Goal: Information Seeking & Learning: Learn about a topic

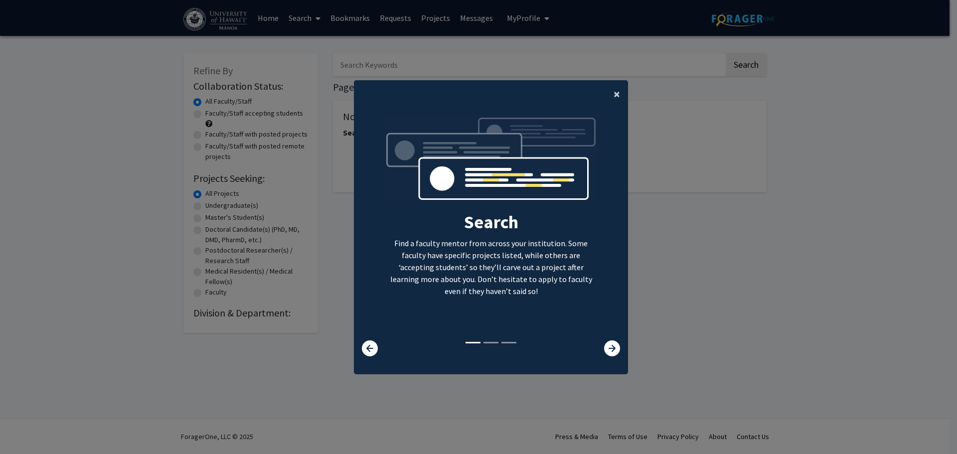
click at [613, 99] on span "×" at bounding box center [616, 93] width 6 height 15
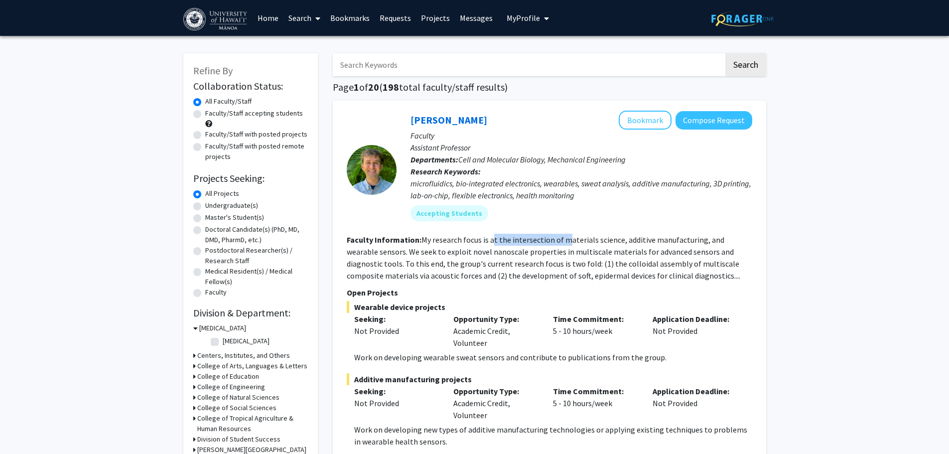
drag, startPoint x: 493, startPoint y: 239, endPoint x: 562, endPoint y: 240, distance: 68.8
click at [562, 240] on fg-read-more "My research focus is at the intersection of materials science, additive manufac…" at bounding box center [544, 258] width 394 height 46
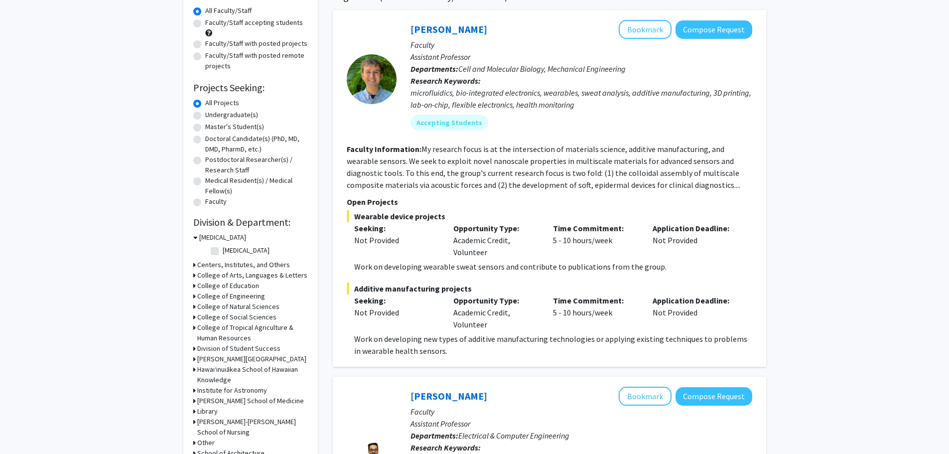
scroll to position [50, 0]
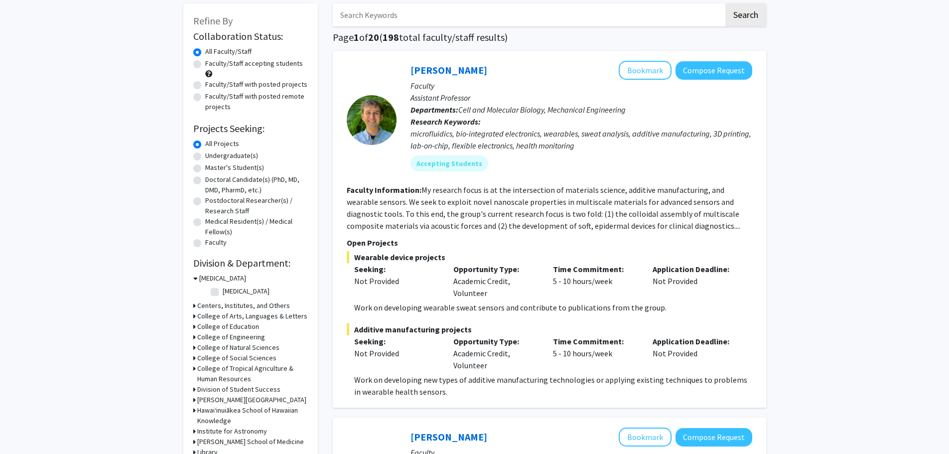
click at [205, 156] on label "Undergraduate(s)" at bounding box center [231, 155] width 53 height 10
click at [205, 156] on input "Undergraduate(s)" at bounding box center [208, 153] width 6 height 6
radio input "true"
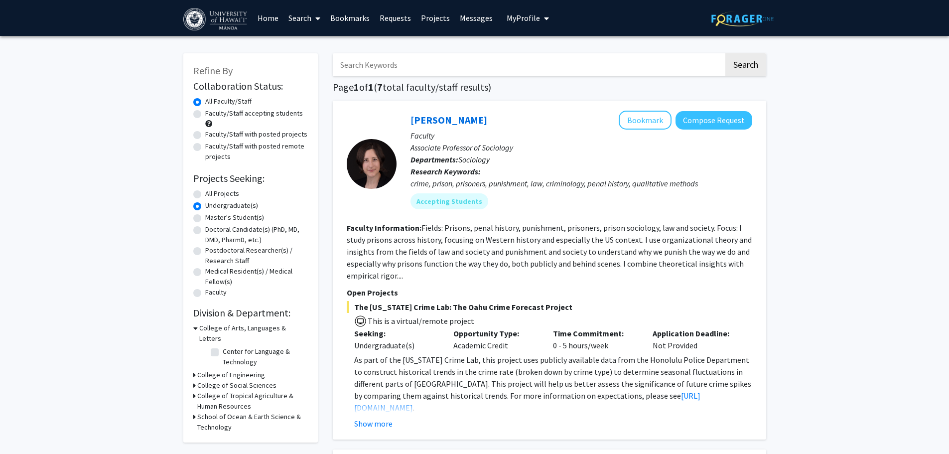
click at [205, 116] on label "Faculty/Staff accepting students" at bounding box center [254, 113] width 98 height 10
click at [205, 115] on input "Faculty/Staff accepting students" at bounding box center [208, 111] width 6 height 6
radio input "true"
click at [205, 207] on label "Undergraduate(s)" at bounding box center [231, 205] width 53 height 10
click at [205, 207] on input "Undergraduate(s)" at bounding box center [208, 203] width 6 height 6
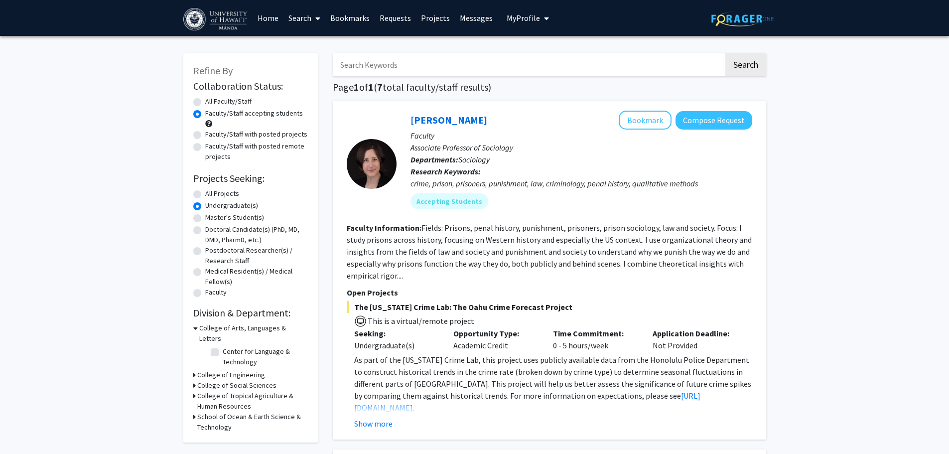
click at [205, 195] on label "All Projects" at bounding box center [222, 193] width 34 height 10
click at [205, 195] on input "All Projects" at bounding box center [208, 191] width 6 height 6
radio input "true"
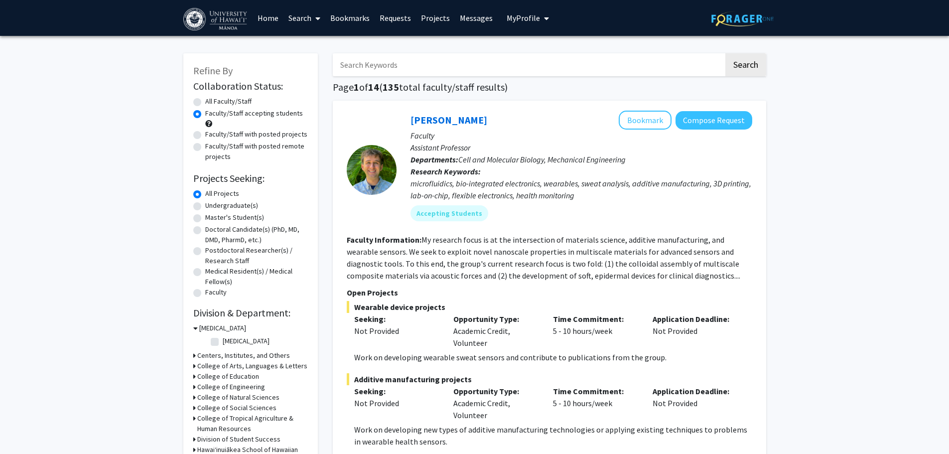
click at [205, 206] on label "Undergraduate(s)" at bounding box center [231, 205] width 53 height 10
click at [205, 206] on input "Undergraduate(s)" at bounding box center [208, 203] width 6 height 6
radio input "true"
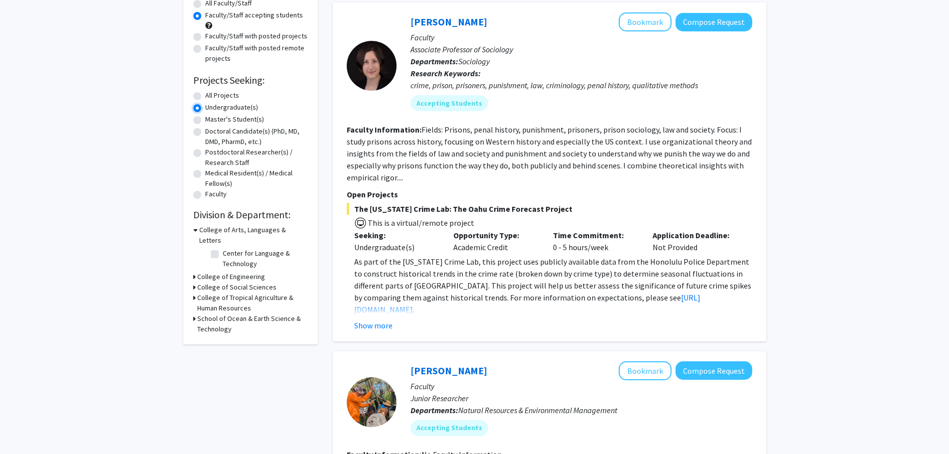
scroll to position [100, 0]
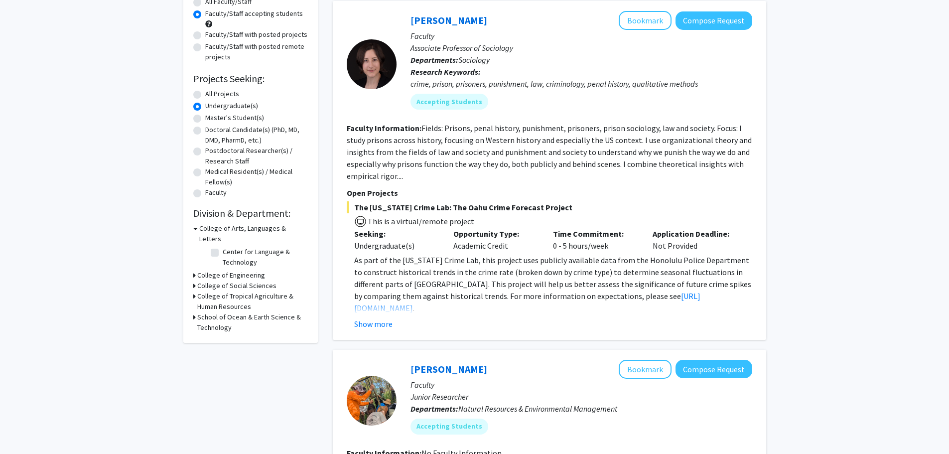
click at [192, 275] on div "Refine By Collaboration Status: Collaboration Status All Faculty/Staff Collabor…" at bounding box center [250, 148] width 135 height 389
click at [194, 281] on icon at bounding box center [194, 286] width 2 height 10
click at [193, 308] on icon at bounding box center [194, 313] width 2 height 10
click at [196, 355] on div "School of Ocean & Earth Science & Technology" at bounding box center [250, 365] width 115 height 21
click at [189, 352] on div "Refine By Collaboration Status: Collaboration Status All Faculty/Staff Collabor…" at bounding box center [250, 170] width 135 height 432
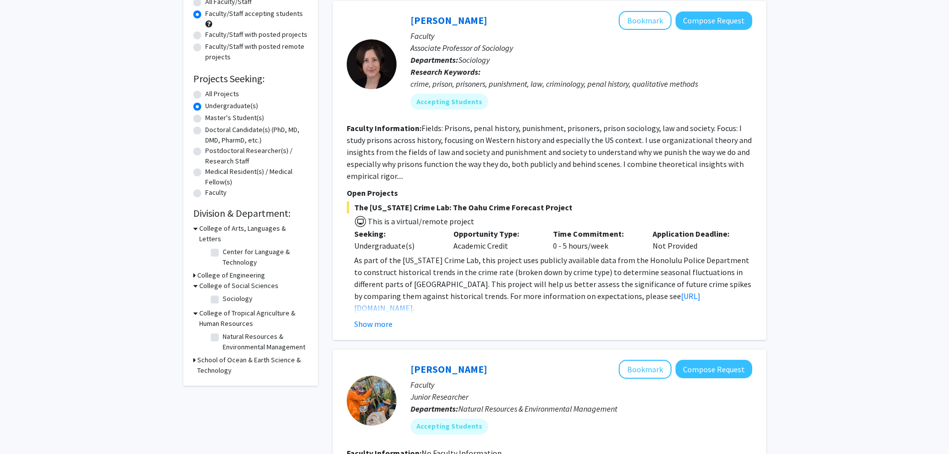
click at [192, 350] on div "Refine By Collaboration Status: Collaboration Status All Faculty/Staff Collabor…" at bounding box center [250, 170] width 135 height 432
click at [197, 355] on div "School of Ocean & Earth Science & Technology" at bounding box center [250, 365] width 115 height 21
click at [195, 355] on icon at bounding box center [194, 360] width 2 height 10
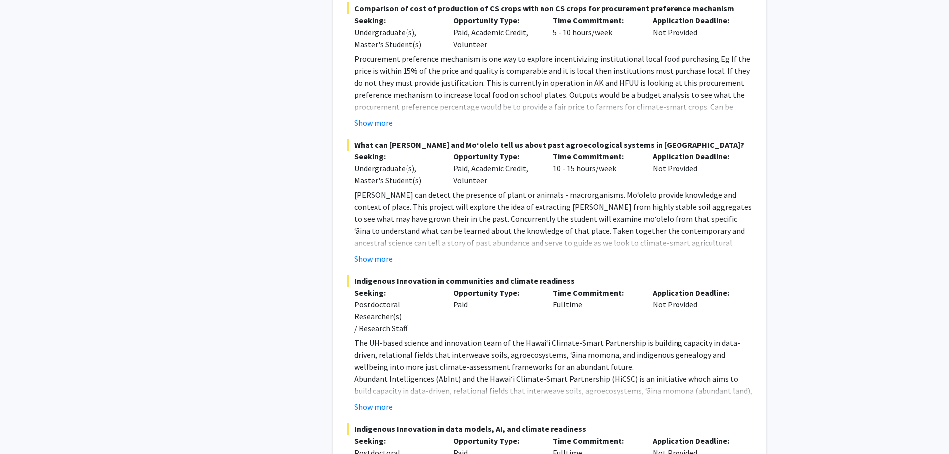
scroll to position [1046, 0]
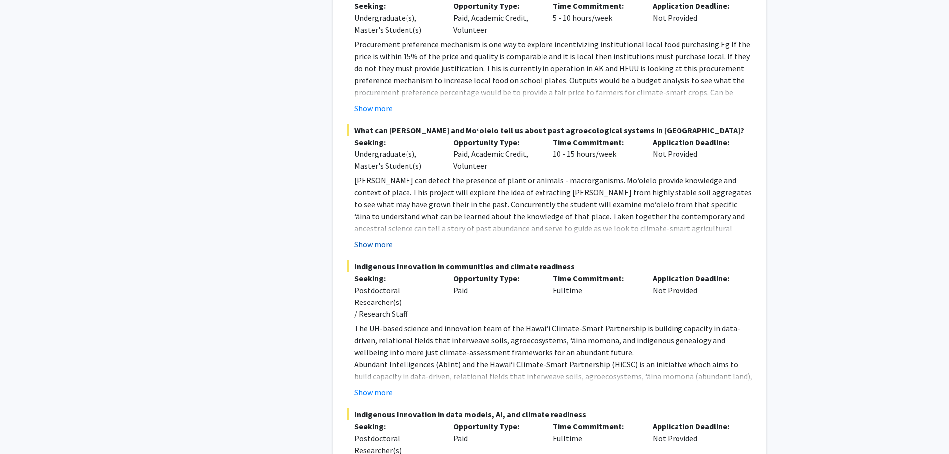
click at [385, 238] on button "Show more" at bounding box center [373, 244] width 38 height 12
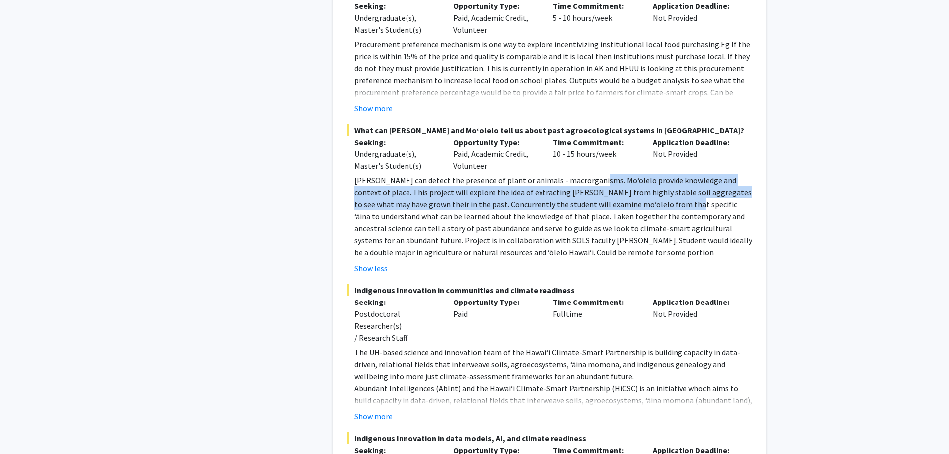
drag, startPoint x: 594, startPoint y: 170, endPoint x: 634, endPoint y: 195, distance: 47.0
click at [634, 195] on p "eDNA can detect the presence of plant or animals - macrorganisms. Moʻolelo prov…" at bounding box center [553, 216] width 398 height 84
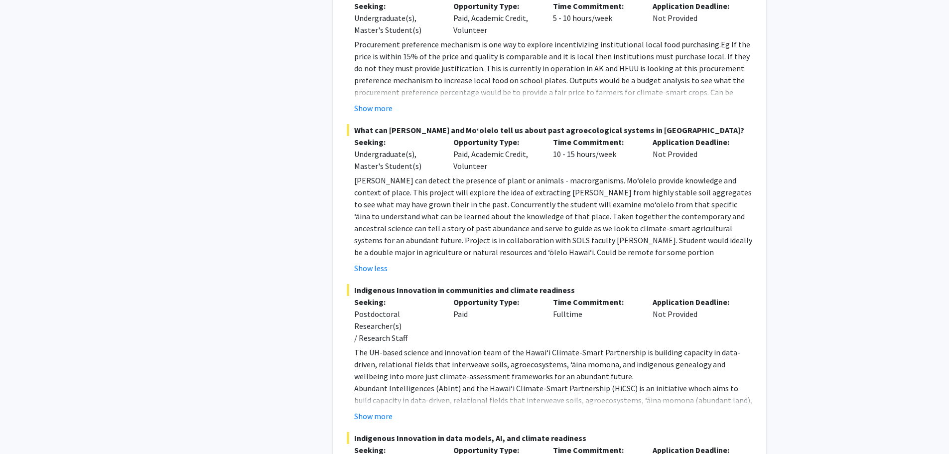
click at [693, 206] on p "eDNA can detect the presence of plant or animals - macrorganisms. Moʻolelo prov…" at bounding box center [553, 216] width 398 height 84
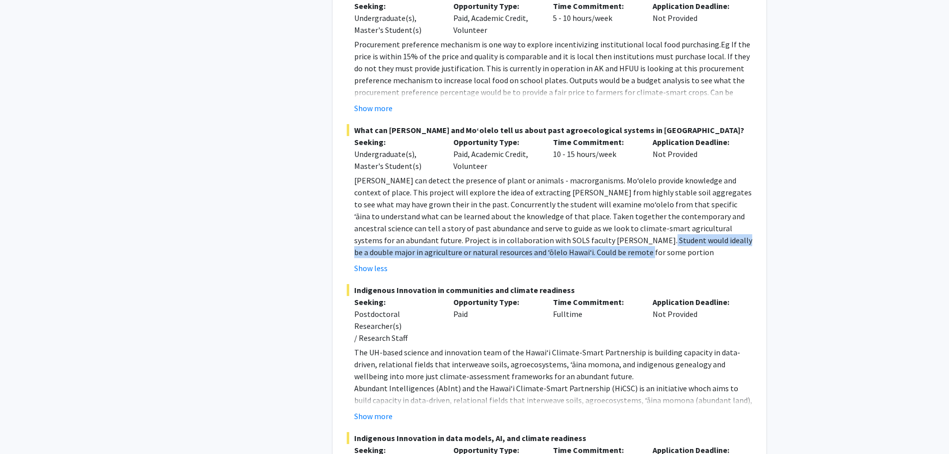
drag, startPoint x: 577, startPoint y: 223, endPoint x: 582, endPoint y: 236, distance: 14.5
click at [582, 236] on p "eDNA can detect the presence of plant or animals - macrorganisms. Moʻolelo prov…" at bounding box center [553, 216] width 398 height 84
click at [584, 238] on p "eDNA can detect the presence of plant or animals - macrorganisms. Moʻolelo prov…" at bounding box center [553, 216] width 398 height 84
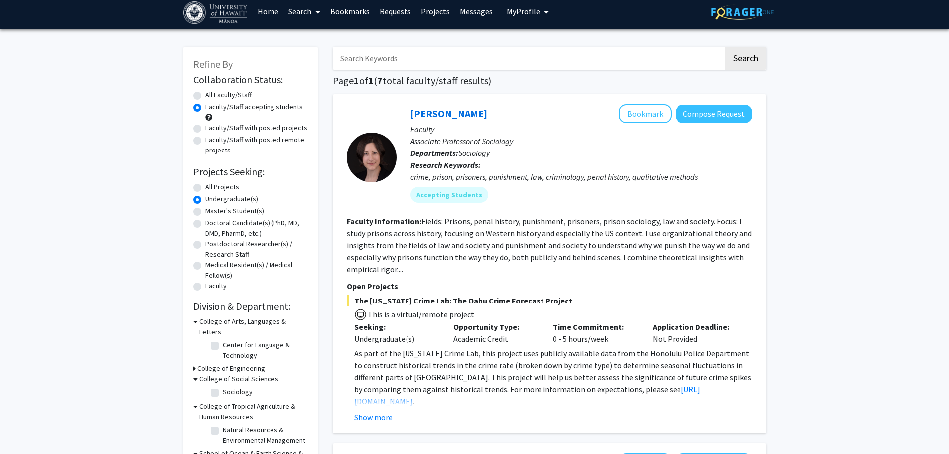
scroll to position [0, 0]
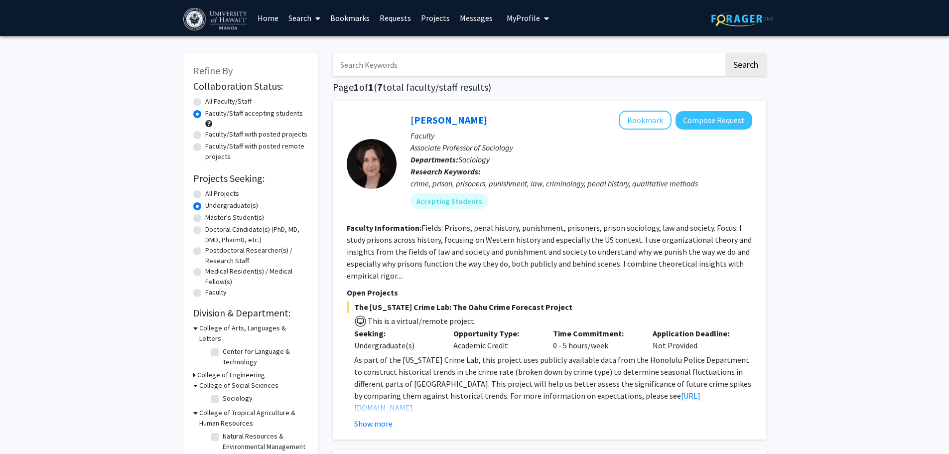
click at [436, 65] on input "Search Keywords" at bounding box center [528, 64] width 391 height 23
type input "econ"
click at [726, 53] on button "Search" at bounding box center [746, 64] width 41 height 23
radio input "true"
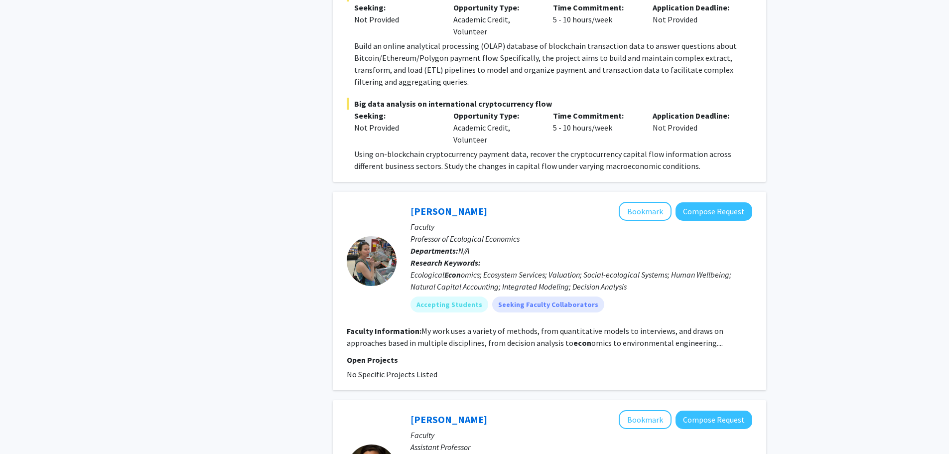
scroll to position [598, 0]
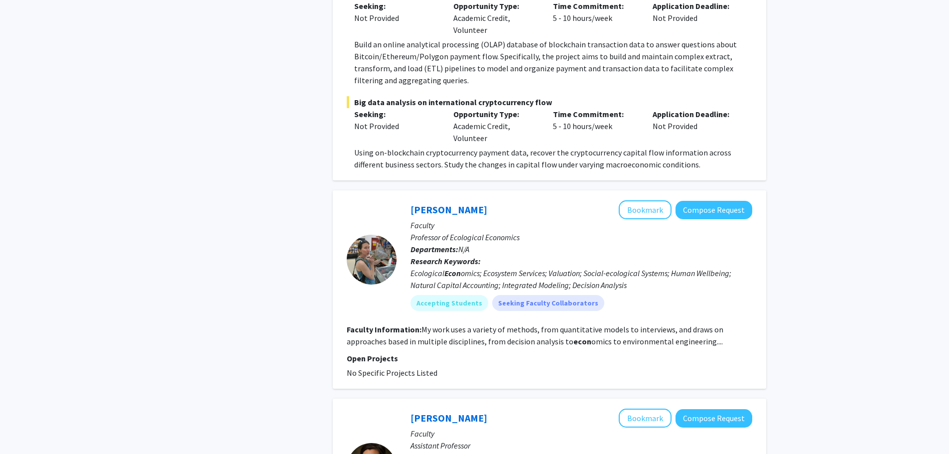
click at [603, 336] on section "Faculty Information: My work uses a variety of methods, from quantitative model…" at bounding box center [550, 335] width 406 height 24
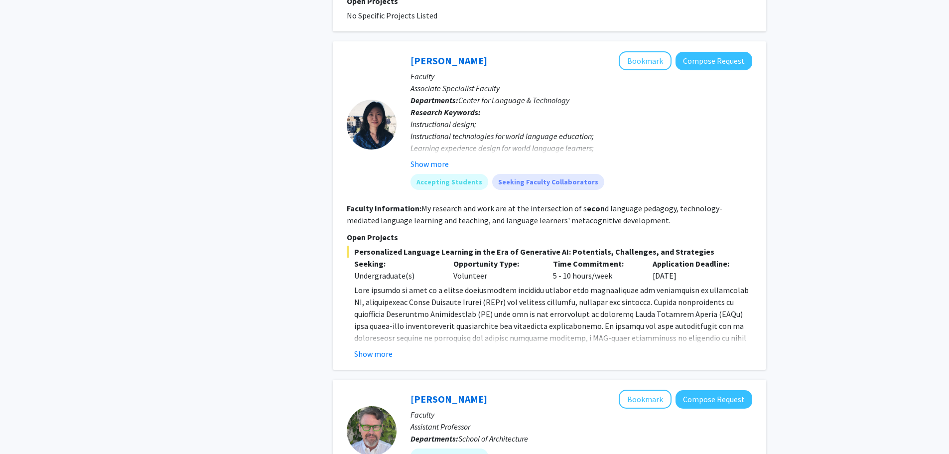
scroll to position [0, 0]
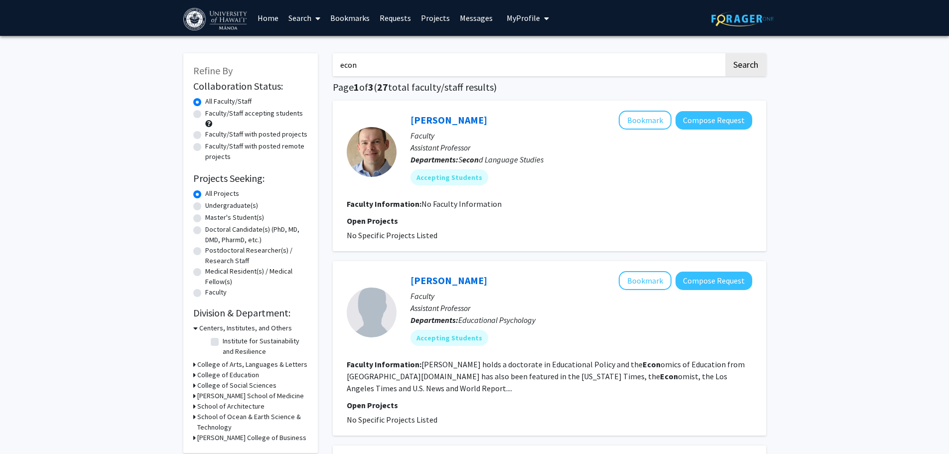
drag, startPoint x: 423, startPoint y: 62, endPoint x: 311, endPoint y: 62, distance: 112.1
click at [726, 53] on button "Search" at bounding box center [746, 64] width 41 height 23
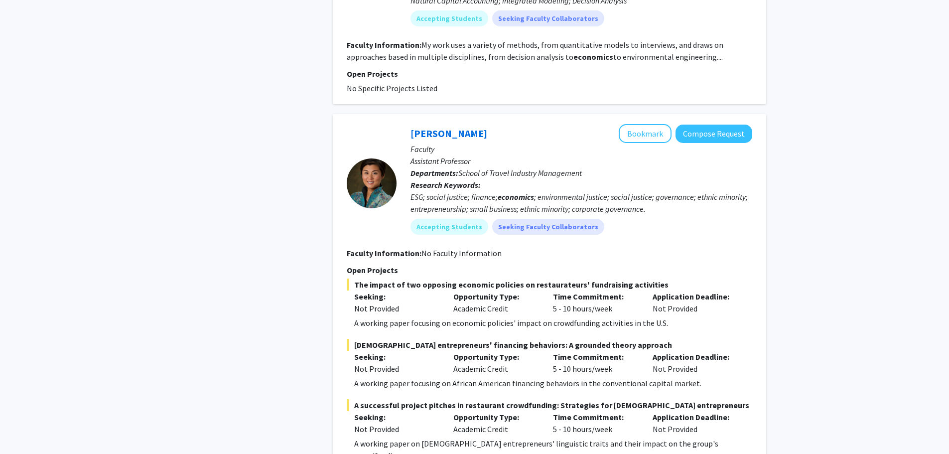
scroll to position [1626, 0]
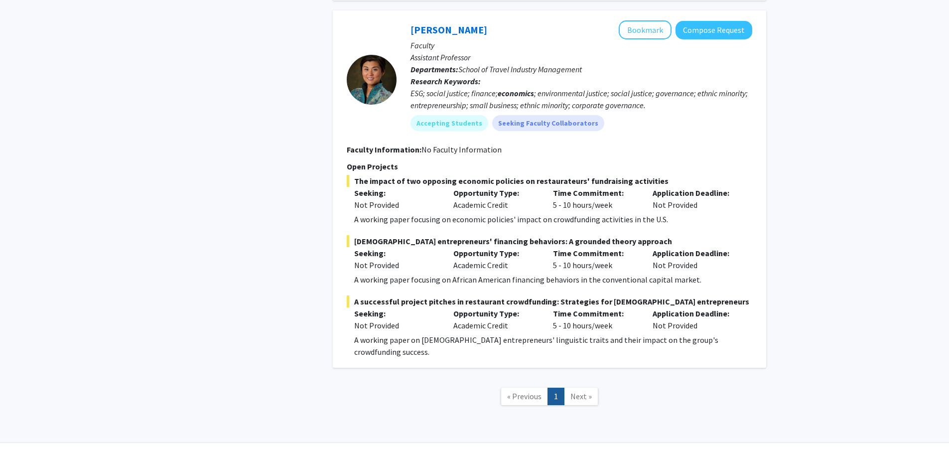
click at [576, 391] on span "Next »" at bounding box center [581, 396] width 21 height 10
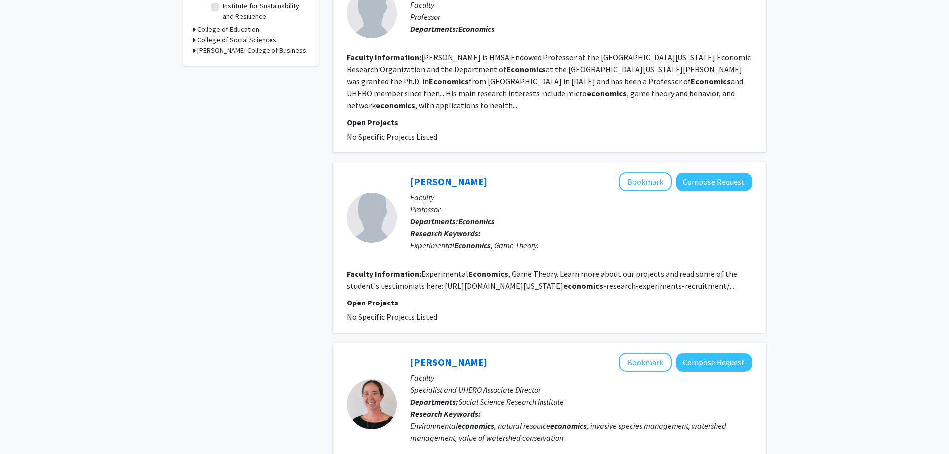
scroll to position [0, 0]
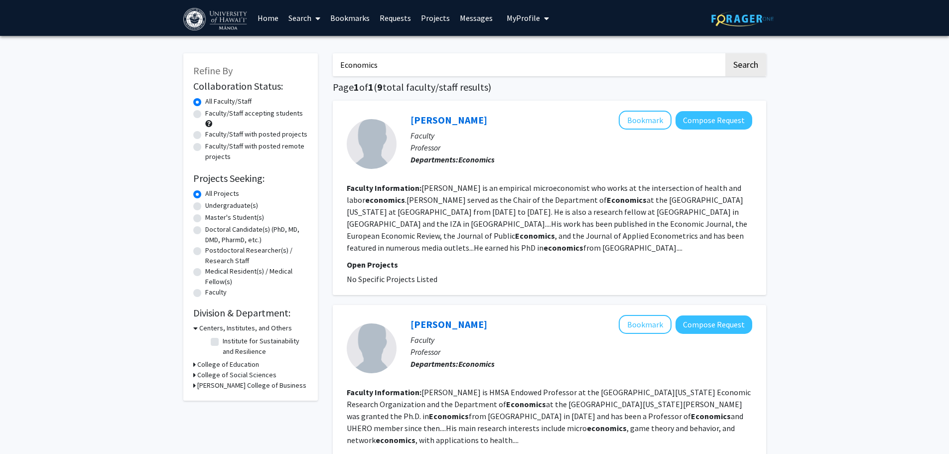
drag, startPoint x: 385, startPoint y: 70, endPoint x: 323, endPoint y: 63, distance: 62.6
type input "econ"
click at [726, 53] on button "Search" at bounding box center [746, 64] width 41 height 23
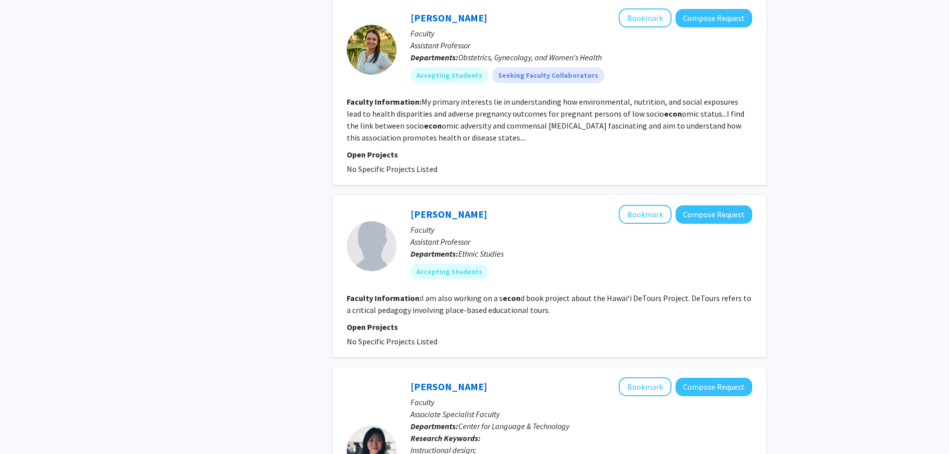
scroll to position [1395, 0]
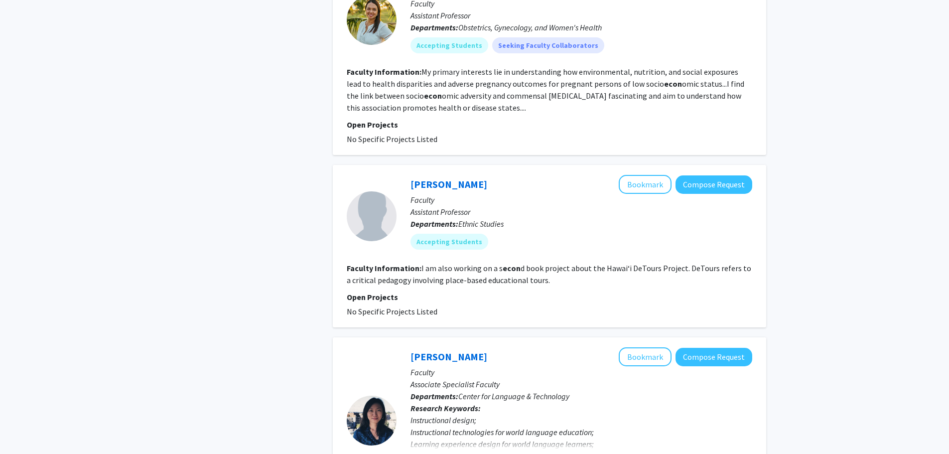
click at [475, 111] on section "Faculty Information: My primary interests lie in understanding how environmenta…" at bounding box center [550, 90] width 406 height 48
click at [466, 111] on section "Faculty Information: My primary interests lie in understanding how environmenta…" at bounding box center [550, 90] width 406 height 48
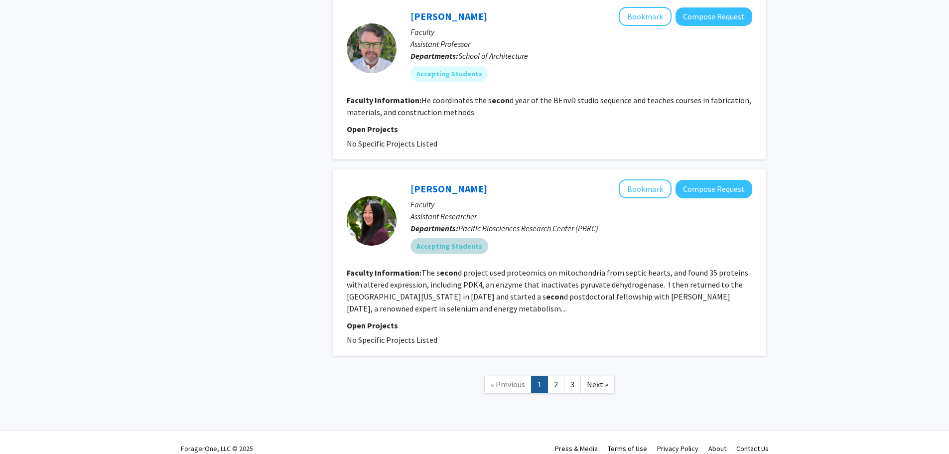
scroll to position [2086, 0]
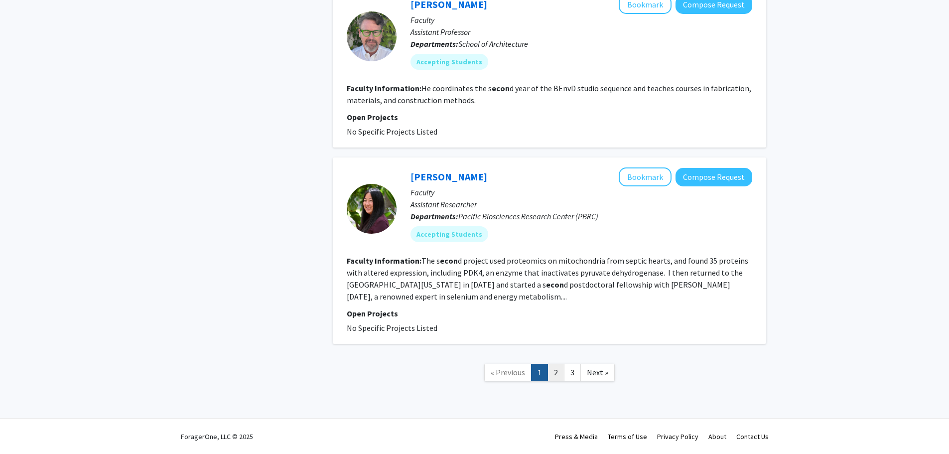
click at [559, 368] on link "2" at bounding box center [556, 372] width 17 height 17
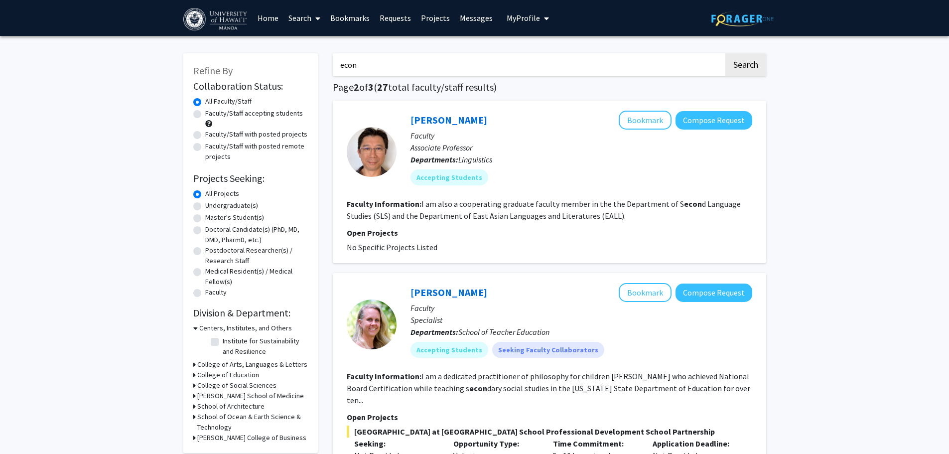
drag, startPoint x: 393, startPoint y: 64, endPoint x: 315, endPoint y: 59, distance: 77.9
click at [726, 53] on button "Search" at bounding box center [746, 64] width 41 height 23
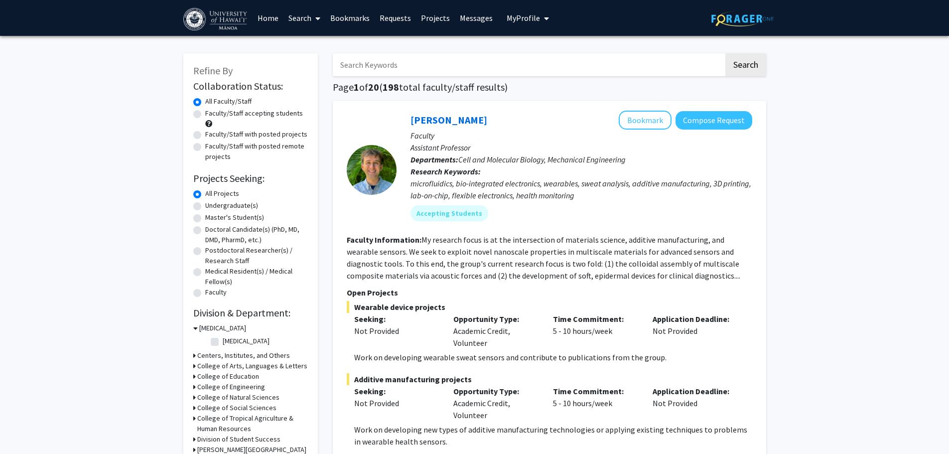
click at [205, 210] on label "Undergraduate(s)" at bounding box center [231, 205] width 53 height 10
click at [205, 207] on input "Undergraduate(s)" at bounding box center [208, 203] width 6 height 6
radio input "true"
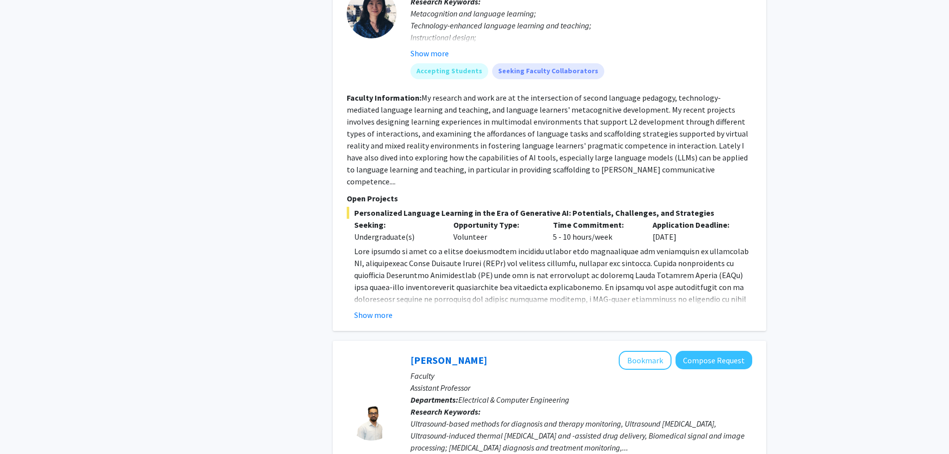
scroll to position [2292, 0]
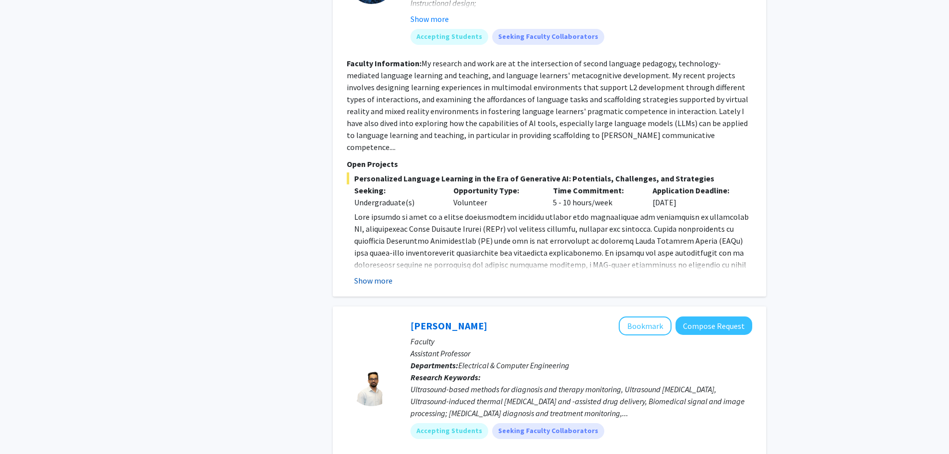
click at [377, 275] on button "Show more" at bounding box center [373, 281] width 38 height 12
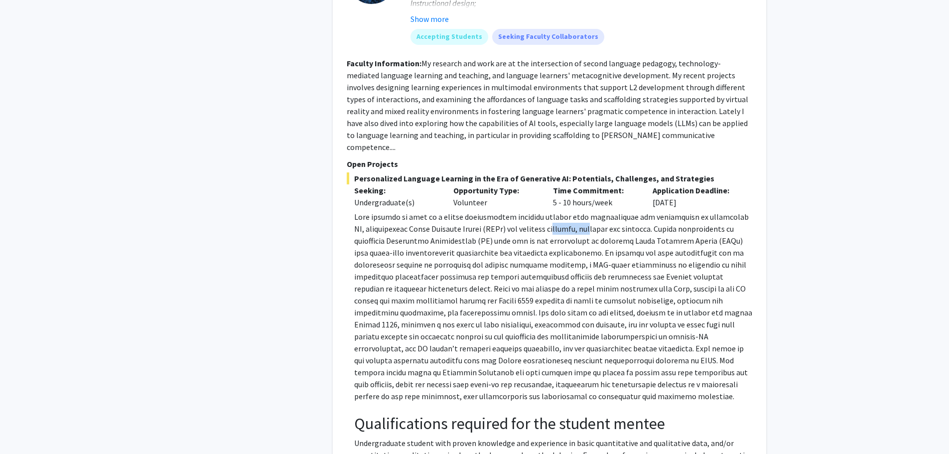
drag, startPoint x: 504, startPoint y: 205, endPoint x: 540, endPoint y: 201, distance: 36.1
click at [540, 211] on p at bounding box center [553, 306] width 398 height 191
click at [567, 211] on p at bounding box center [553, 306] width 398 height 191
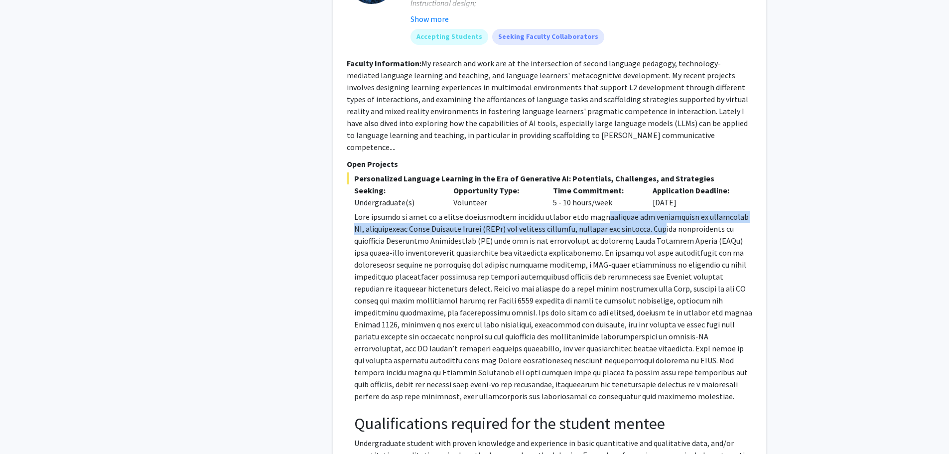
drag, startPoint x: 577, startPoint y: 197, endPoint x: 620, endPoint y: 204, distance: 43.4
click at [620, 211] on p at bounding box center [553, 306] width 398 height 191
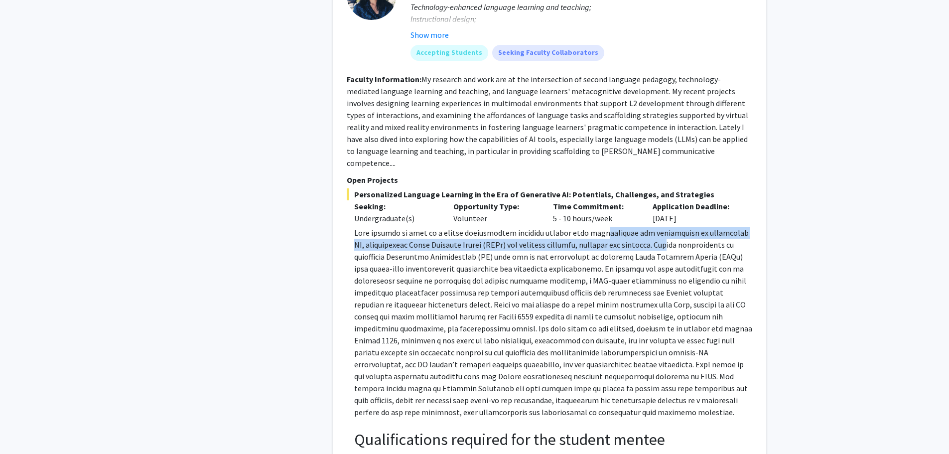
scroll to position [2193, 0]
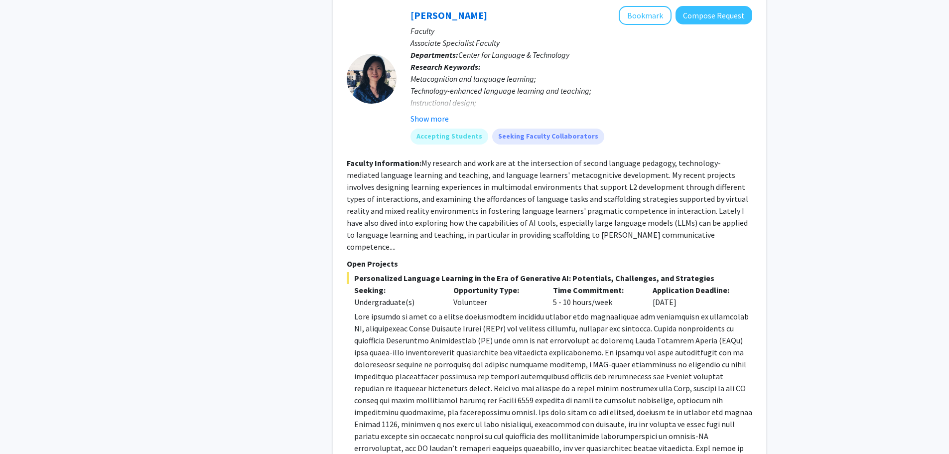
click at [622, 210] on fg-read-more "My research and work are at the intersection of second language pedagogy, techn…" at bounding box center [548, 205] width 402 height 94
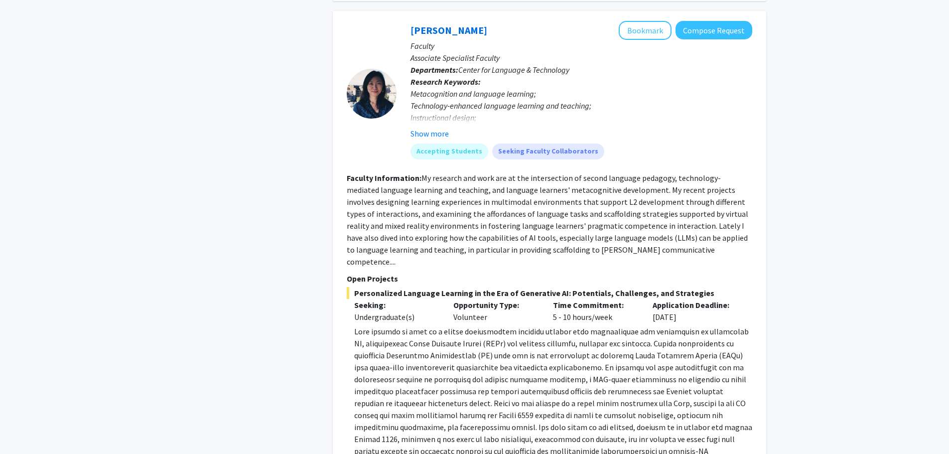
scroll to position [2143, 0]
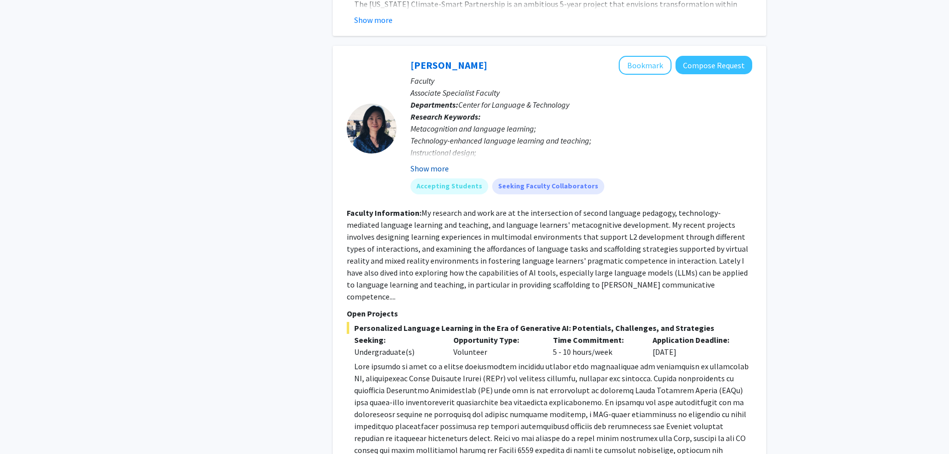
click at [421, 162] on button "Show more" at bounding box center [430, 168] width 38 height 12
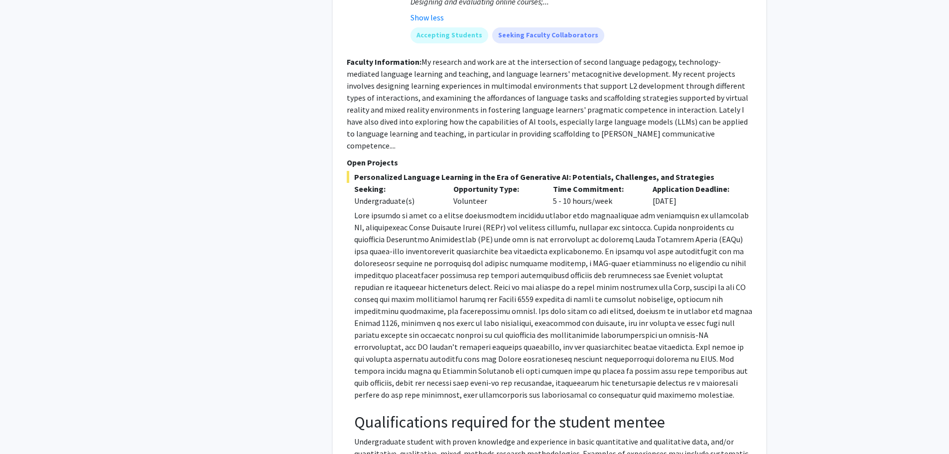
scroll to position [2392, 0]
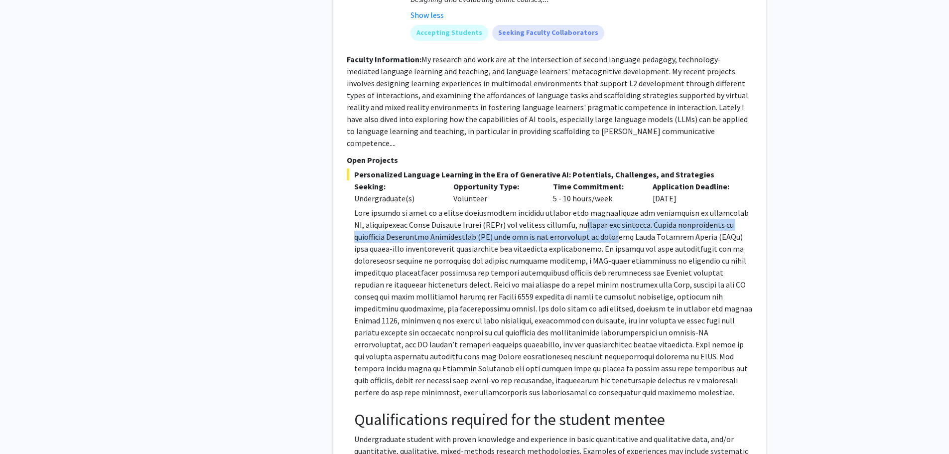
drag, startPoint x: 538, startPoint y: 204, endPoint x: 564, endPoint y: 218, distance: 30.1
click at [563, 217] on p at bounding box center [553, 302] width 398 height 191
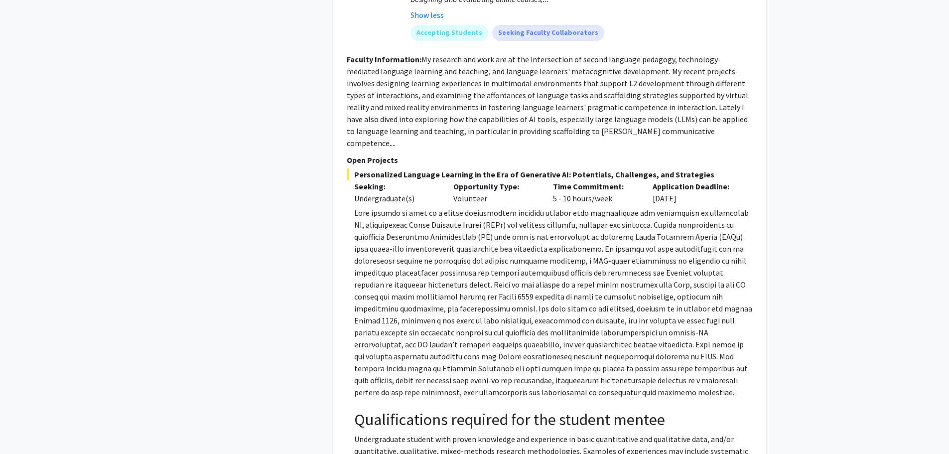
click at [583, 234] on p at bounding box center [553, 302] width 398 height 191
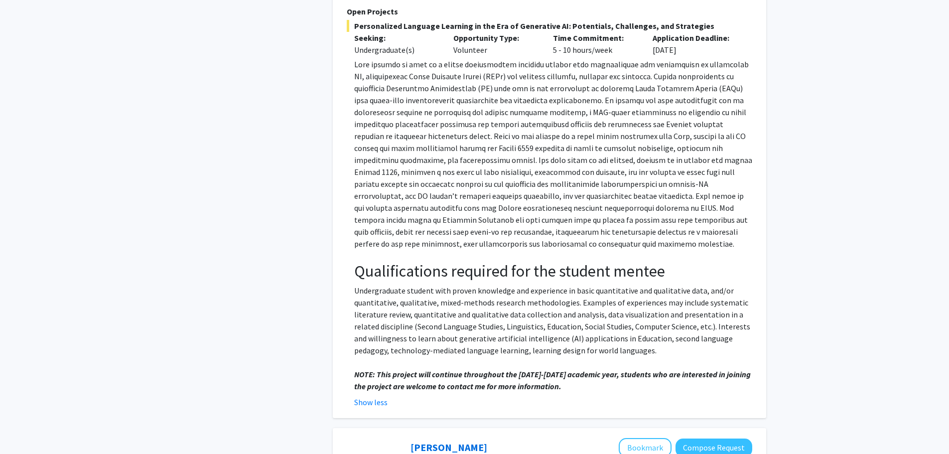
scroll to position [2591, 0]
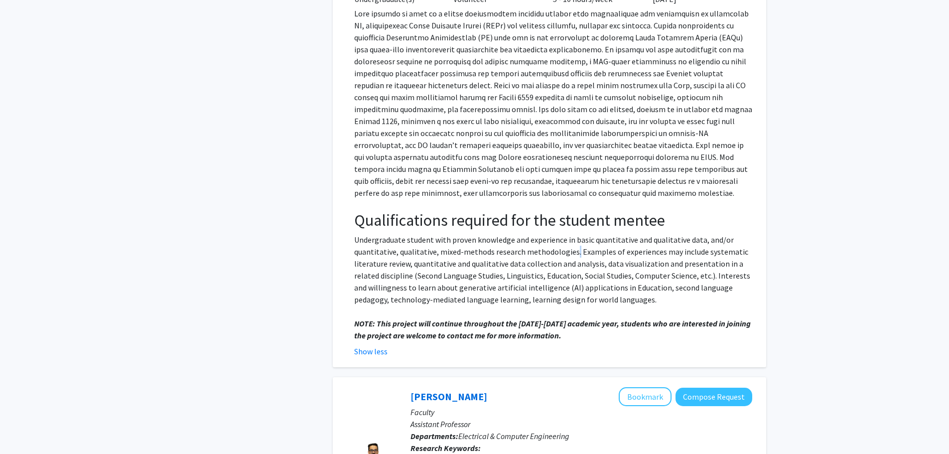
click at [573, 235] on span "Undergraduate student with proven knowledge and experience in basic quantitativ…" at bounding box center [552, 270] width 396 height 70
click at [590, 243] on span "Undergraduate student with proven knowledge and experience in basic quantitativ…" at bounding box center [552, 270] width 396 height 70
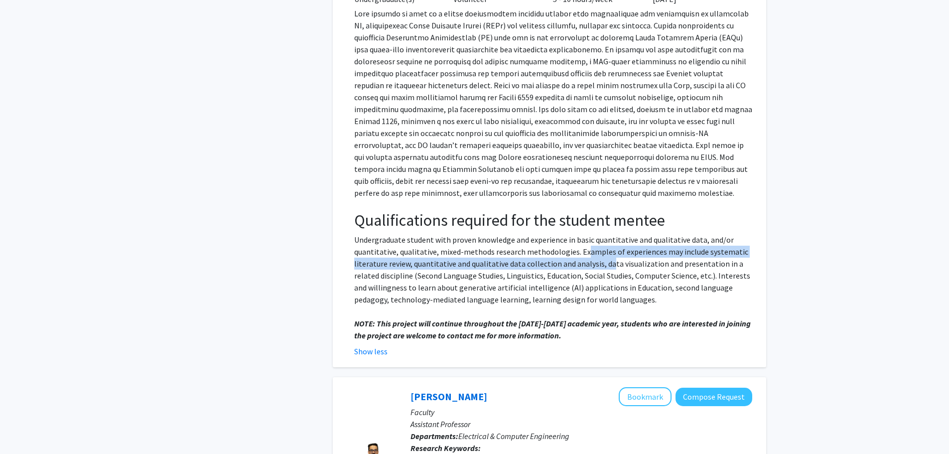
drag, startPoint x: 582, startPoint y: 232, endPoint x: 609, endPoint y: 241, distance: 28.7
click at [609, 241] on span "Undergraduate student with proven knowledge and experience in basic quantitativ…" at bounding box center [552, 270] width 396 height 70
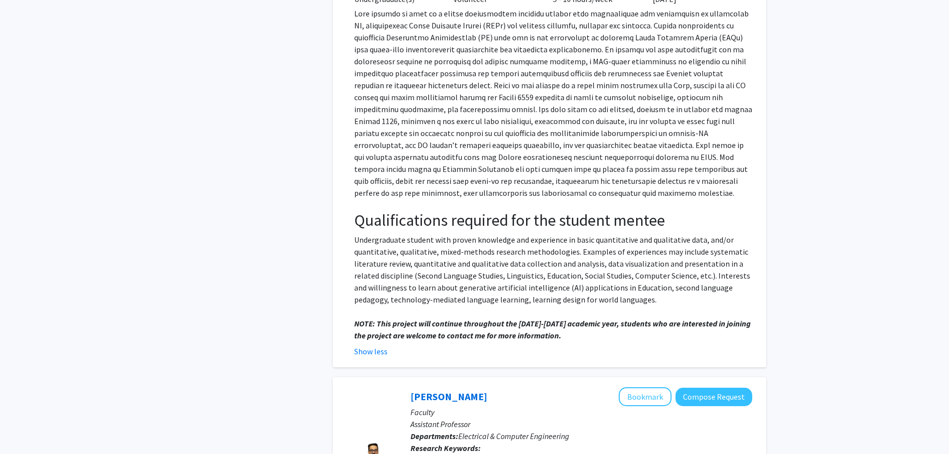
click at [615, 246] on p "Undergraduate student with proven knowledge and experience in basic quantitativ…" at bounding box center [553, 270] width 398 height 72
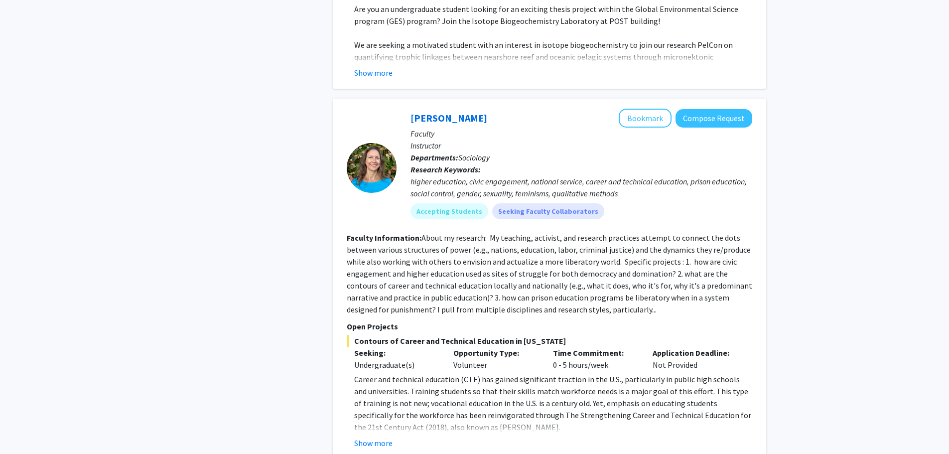
scroll to position [4612, 0]
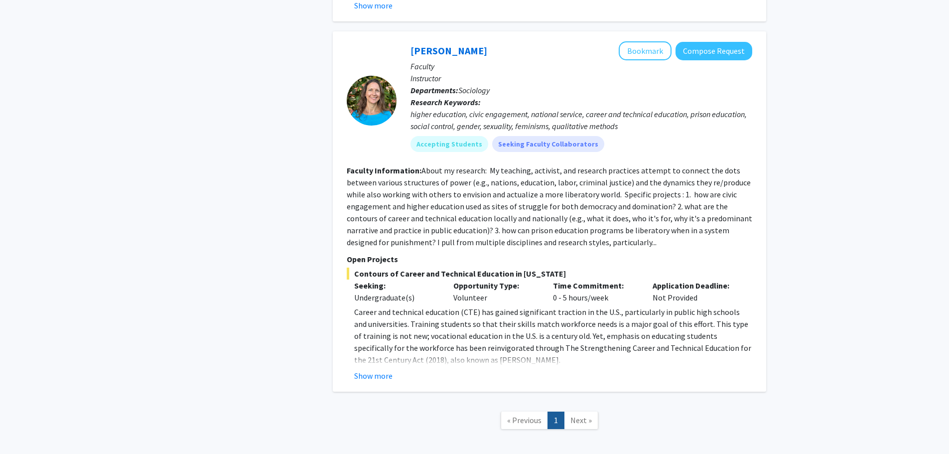
click at [585, 415] on span "Next »" at bounding box center [581, 420] width 21 height 10
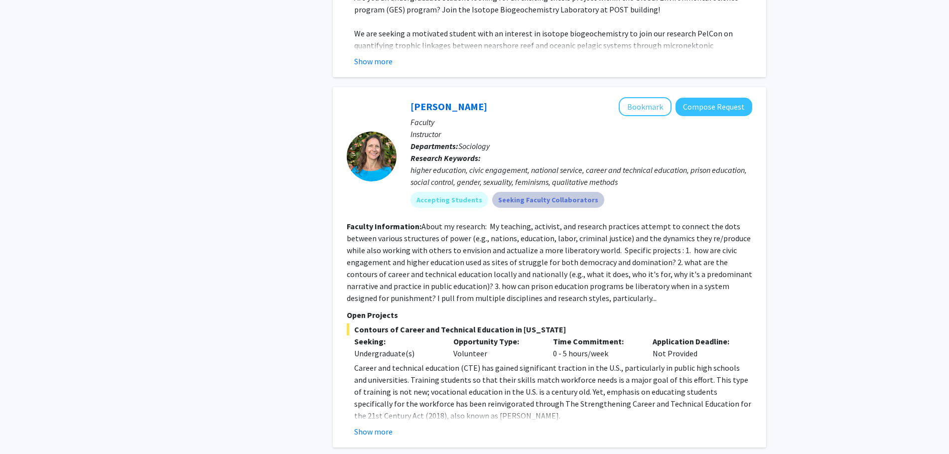
scroll to position [4562, 0]
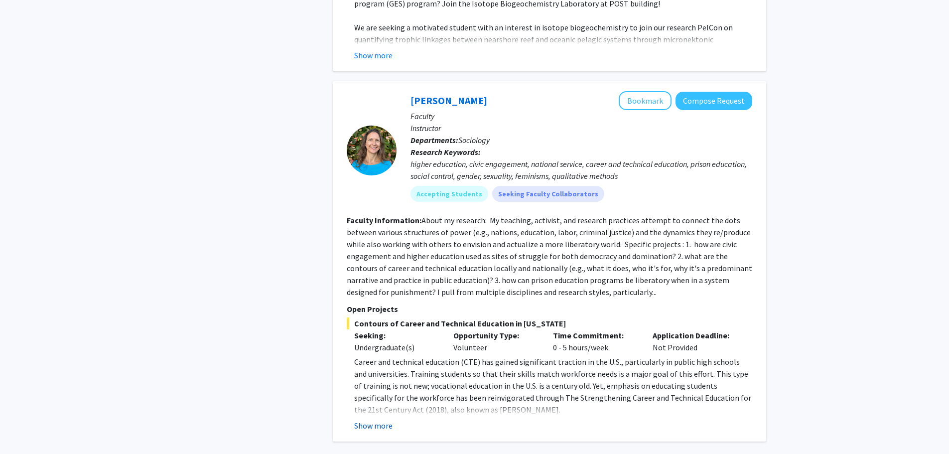
click at [388, 420] on button "Show more" at bounding box center [373, 426] width 38 height 12
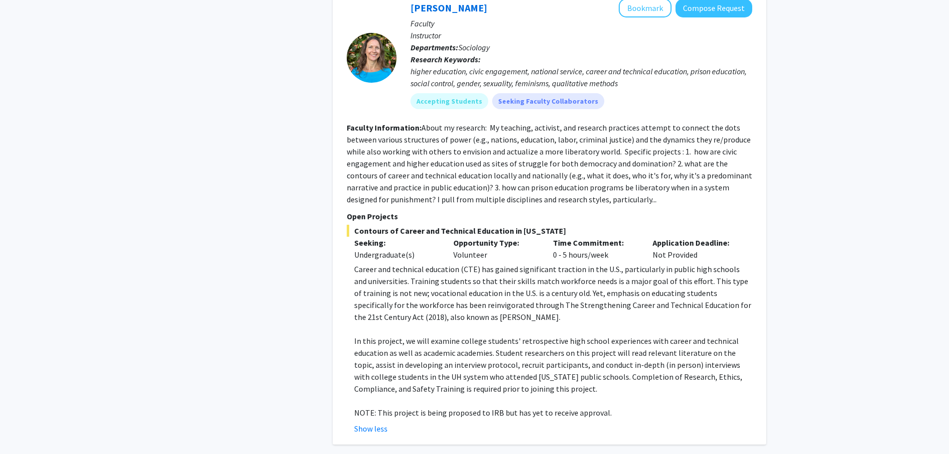
scroll to position [4662, 0]
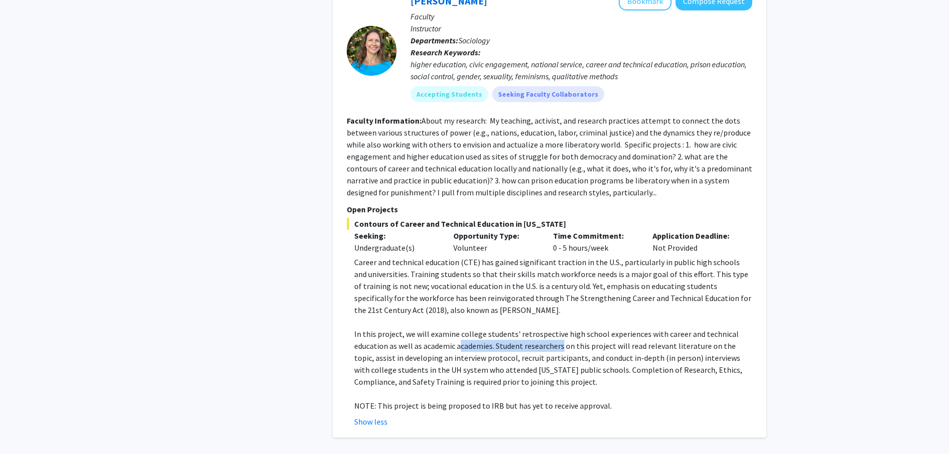
drag, startPoint x: 462, startPoint y: 295, endPoint x: 561, endPoint y: 303, distance: 99.1
click at [561, 328] on p "In this project, we will examine college students' retrospective high school ex…" at bounding box center [553, 358] width 398 height 60
click at [583, 328] on p "In this project, we will examine college students' retrospective high school ex…" at bounding box center [553, 358] width 398 height 60
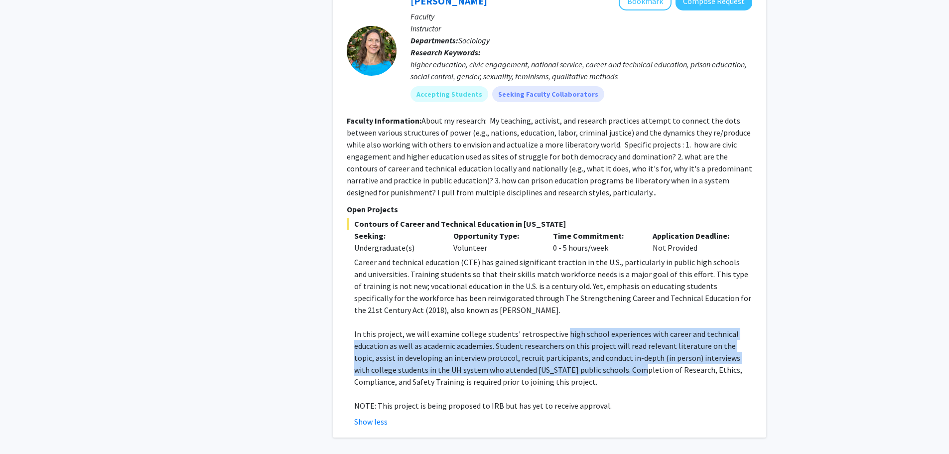
drag, startPoint x: 561, startPoint y: 283, endPoint x: 594, endPoint y: 322, distance: 52.0
click at [594, 328] on p "In this project, we will examine college students' retrospective high school ex…" at bounding box center [553, 358] width 398 height 60
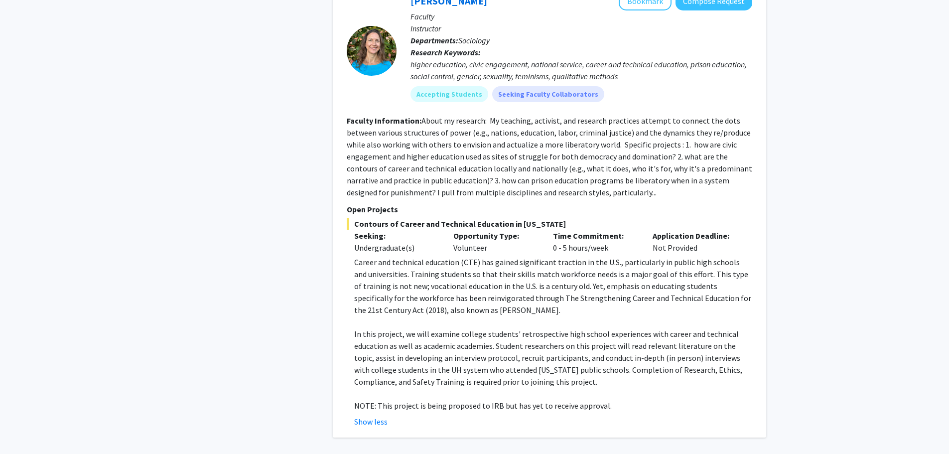
click at [596, 328] on p "In this project, we will examine college students' retrospective high school ex…" at bounding box center [553, 358] width 398 height 60
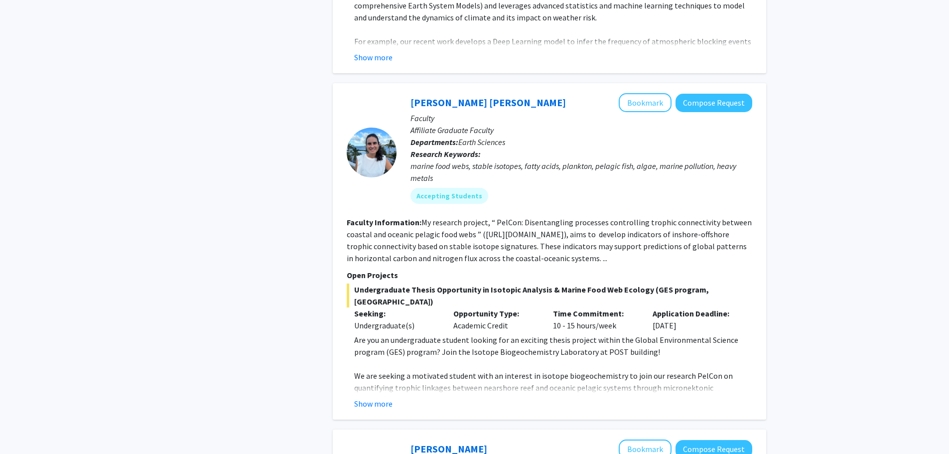
scroll to position [4213, 0]
click at [391, 398] on button "Show more" at bounding box center [373, 404] width 38 height 12
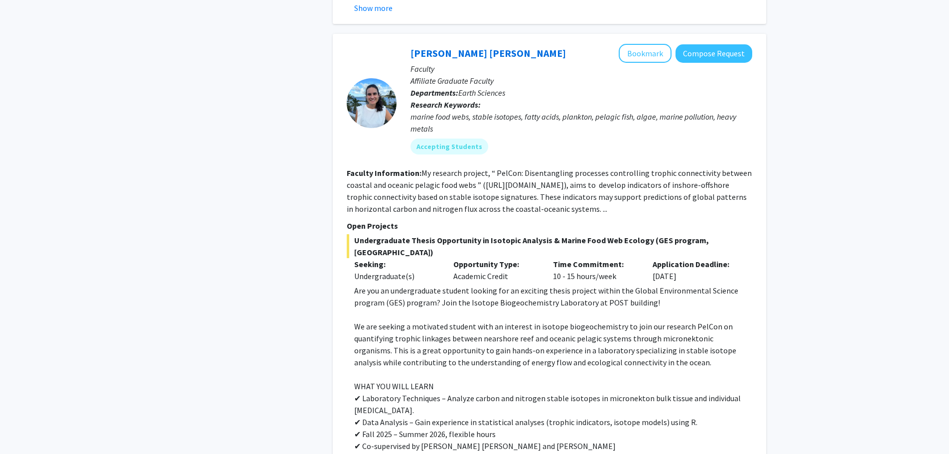
scroll to position [4114, 0]
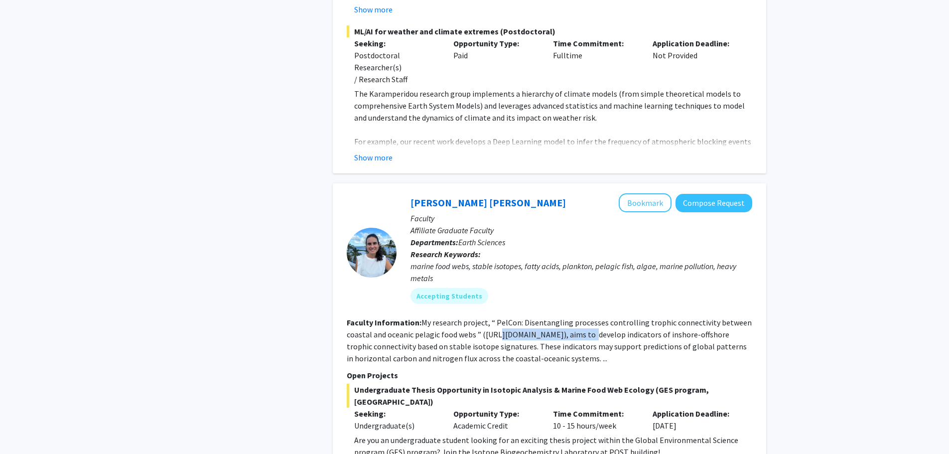
drag, startPoint x: 498, startPoint y: 301, endPoint x: 587, endPoint y: 304, distance: 88.7
click at [587, 316] on section "Faculty Information: My research project, “ PelCon: Disentangling processes con…" at bounding box center [550, 340] width 406 height 48
click at [593, 316] on section "Faculty Information: My research project, “ PelCon: Disentangling processes con…" at bounding box center [550, 340] width 406 height 48
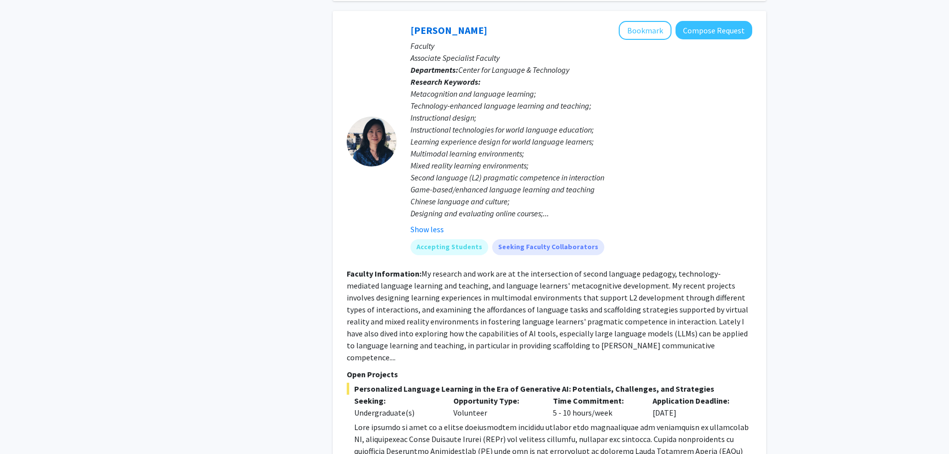
scroll to position [2170, 0]
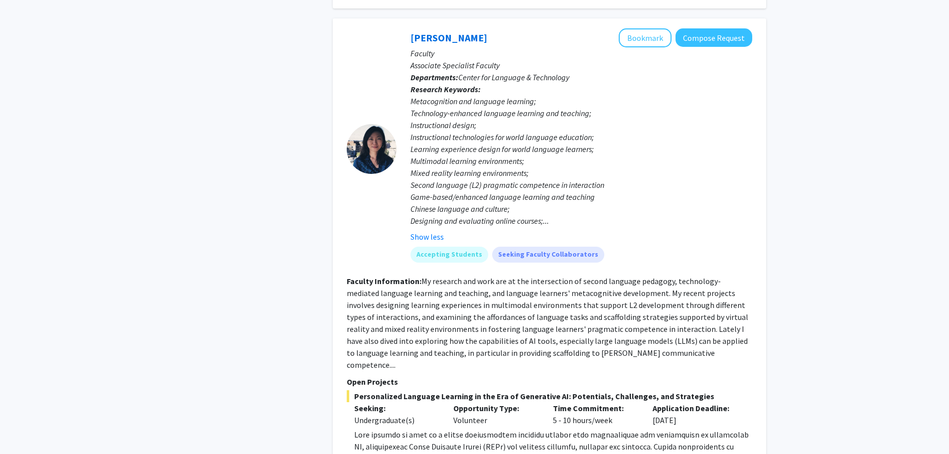
drag, startPoint x: 676, startPoint y: 300, endPoint x: 671, endPoint y: 299, distance: 5.2
click at [673, 300] on fg-read-more "My research and work are at the intersection of second language pedagogy, techn…" at bounding box center [548, 323] width 402 height 94
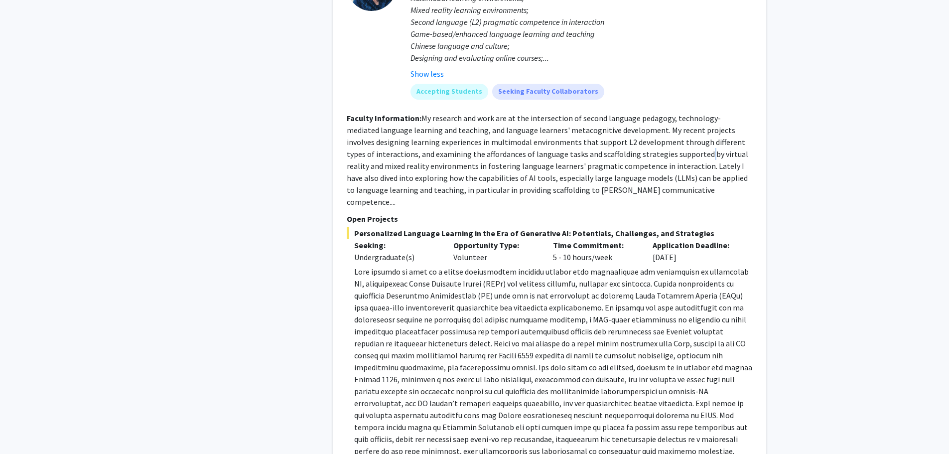
scroll to position [2370, 0]
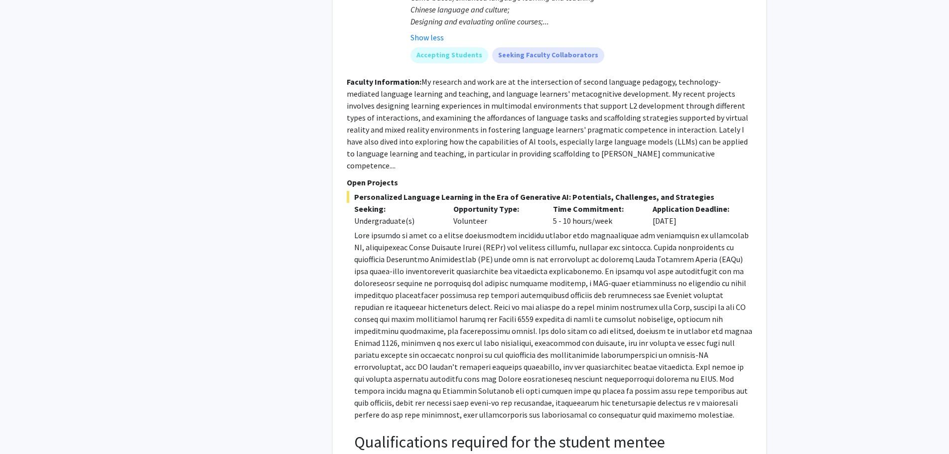
click at [624, 291] on p at bounding box center [553, 324] width 398 height 191
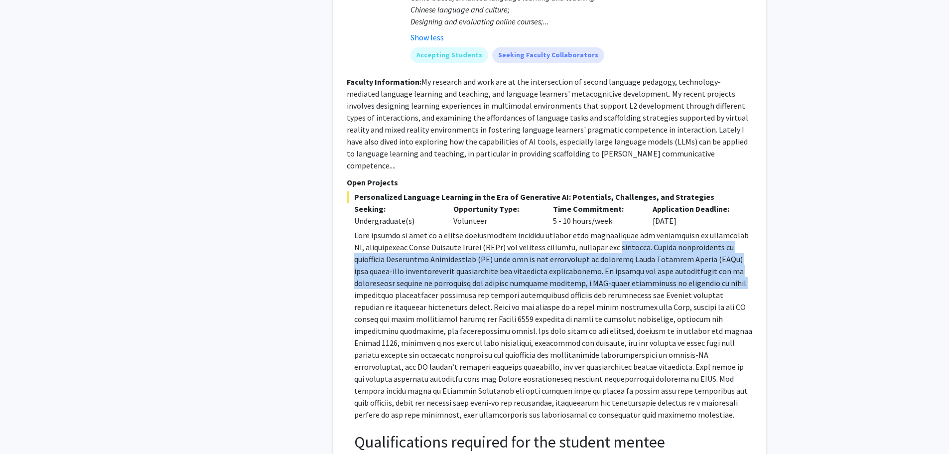
drag, startPoint x: 578, startPoint y: 227, endPoint x: 647, endPoint y: 259, distance: 76.5
click at [647, 259] on p at bounding box center [553, 324] width 398 height 191
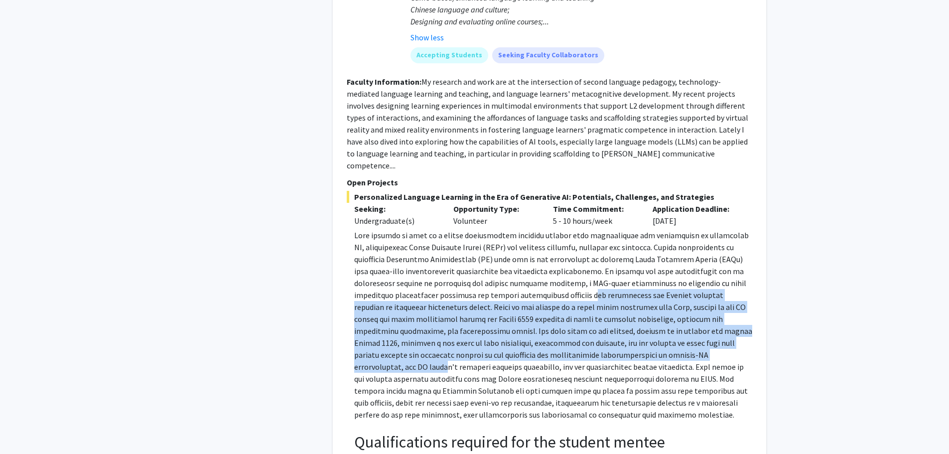
drag, startPoint x: 508, startPoint y: 267, endPoint x: 625, endPoint y: 328, distance: 132.4
click at [625, 328] on p at bounding box center [553, 324] width 398 height 191
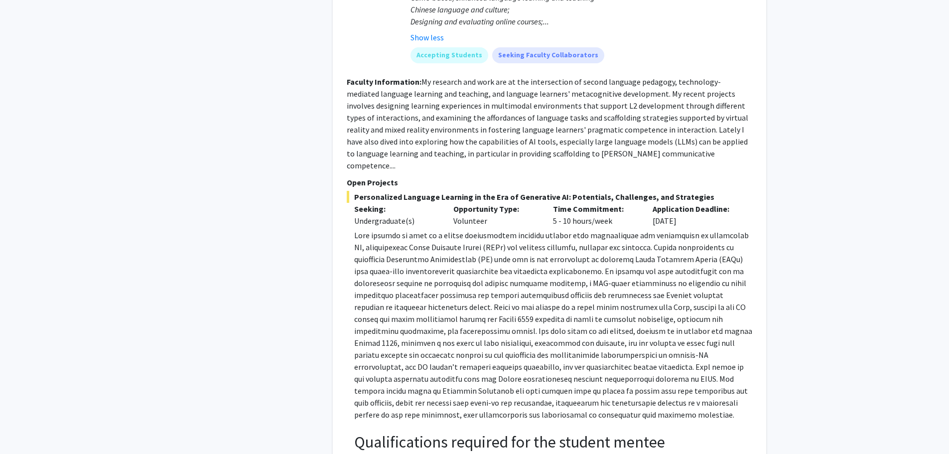
click at [696, 329] on p at bounding box center [553, 324] width 398 height 191
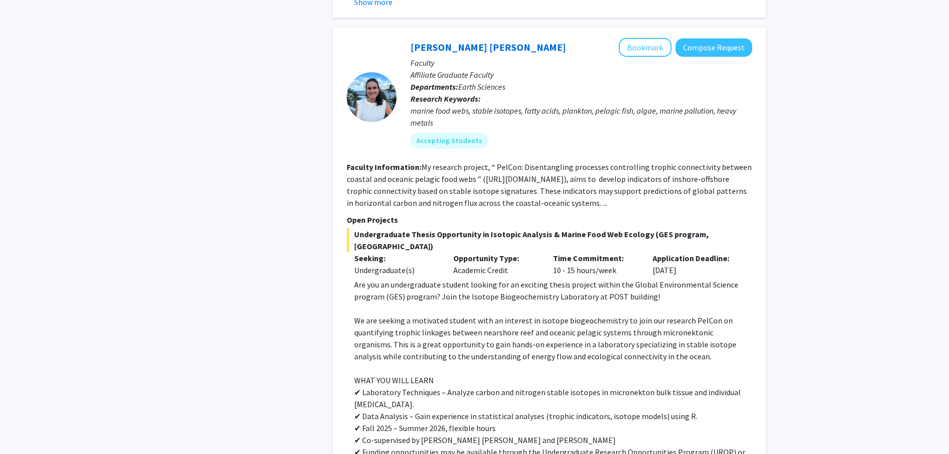
scroll to position [4263, 0]
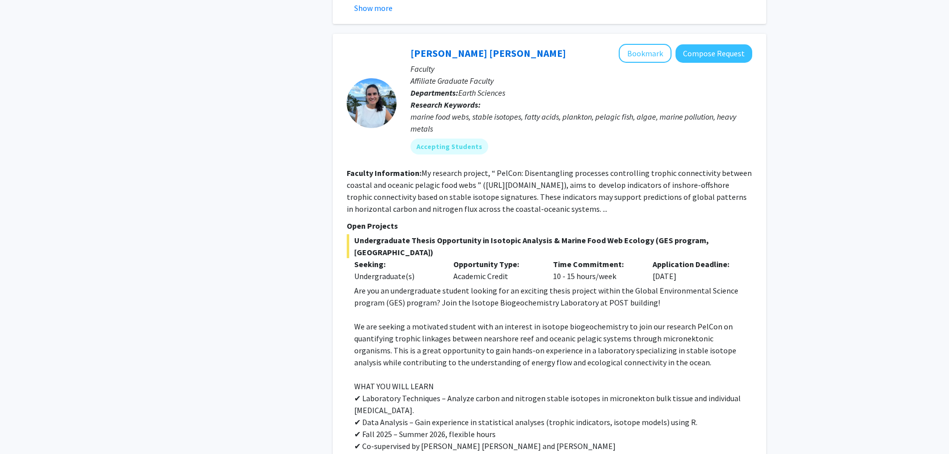
click at [464, 167] on section "Faculty Information: My research project, “ PelCon: Disentangling processes con…" at bounding box center [550, 191] width 406 height 48
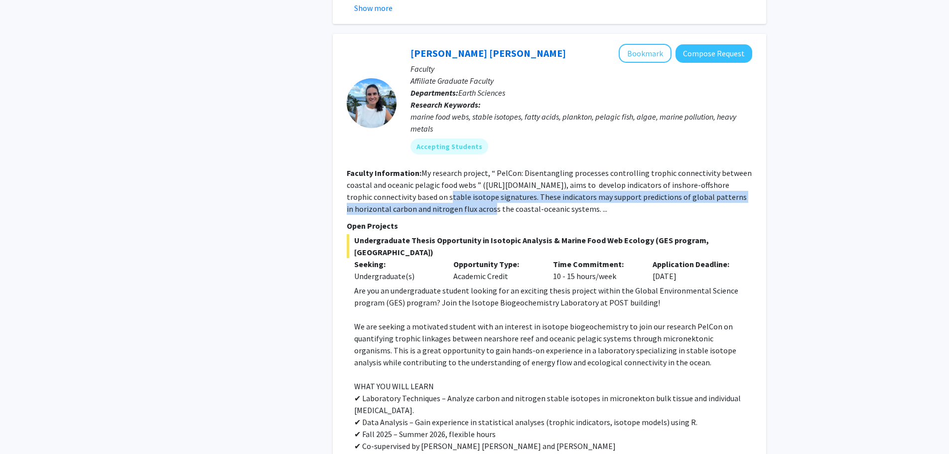
drag, startPoint x: 418, startPoint y: 158, endPoint x: 453, endPoint y: 168, distance: 36.9
click at [453, 168] on fg-read-more "My research project, “ PelCon: Disentangling processes controlling trophic conn…" at bounding box center [549, 191] width 405 height 46
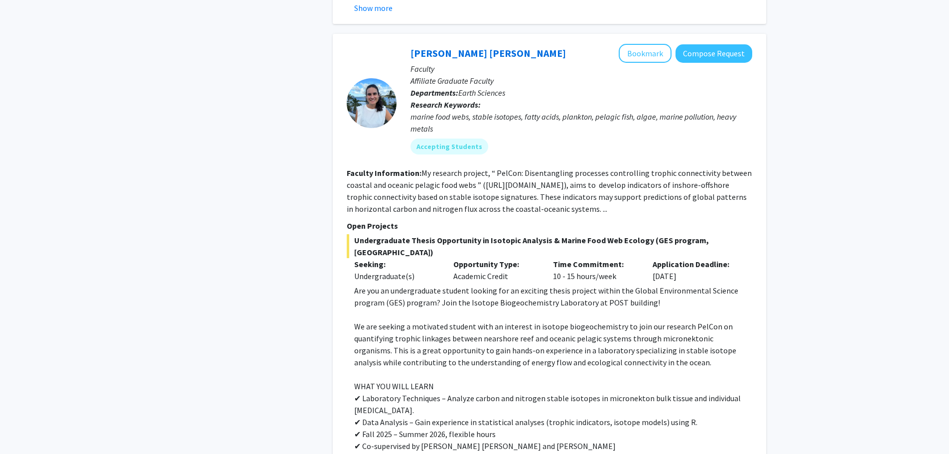
click at [478, 176] on fg-read-more "My research project, “ PelCon: Disentangling processes controlling trophic conn…" at bounding box center [549, 191] width 405 height 46
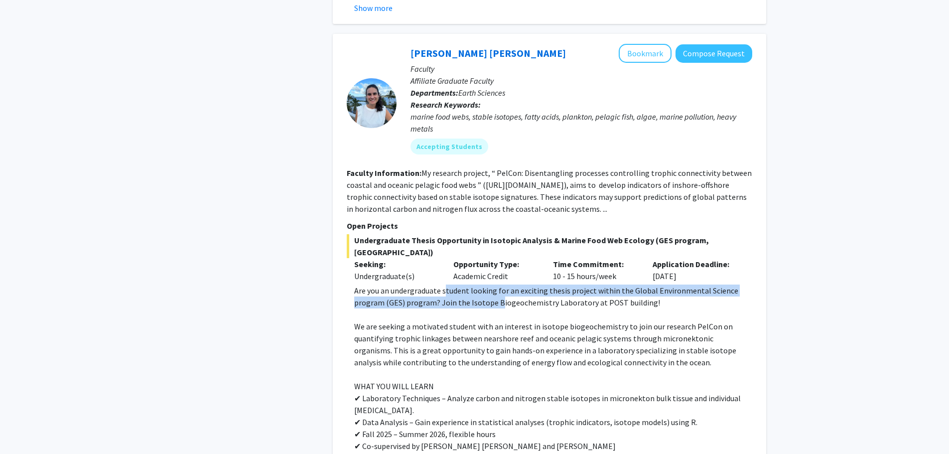
drag, startPoint x: 445, startPoint y: 248, endPoint x: 498, endPoint y: 251, distance: 53.4
click at [498, 285] on p "Are you an undergraduate student looking for an exciting thesis project within …" at bounding box center [553, 297] width 398 height 24
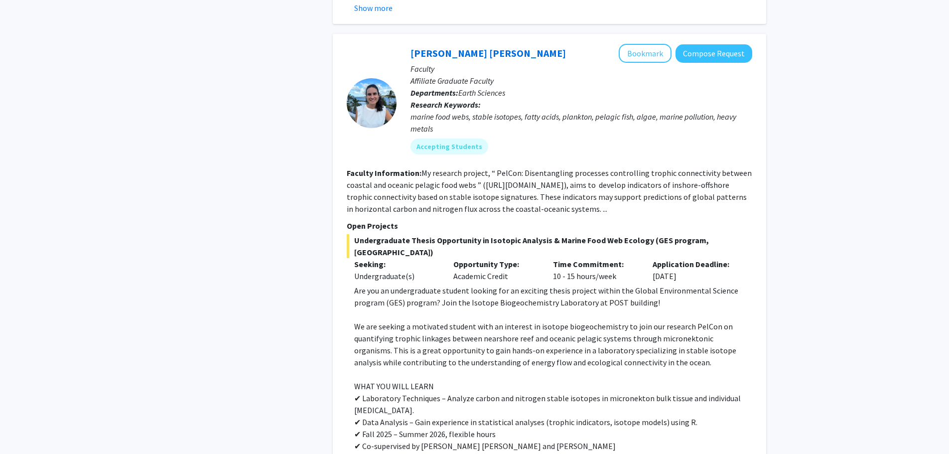
click at [533, 285] on p "Are you an undergraduate student looking for an exciting thesis project within …" at bounding box center [553, 297] width 398 height 24
drag, startPoint x: 380, startPoint y: 237, endPoint x: 398, endPoint y: 245, distance: 19.2
click at [395, 285] on p "Are you an undergraduate student looking for an exciting thesis project within …" at bounding box center [553, 297] width 398 height 24
click at [399, 285] on p "Are you an undergraduate student looking for an exciting thesis project within …" at bounding box center [553, 297] width 398 height 24
drag, startPoint x: 448, startPoint y: 272, endPoint x: 515, endPoint y: 287, distance: 68.4
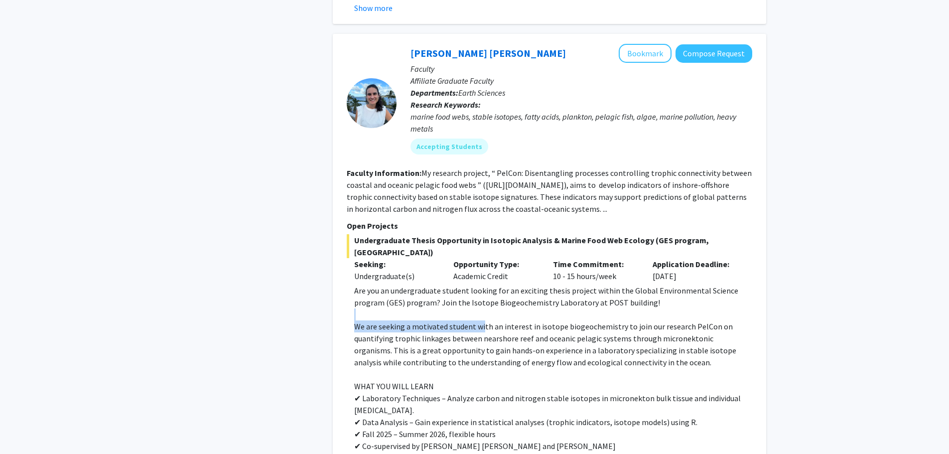
click at [482, 285] on div "Are you an undergraduate student looking for an exciting thesis project within …" at bounding box center [553, 410] width 398 height 251
click at [517, 320] on p "We are seeking a motivated student with an interest in isotope biogeochemistry …" at bounding box center [553, 344] width 398 height 48
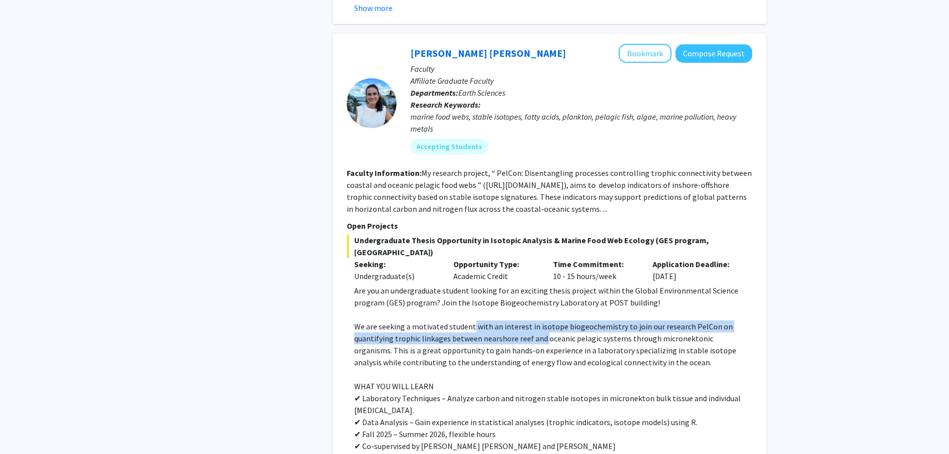
drag, startPoint x: 471, startPoint y: 278, endPoint x: 574, endPoint y: 297, distance: 105.0
click at [544, 320] on p "We are seeking a motivated student with an interest in isotope biogeochemistry …" at bounding box center [553, 344] width 398 height 48
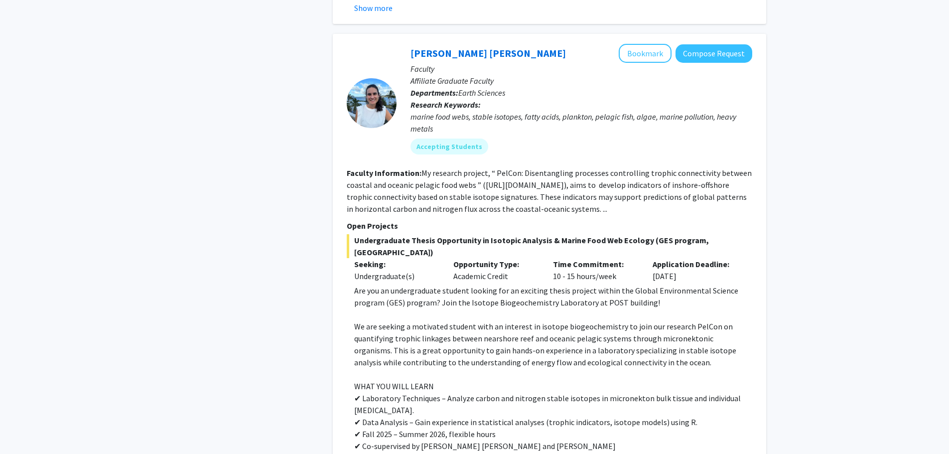
click at [574, 320] on p "We are seeking a motivated student with an interest in isotope biogeochemistry …" at bounding box center [553, 344] width 398 height 48
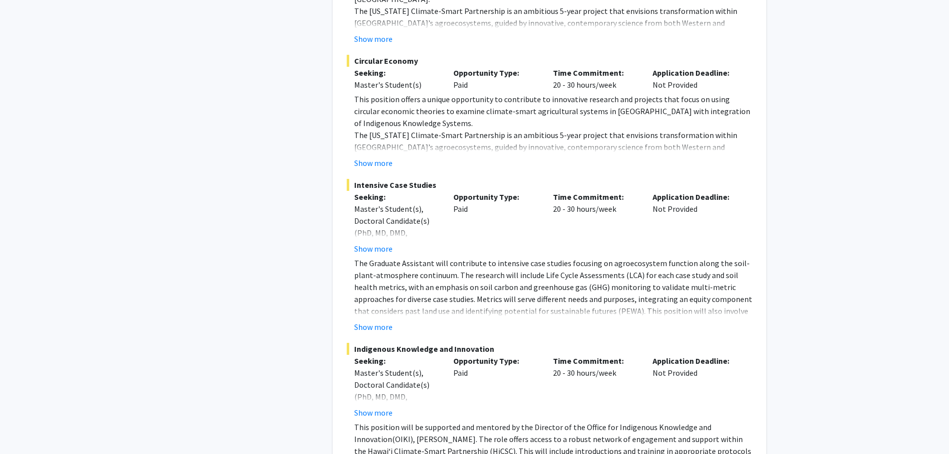
scroll to position [4351, 0]
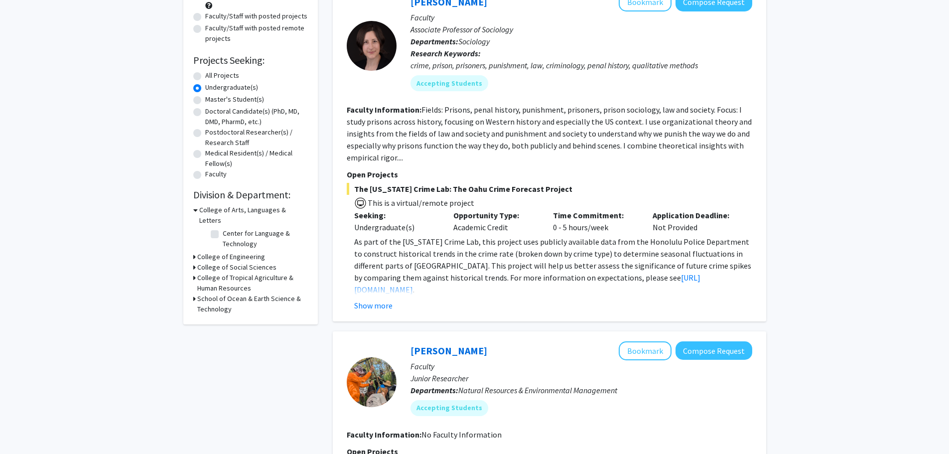
scroll to position [393, 0]
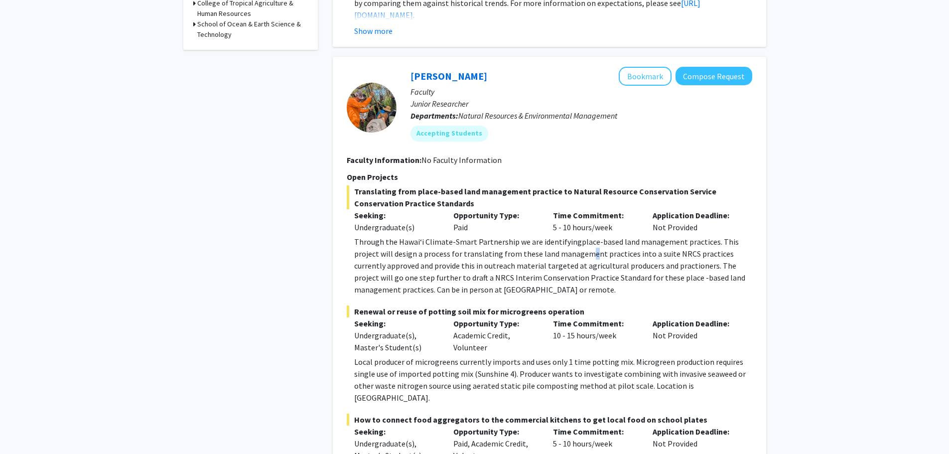
drag, startPoint x: 551, startPoint y: 248, endPoint x: 557, endPoint y: 255, distance: 8.9
click at [557, 255] on span "place-based land management practices. This project will design a process for t…" at bounding box center [549, 266] width 391 height 58
click at [559, 241] on p "Through the Hawaiʻi Climate-Smart Partnership we are identifying place-based la…" at bounding box center [553, 266] width 398 height 60
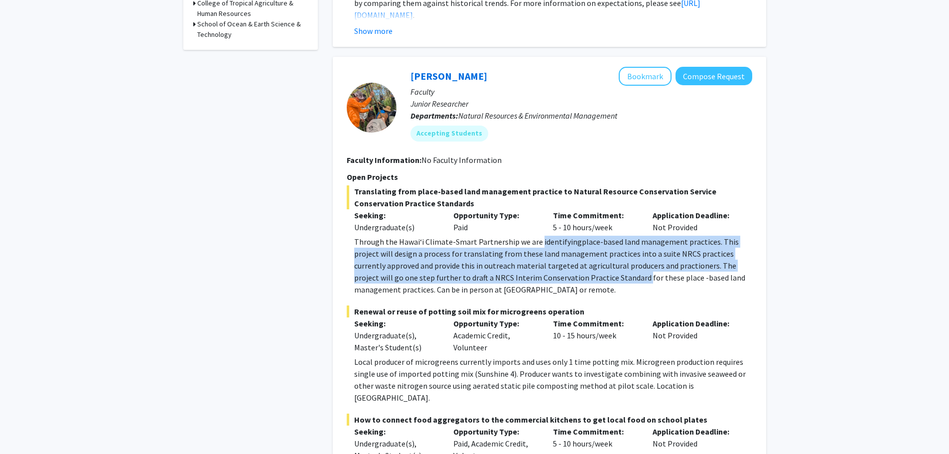
drag, startPoint x: 560, startPoint y: 241, endPoint x: 573, endPoint y: 277, distance: 38.1
click at [573, 277] on p "Through the Hawaiʻi Climate-Smart Partnership we are identifying place-based la…" at bounding box center [553, 266] width 398 height 60
click at [573, 277] on span "place-based land management practices. This project will design a process for t…" at bounding box center [549, 266] width 391 height 58
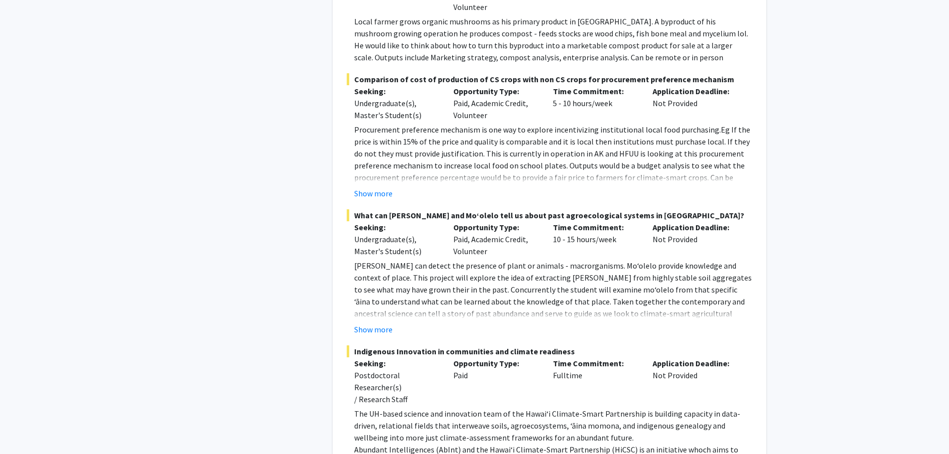
scroll to position [2339, 0]
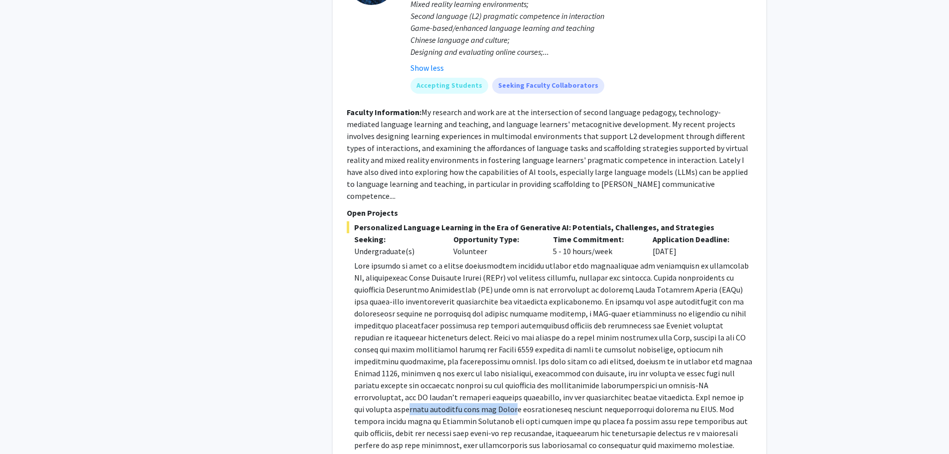
drag, startPoint x: 570, startPoint y: 373, endPoint x: 674, endPoint y: 374, distance: 103.7
click at [674, 374] on p at bounding box center [553, 355] width 398 height 191
click at [788, 343] on div "Refine By Collaboration Status: Collaboration Status All Faculty/Staff Collabor…" at bounding box center [474, 364] width 949 height 5335
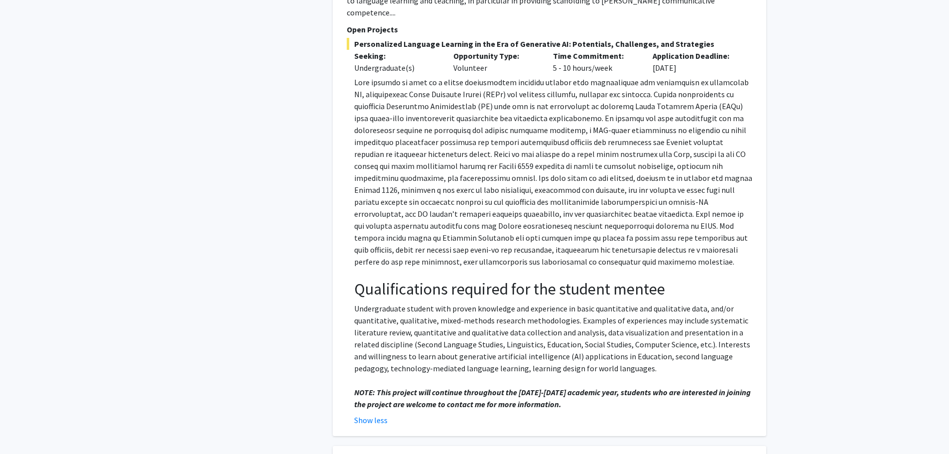
scroll to position [2538, 0]
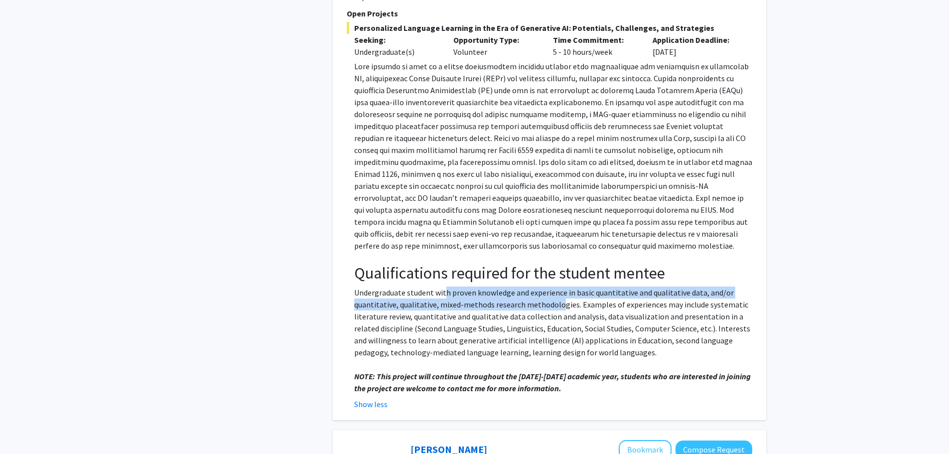
drag, startPoint x: 443, startPoint y: 271, endPoint x: 560, endPoint y: 275, distance: 116.7
click at [560, 287] on p "Undergraduate student with proven knowledge and experience in basic quantitativ…" at bounding box center [553, 323] width 398 height 72
click at [590, 288] on span "Undergraduate student with proven knowledge and experience in basic quantitativ…" at bounding box center [552, 323] width 396 height 70
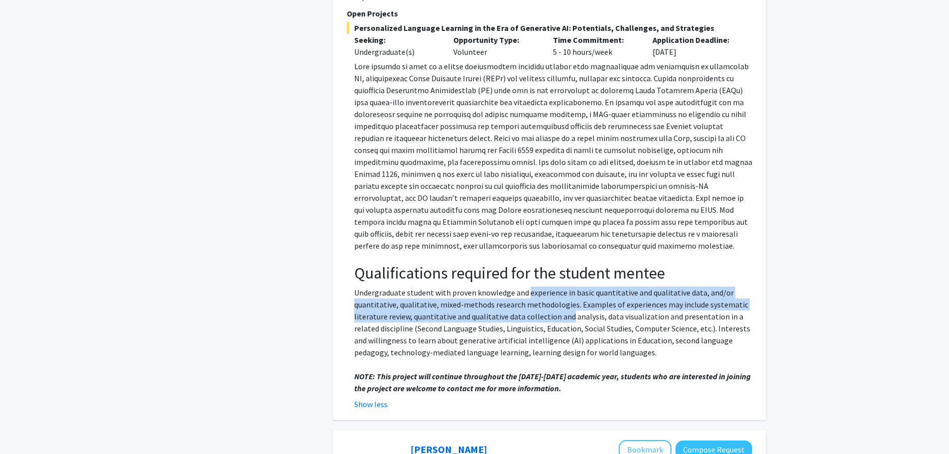
drag, startPoint x: 529, startPoint y: 270, endPoint x: 569, endPoint y: 288, distance: 44.2
click at [569, 288] on span "Undergraduate student with proven knowledge and experience in basic quantitativ…" at bounding box center [552, 323] width 396 height 70
click at [587, 288] on span "Undergraduate student with proven knowledge and experience in basic quantitativ…" at bounding box center [552, 323] width 396 height 70
click at [596, 288] on span "Undergraduate student with proven knowledge and experience in basic quantitativ…" at bounding box center [552, 323] width 396 height 70
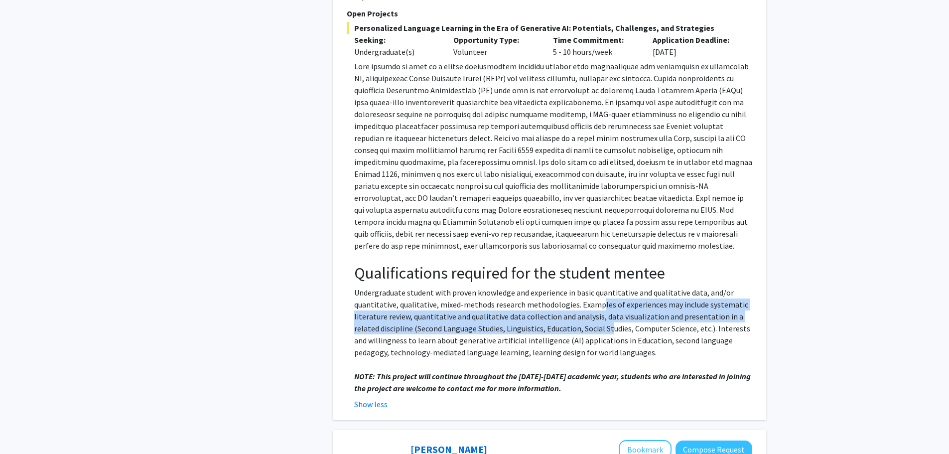
drag, startPoint x: 596, startPoint y: 281, endPoint x: 610, endPoint y: 305, distance: 28.1
click at [608, 301] on span "Undergraduate student with proven knowledge and experience in basic quantitativ…" at bounding box center [552, 323] width 396 height 70
click at [610, 305] on span "Undergraduate student with proven knowledge and experience in basic quantitativ…" at bounding box center [552, 323] width 396 height 70
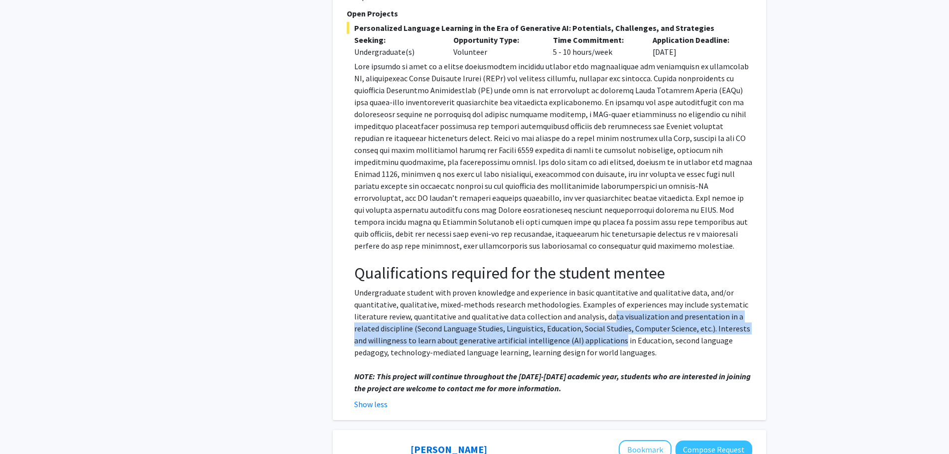
drag, startPoint x: 610, startPoint y: 293, endPoint x: 614, endPoint y: 310, distance: 17.8
click at [614, 310] on p "Undergraduate student with proven knowledge and experience in basic quantitativ…" at bounding box center [553, 323] width 398 height 72
click at [614, 312] on span "Undergraduate student with proven knowledge and experience in basic quantitativ…" at bounding box center [552, 323] width 396 height 70
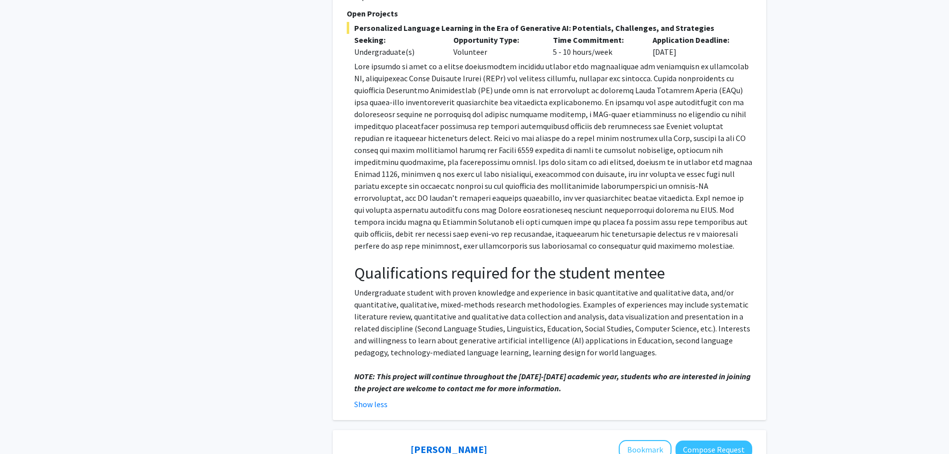
scroll to position [2984, 0]
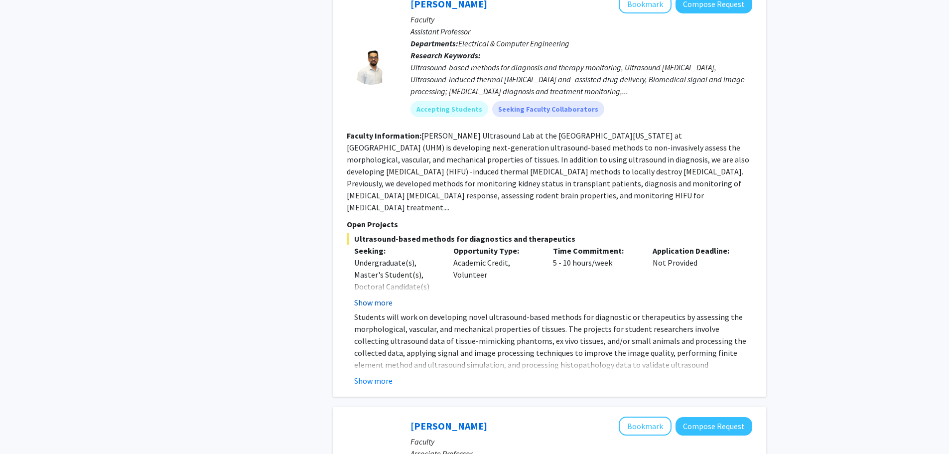
click at [389, 297] on button "Show more" at bounding box center [373, 303] width 38 height 12
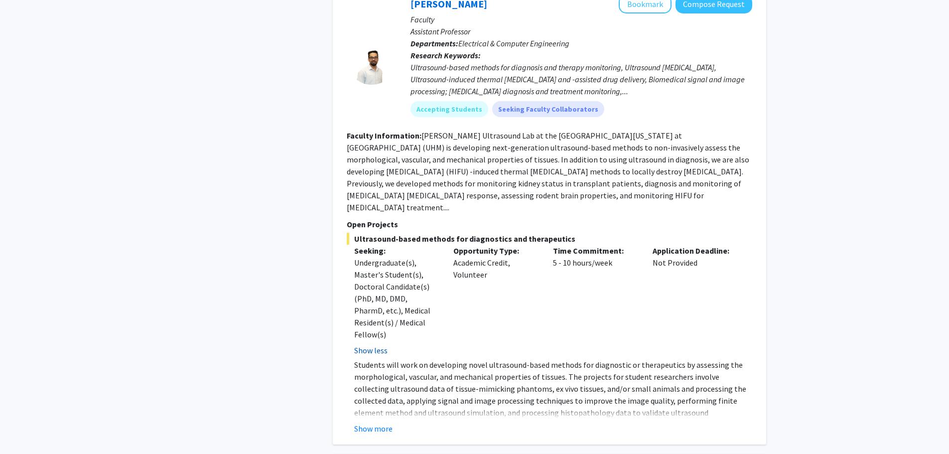
click at [372, 344] on button "Show less" at bounding box center [370, 350] width 33 height 12
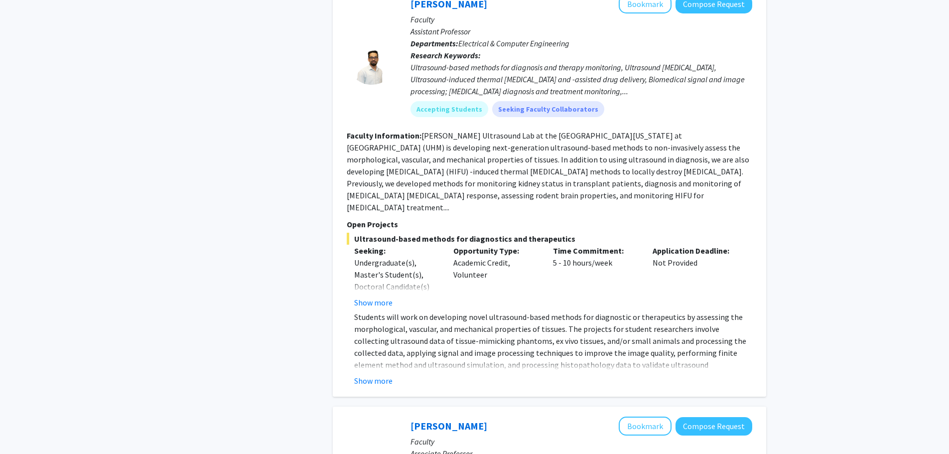
click at [374, 375] on button "Show more" at bounding box center [373, 381] width 38 height 12
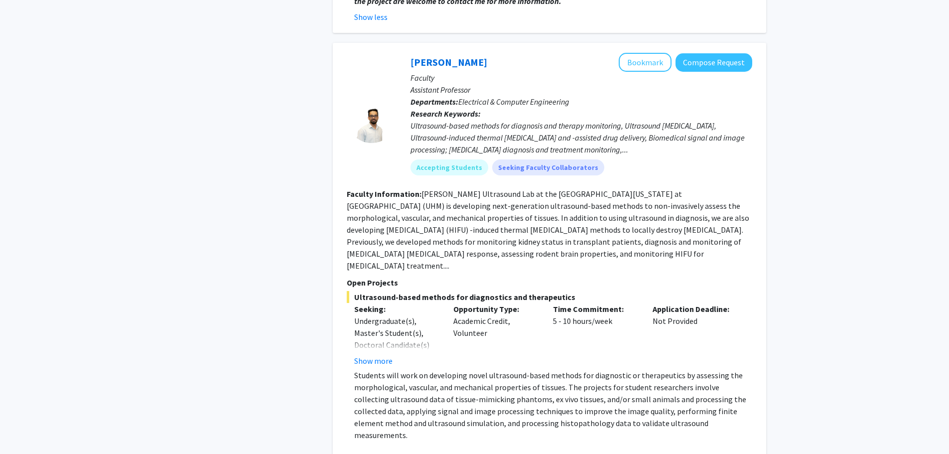
scroll to position [2934, 0]
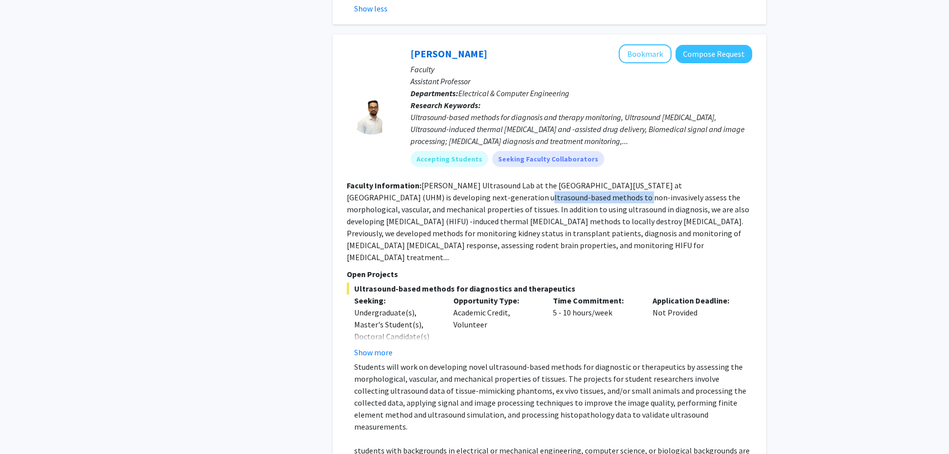
drag, startPoint x: 441, startPoint y: 168, endPoint x: 531, endPoint y: 177, distance: 91.1
click at [531, 179] on section "Faculty Information: Hossain Ultrasound Lab at the University of Hawaii at Mano…" at bounding box center [550, 221] width 406 height 84
click at [584, 180] on section "Faculty Information: Hossain Ultrasound Lab at the University of Hawaii at Mano…" at bounding box center [550, 221] width 406 height 84
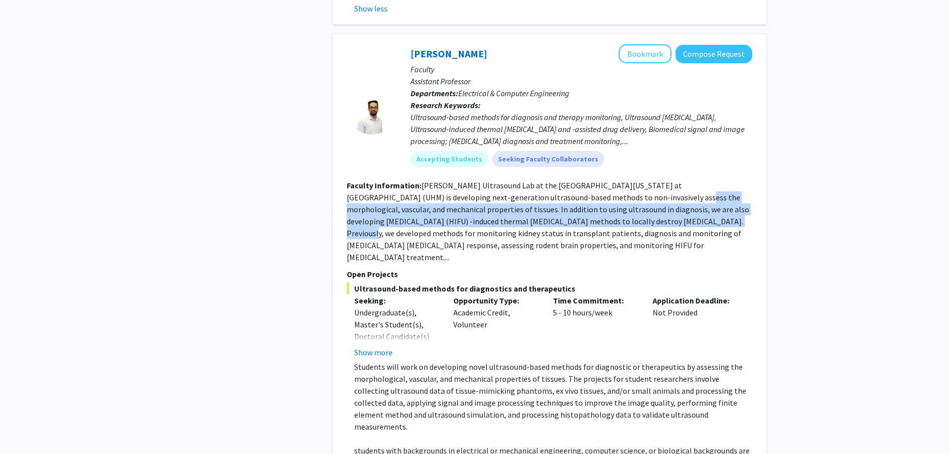
drag, startPoint x: 591, startPoint y: 170, endPoint x: 626, endPoint y: 193, distance: 42.8
click at [626, 193] on fg-read-more "Hossain Ultrasound Lab at the University of Hawaii at Manoa (UHM) is developing…" at bounding box center [548, 221] width 403 height 82
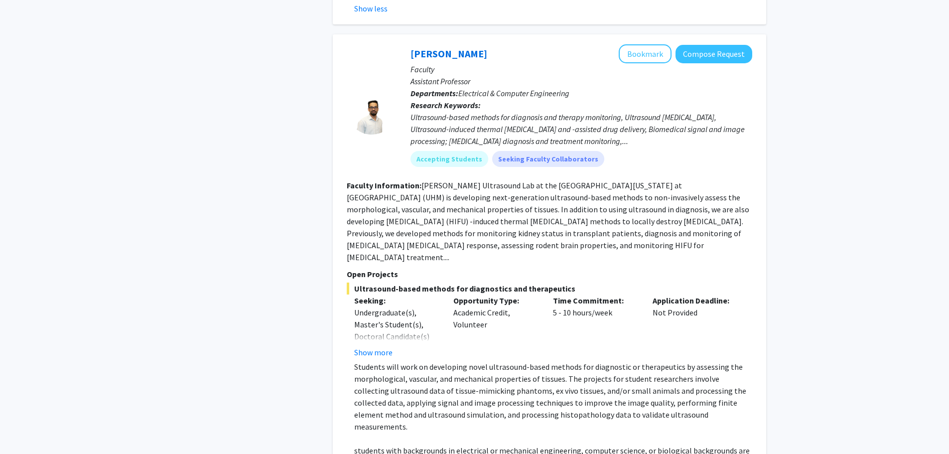
click at [650, 196] on fg-read-more "Hossain Ultrasound Lab at the University of Hawaii at Manoa (UHM) is developing…" at bounding box center [548, 221] width 403 height 82
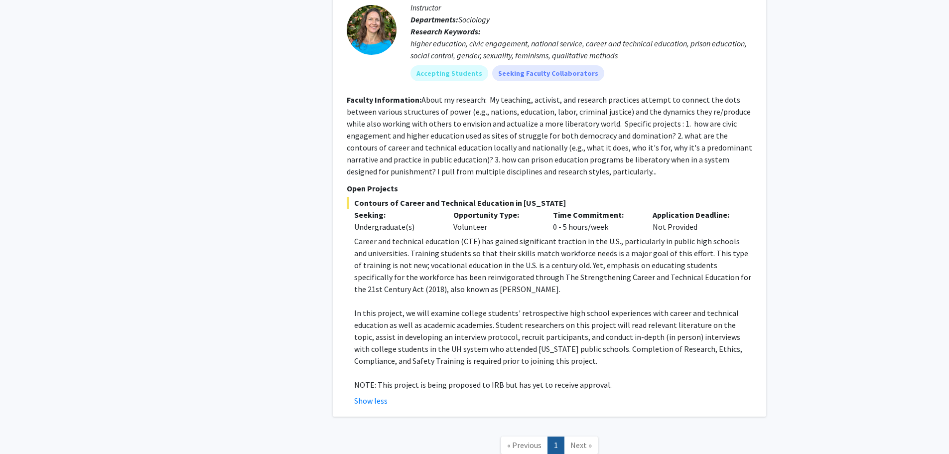
scroll to position [4923, 0]
drag, startPoint x: 415, startPoint y: 314, endPoint x: 546, endPoint y: 311, distance: 131.1
click at [546, 378] on p "NOTE: This project is being proposed to IRB but has yet to receive approval." at bounding box center [553, 384] width 398 height 12
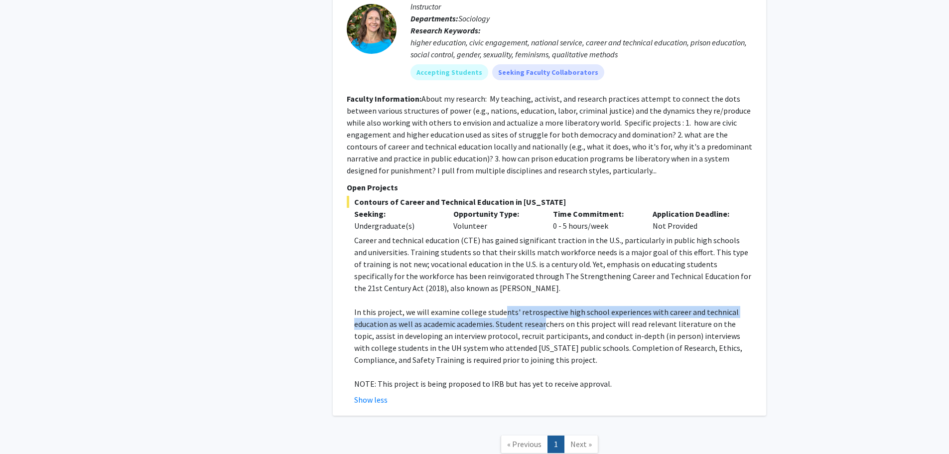
drag, startPoint x: 503, startPoint y: 239, endPoint x: 545, endPoint y: 249, distance: 43.1
click at [545, 306] on p "In this project, we will examine college students' retrospective high school ex…" at bounding box center [553, 336] width 398 height 60
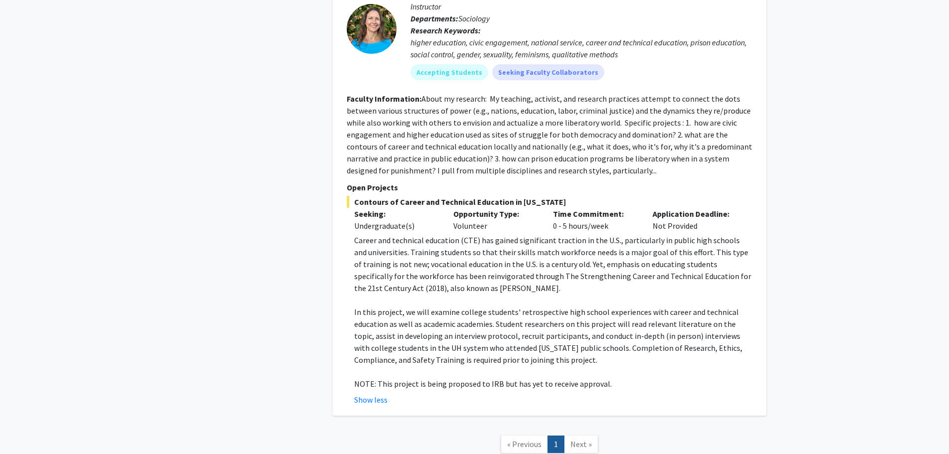
click at [553, 306] on p "In this project, we will examine college students' retrospective high school ex…" at bounding box center [553, 336] width 398 height 60
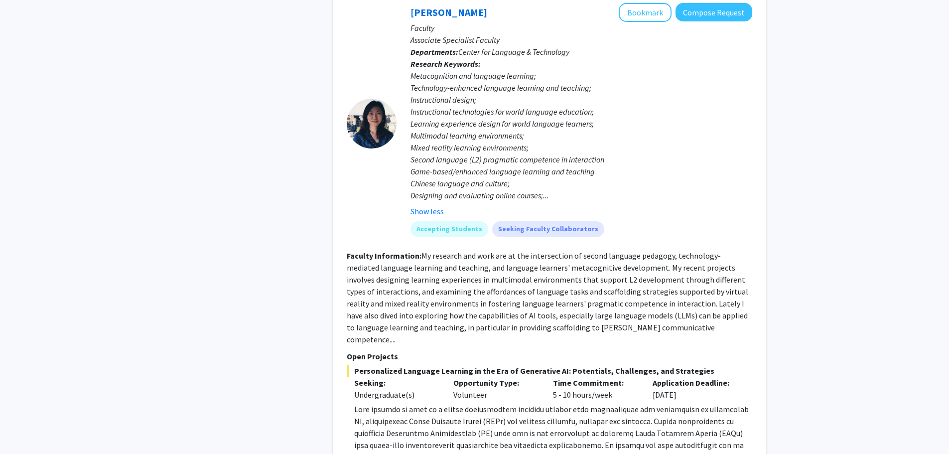
scroll to position [2132, 0]
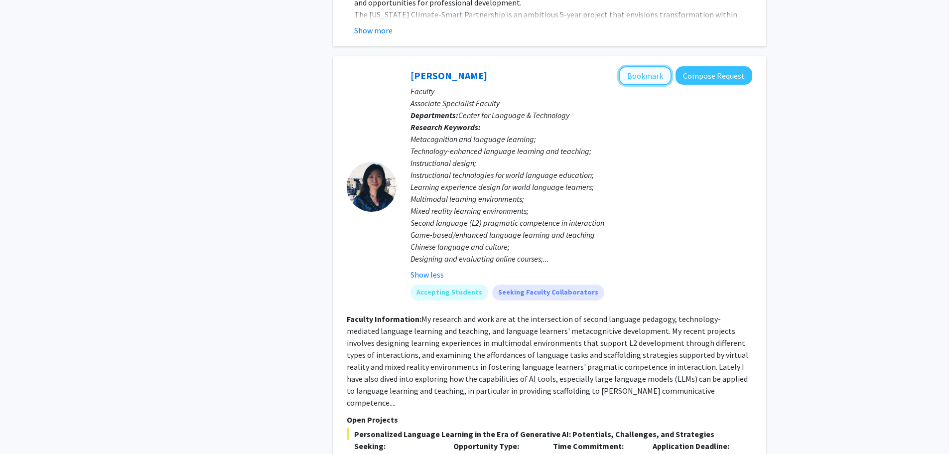
click at [647, 66] on button "Bookmark" at bounding box center [645, 75] width 53 height 19
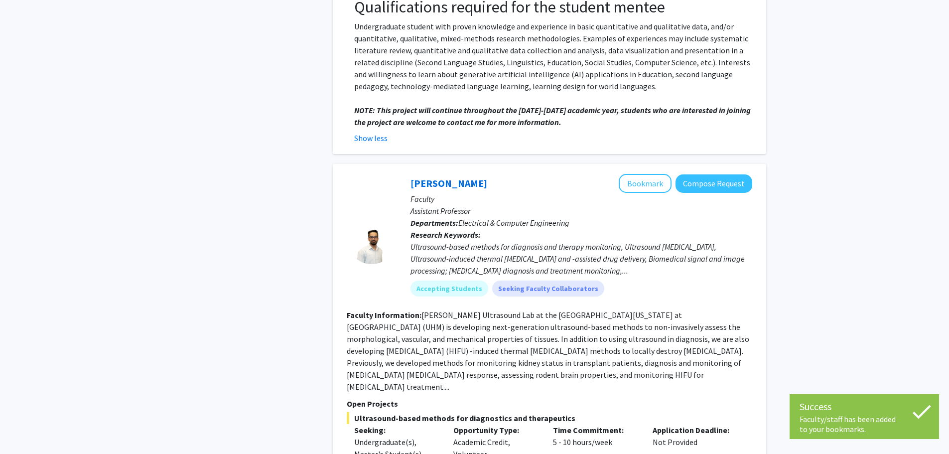
scroll to position [2830, 0]
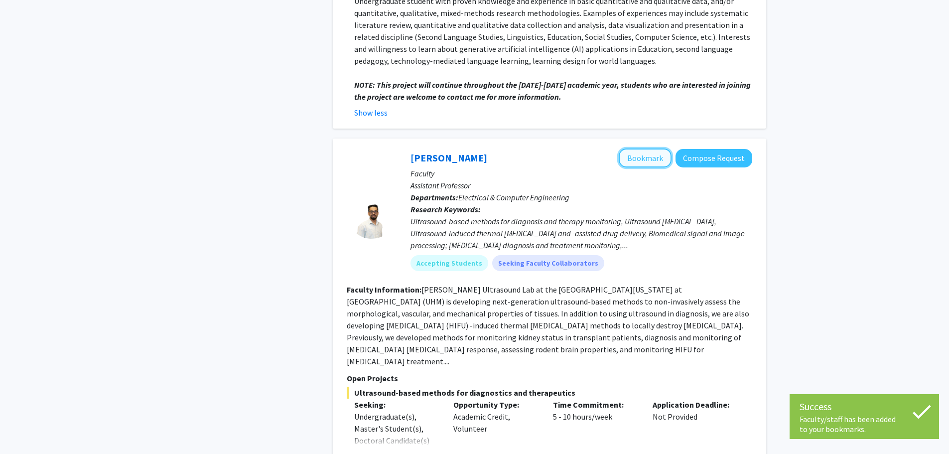
click at [647, 148] on button "Bookmark" at bounding box center [645, 157] width 53 height 19
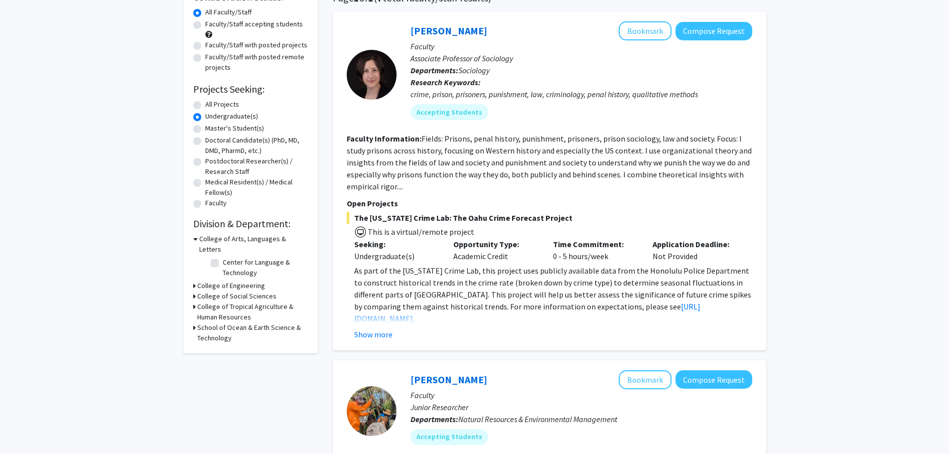
scroll to position [0, 0]
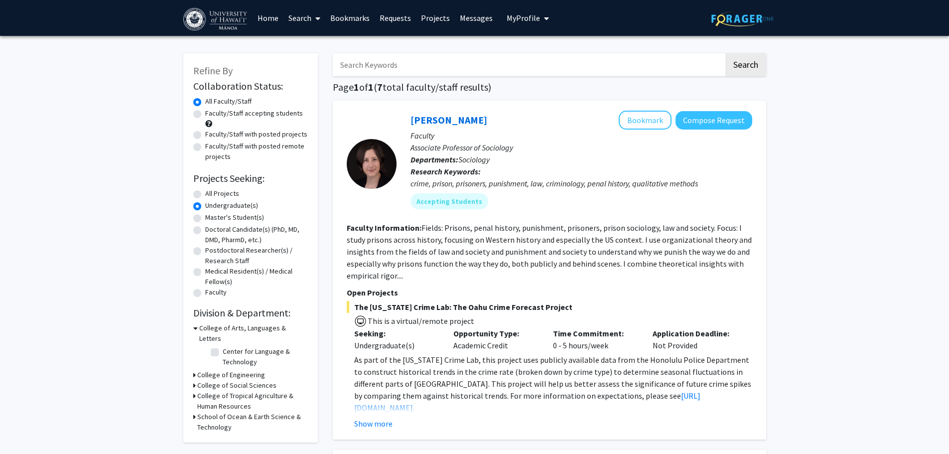
drag, startPoint x: 348, startPoint y: 19, endPoint x: 345, endPoint y: 31, distance: 12.3
click at [348, 18] on link "Bookmarks" at bounding box center [349, 17] width 49 height 35
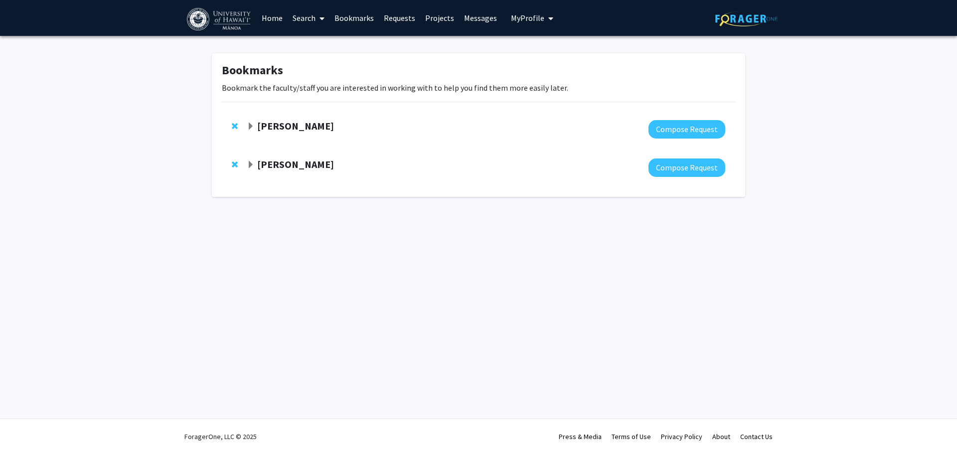
click at [425, 19] on link "Projects" at bounding box center [439, 17] width 39 height 35
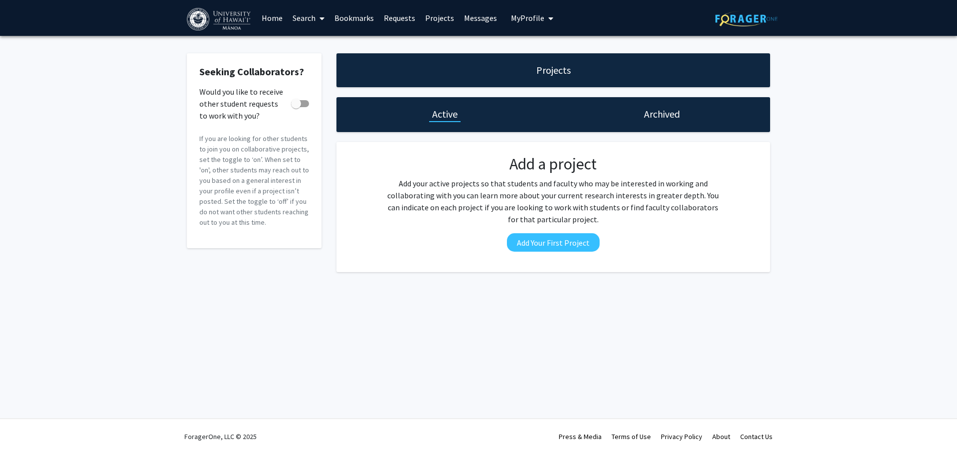
click at [499, 17] on div "Skip navigation Home Search Bookmarks Requests Projects Messages My Profile Yu …" at bounding box center [371, 18] width 369 height 36
click at [464, 17] on link "Messages" at bounding box center [480, 17] width 43 height 35
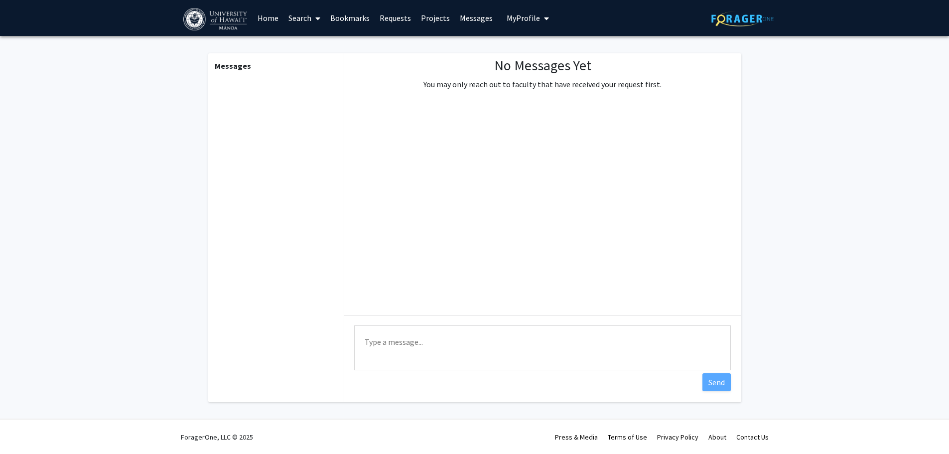
click at [519, 16] on span "My Profile" at bounding box center [523, 18] width 33 height 10
click at [545, 48] on span "[PERSON_NAME]" at bounding box center [569, 46] width 60 height 11
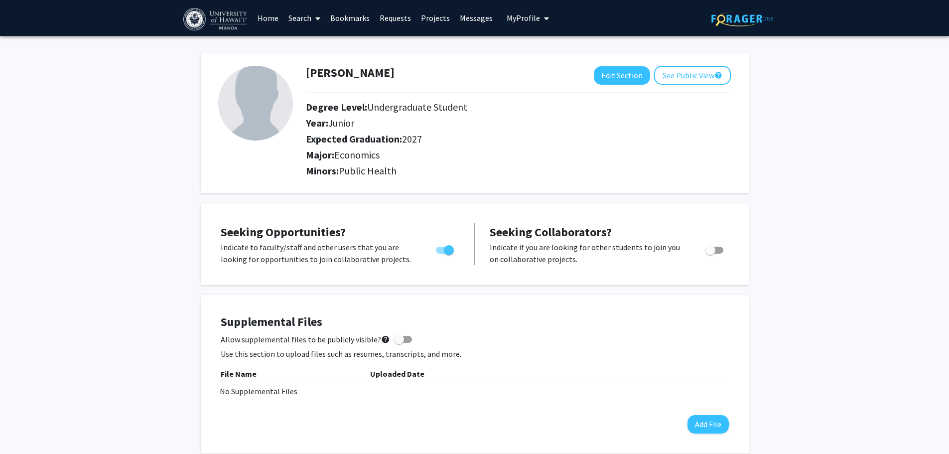
click at [205, 12] on img at bounding box center [216, 19] width 66 height 22
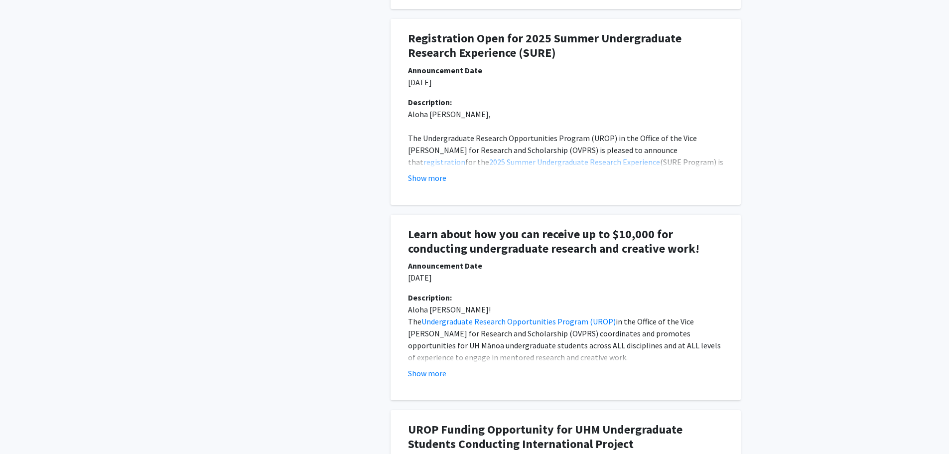
scroll to position [698, 0]
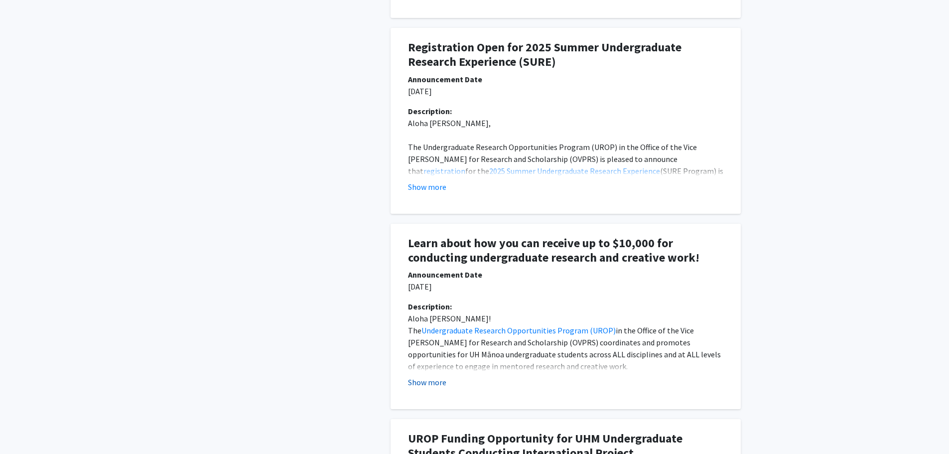
click at [427, 376] on button "Show more" at bounding box center [427, 382] width 38 height 12
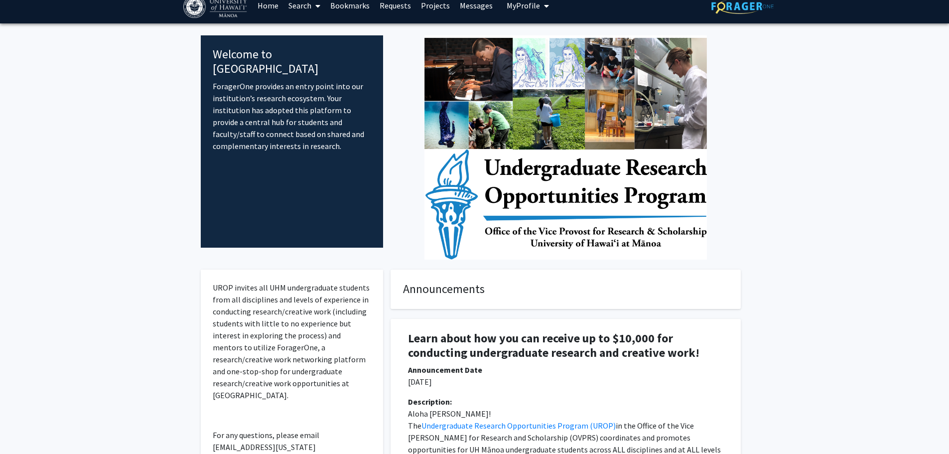
scroll to position [0, 0]
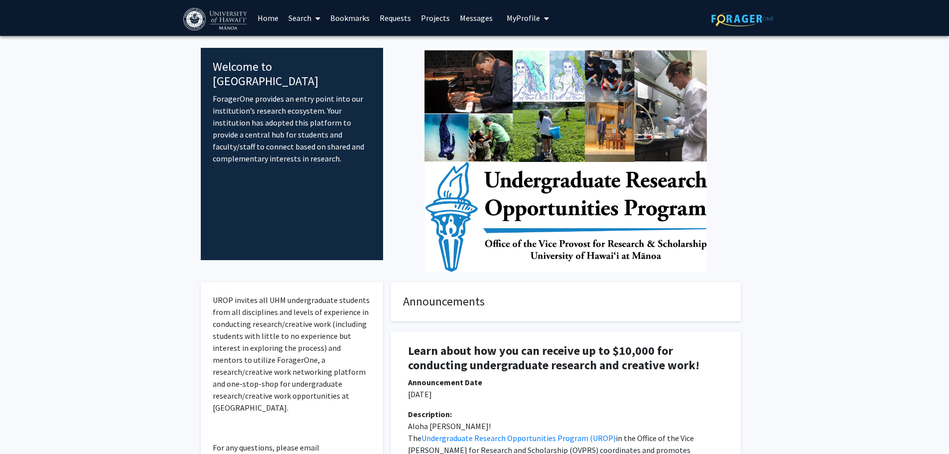
drag, startPoint x: 442, startPoint y: 16, endPoint x: 409, endPoint y: 27, distance: 34.2
click at [442, 16] on link "Projects" at bounding box center [435, 17] width 39 height 35
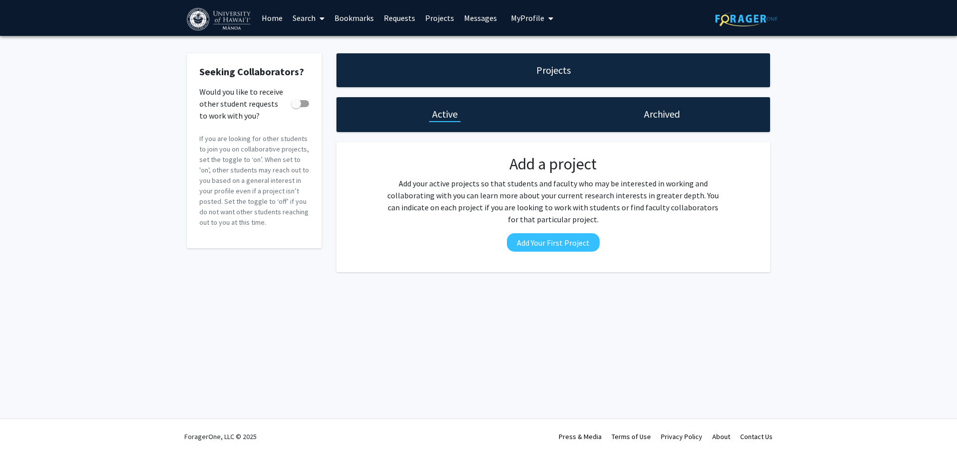
click at [302, 19] on link "Search" at bounding box center [309, 17] width 42 height 35
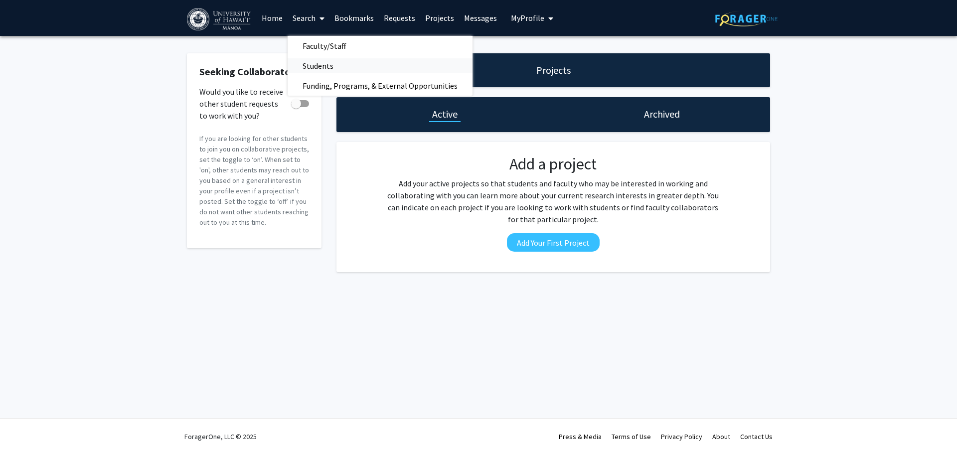
click at [319, 62] on span "Students" at bounding box center [318, 66] width 61 height 20
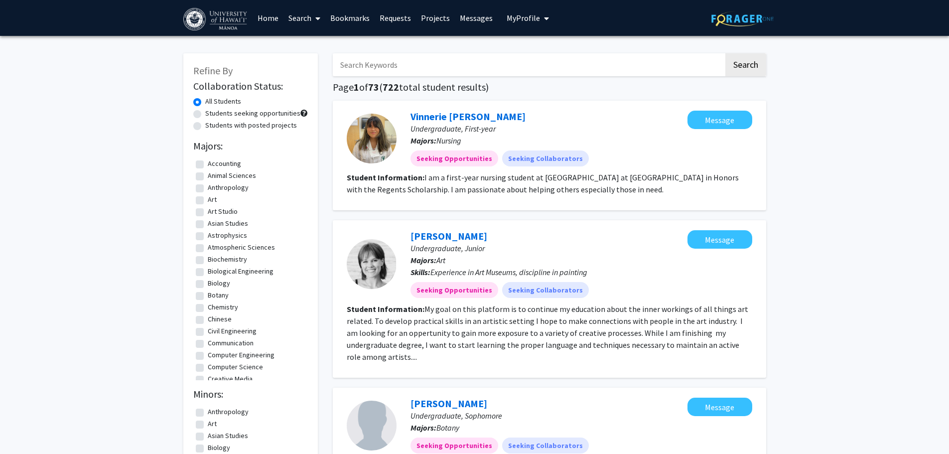
click at [305, 20] on link "Search" at bounding box center [305, 17] width 42 height 35
click at [339, 43] on span "Faculty/Staff" at bounding box center [320, 46] width 73 height 20
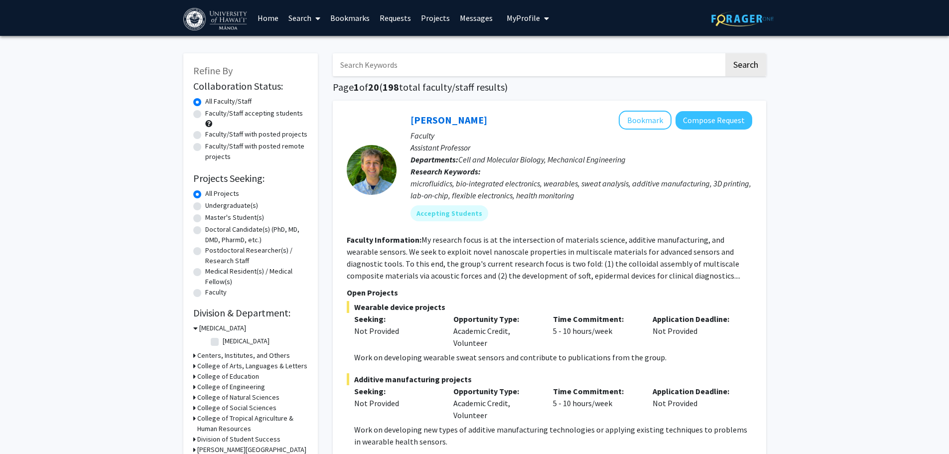
click at [205, 207] on label "Undergraduate(s)" at bounding box center [231, 205] width 53 height 10
click at [205, 207] on input "Undergraduate(s)" at bounding box center [208, 203] width 6 height 6
radio input "true"
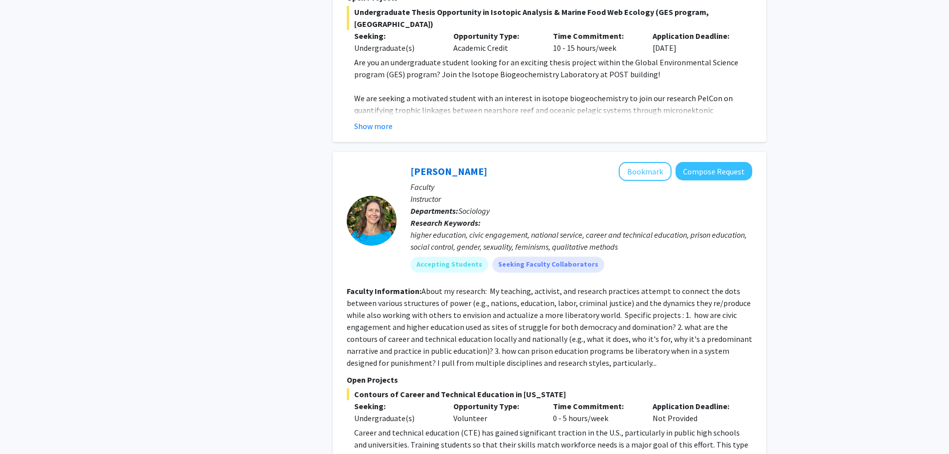
scroll to position [4242, 0]
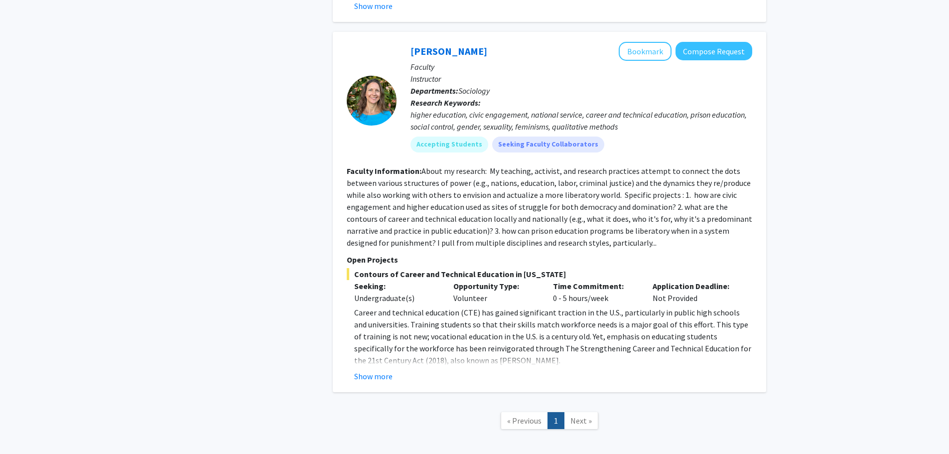
click at [568, 412] on link "Next »" at bounding box center [581, 420] width 34 height 17
click at [571, 416] on span "Next »" at bounding box center [581, 421] width 21 height 10
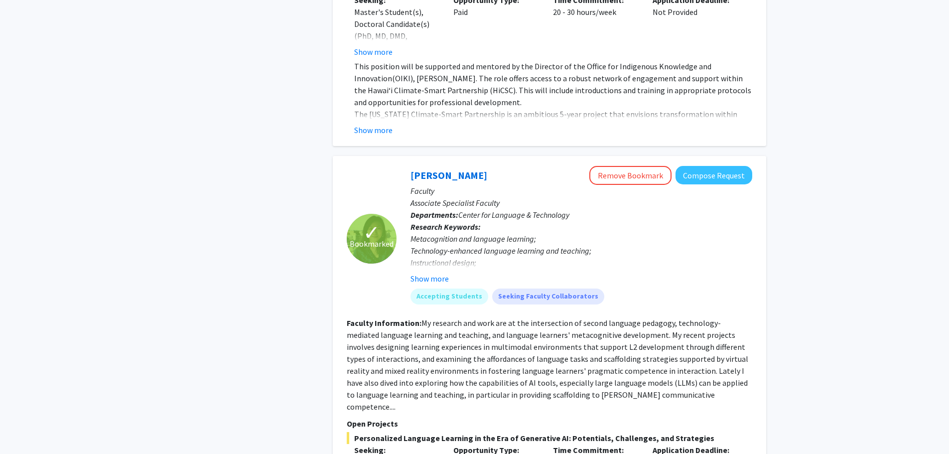
scroll to position [1993, 0]
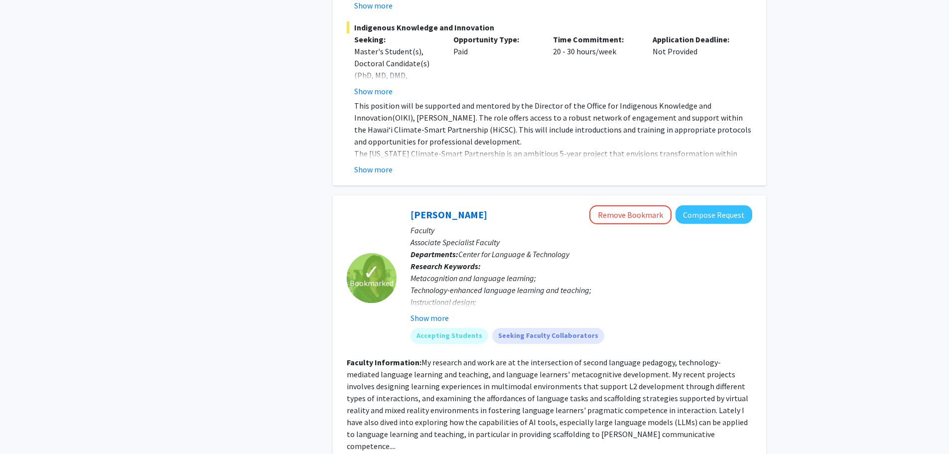
drag, startPoint x: 474, startPoint y: 199, endPoint x: 399, endPoint y: 209, distance: 75.5
click at [399, 209] on div "Naiyi Fincham Remove Bookmark Compose Request Faculty Associate Specialist Facu…" at bounding box center [575, 278] width 356 height 146
copy link "Naiyi Fincham"
click at [316, 202] on div "Refine By Collaboration Status: Collaboration Status All Faculty/Staff Collabor…" at bounding box center [250, 374] width 149 height 4648
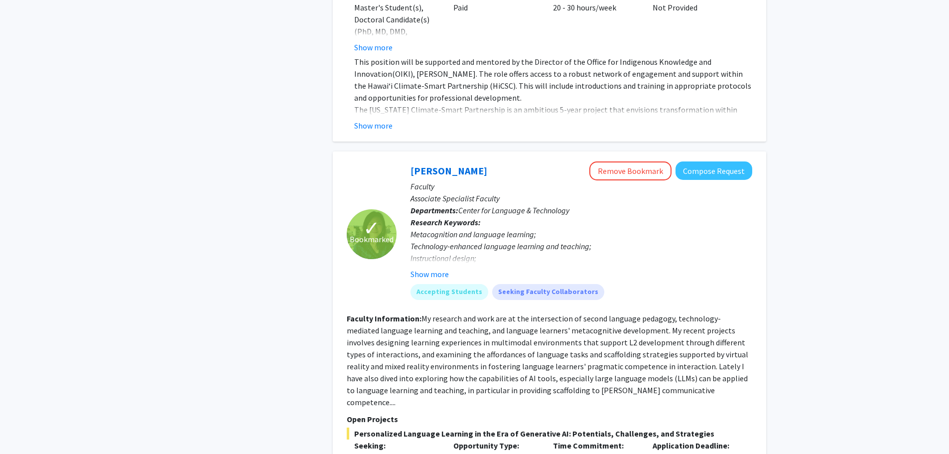
scroll to position [2043, 0]
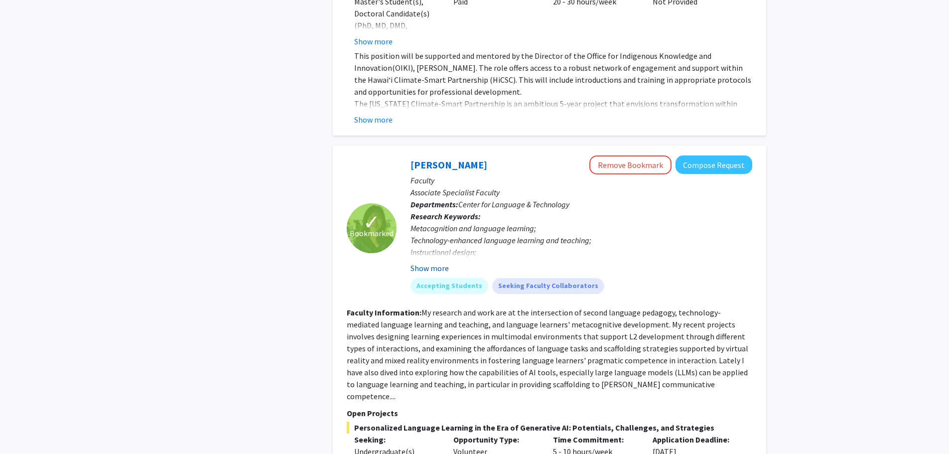
click at [439, 262] on button "Show more" at bounding box center [430, 268] width 38 height 12
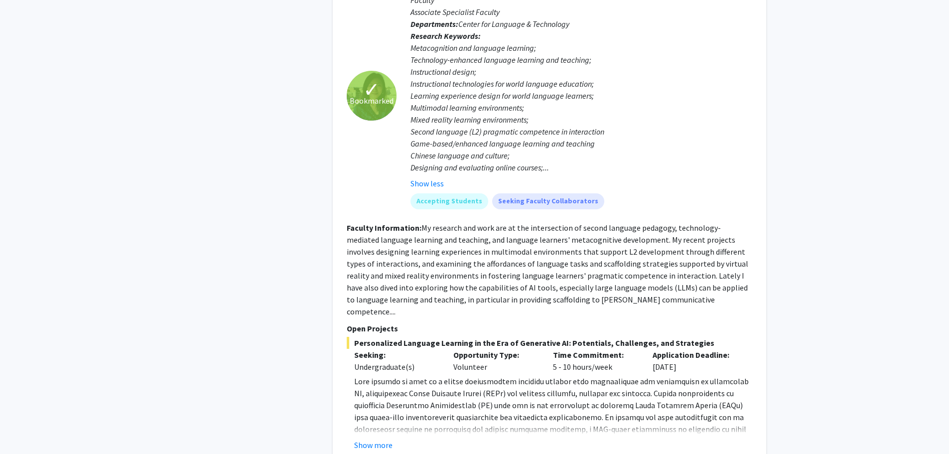
scroll to position [2292, 0]
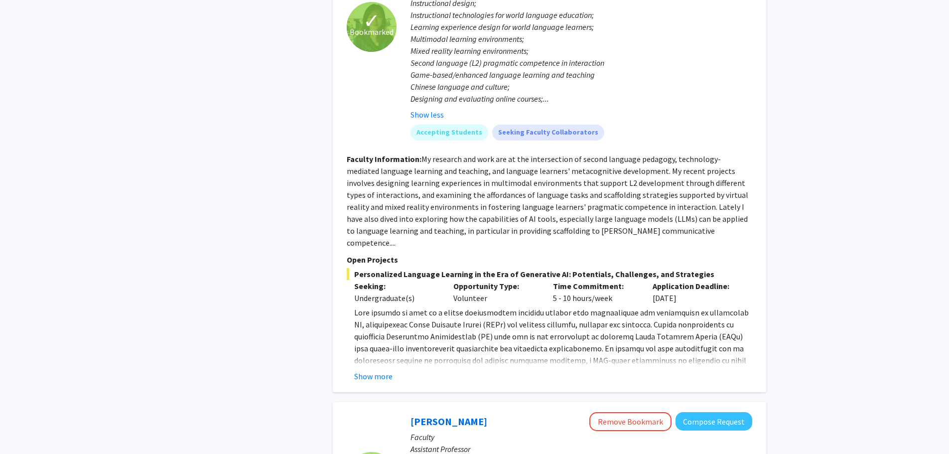
click at [383, 344] on fg-read-more "Qualifications required for the student mentee Undergraduate student with prove…" at bounding box center [550, 344] width 406 height 76
click at [374, 370] on button "Show more" at bounding box center [373, 376] width 38 height 12
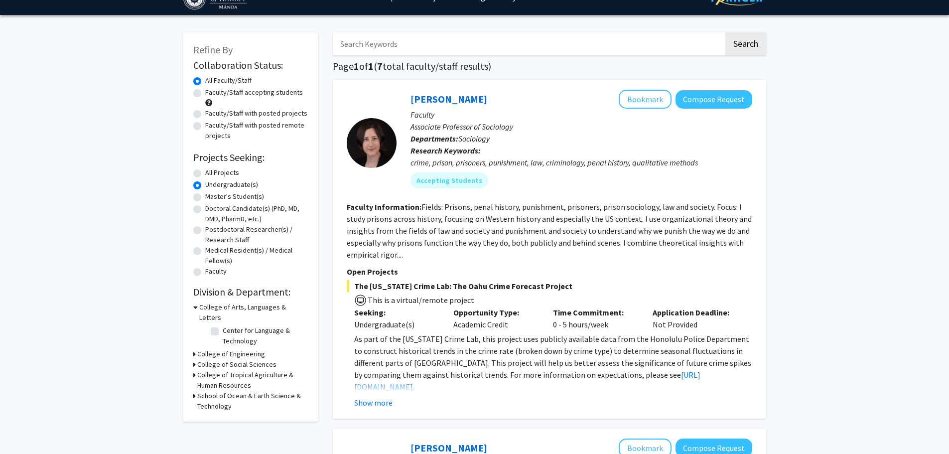
scroll to position [0, 0]
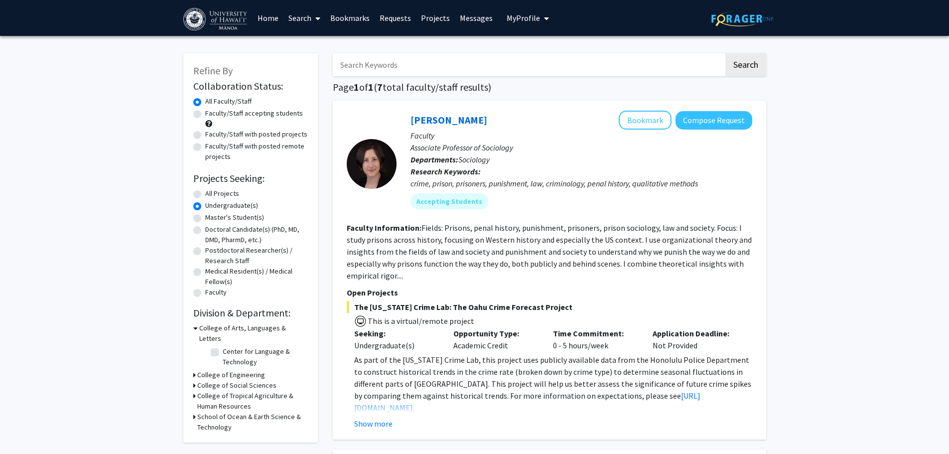
click at [359, 15] on link "Bookmarks" at bounding box center [349, 17] width 49 height 35
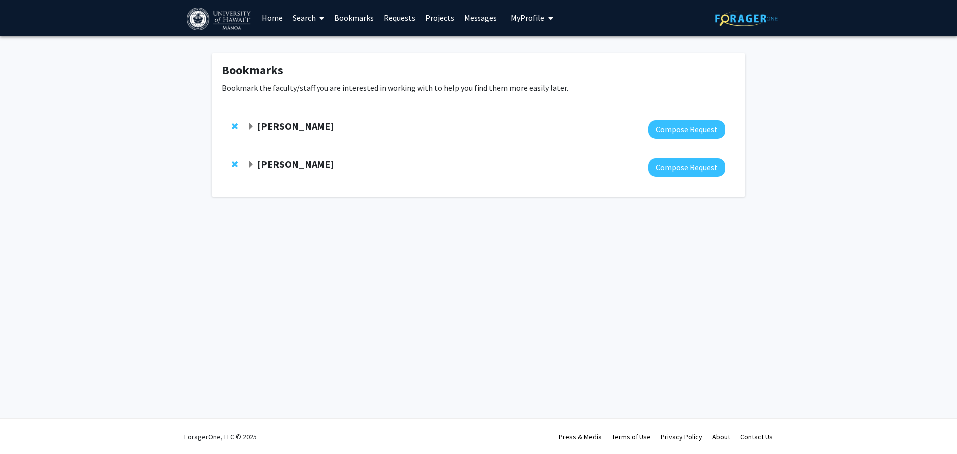
click at [289, 165] on strong "[PERSON_NAME]" at bounding box center [295, 164] width 77 height 12
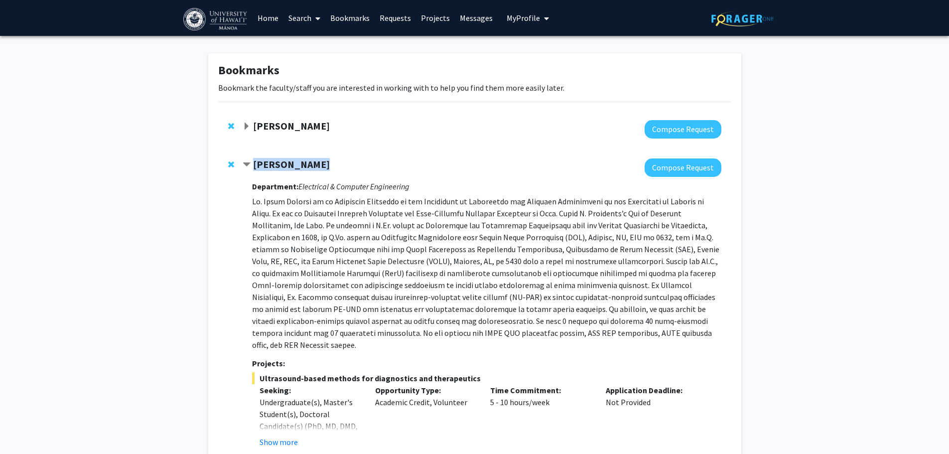
drag, startPoint x: 327, startPoint y: 165, endPoint x: 255, endPoint y: 162, distance: 72.8
click at [255, 162] on div "[PERSON_NAME]" at bounding box center [350, 164] width 215 height 12
copy strong "[PERSON_NAME]"
click at [251, 132] on div "Naiyi Fincham" at bounding box center [350, 126] width 215 height 12
click at [250, 126] on span "Expand Naiyi Fincham Bookmark" at bounding box center [247, 127] width 8 height 8
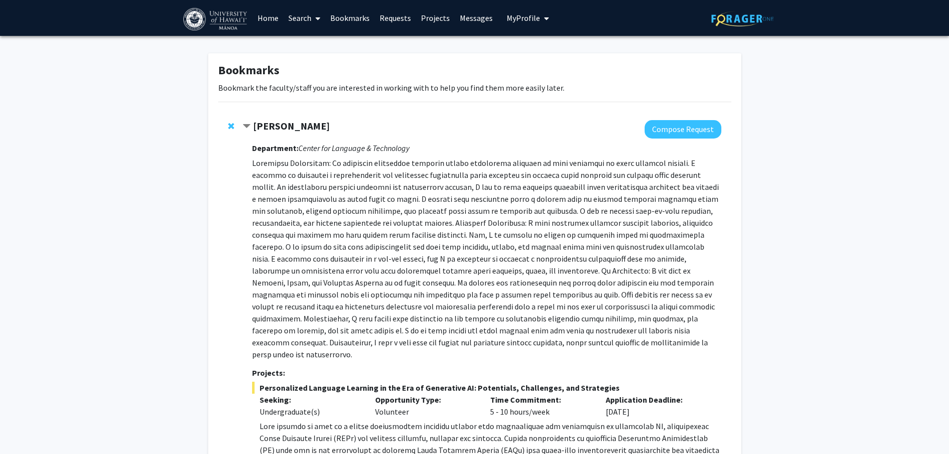
click at [483, 182] on p at bounding box center [486, 258] width 469 height 203
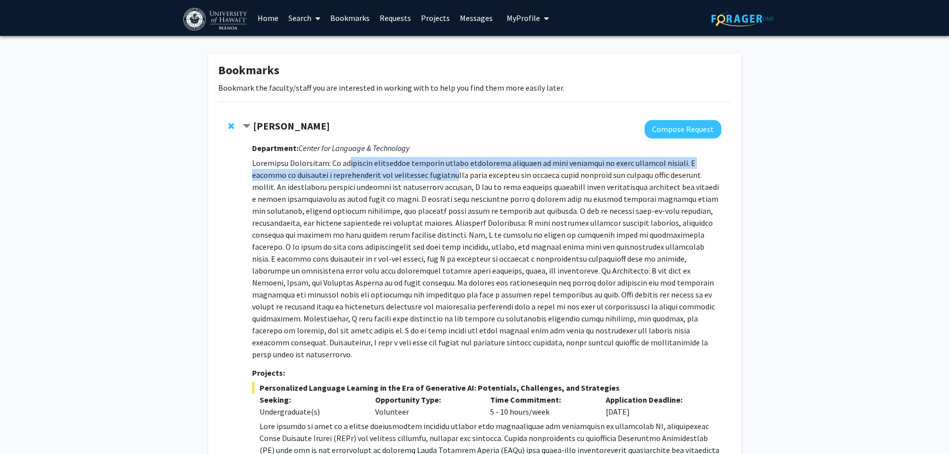
drag, startPoint x: 351, startPoint y: 162, endPoint x: 452, endPoint y: 178, distance: 102.3
click at [452, 178] on p at bounding box center [486, 258] width 469 height 203
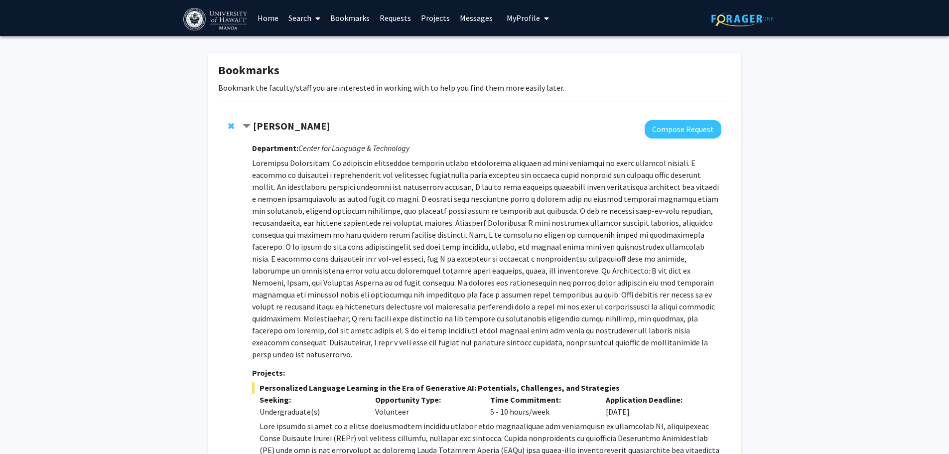
click at [508, 182] on p at bounding box center [486, 258] width 469 height 203
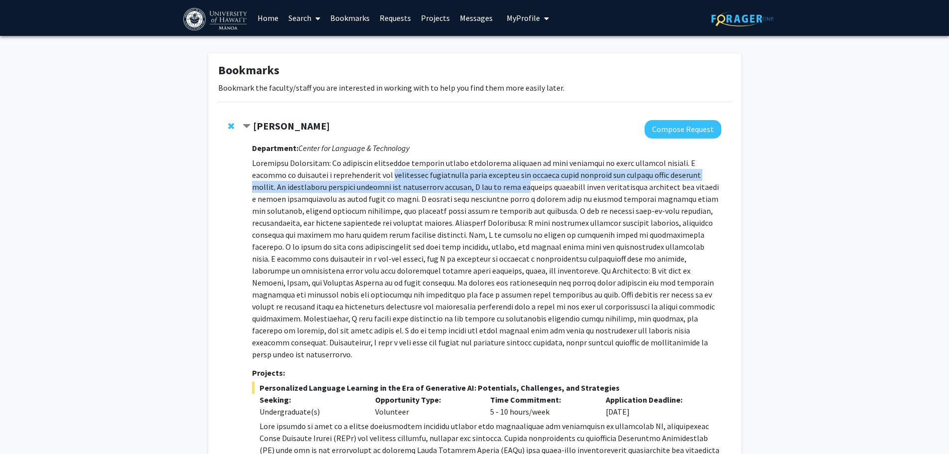
drag, startPoint x: 382, startPoint y: 172, endPoint x: 495, endPoint y: 187, distance: 113.5
click at [495, 187] on p at bounding box center [486, 258] width 469 height 203
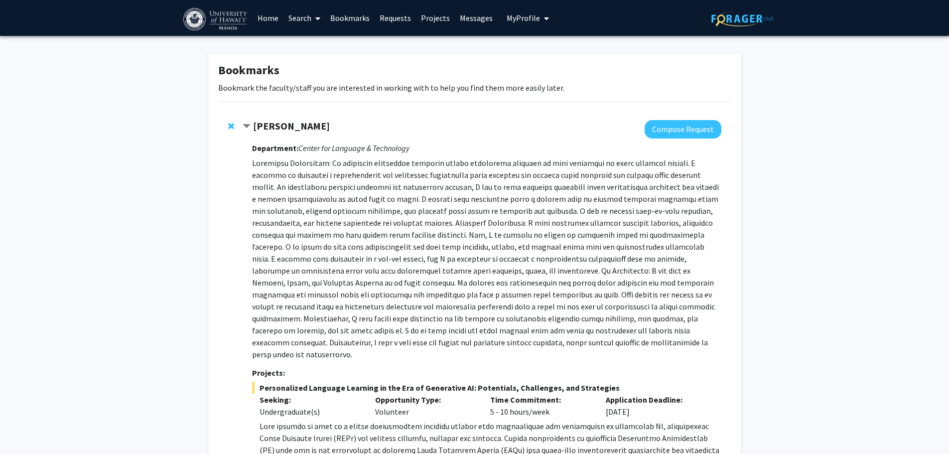
click at [504, 188] on p at bounding box center [486, 258] width 469 height 203
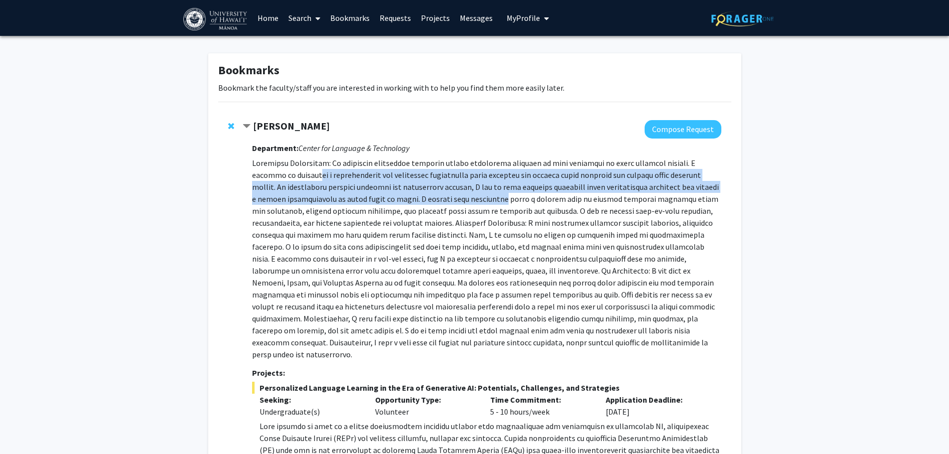
drag, startPoint x: 309, startPoint y: 177, endPoint x: 455, endPoint y: 200, distance: 148.3
click at [455, 200] on p at bounding box center [486, 258] width 469 height 203
click at [458, 203] on p at bounding box center [486, 258] width 469 height 203
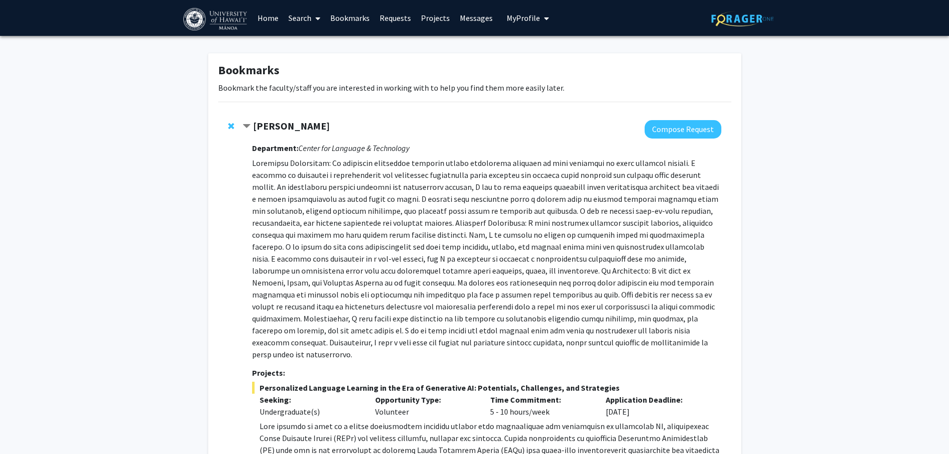
click at [491, 207] on p at bounding box center [486, 258] width 469 height 203
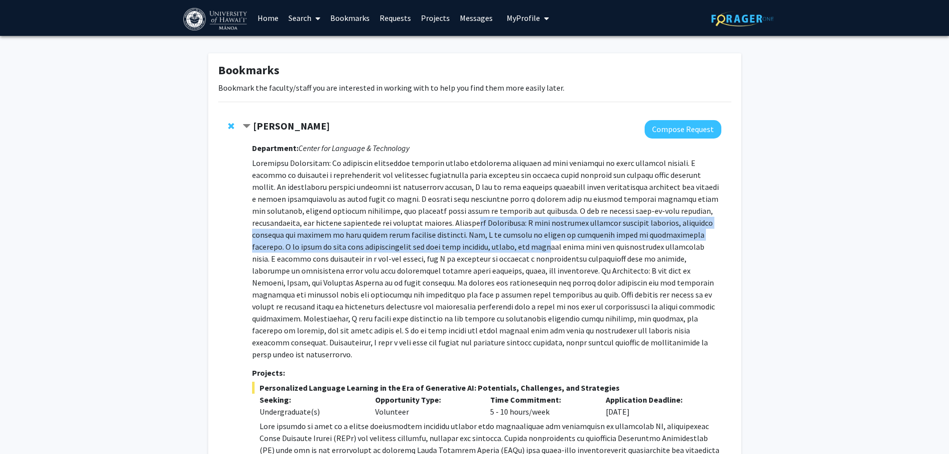
drag, startPoint x: 389, startPoint y: 223, endPoint x: 445, endPoint y: 245, distance: 59.7
click at [444, 245] on p at bounding box center [486, 258] width 469 height 203
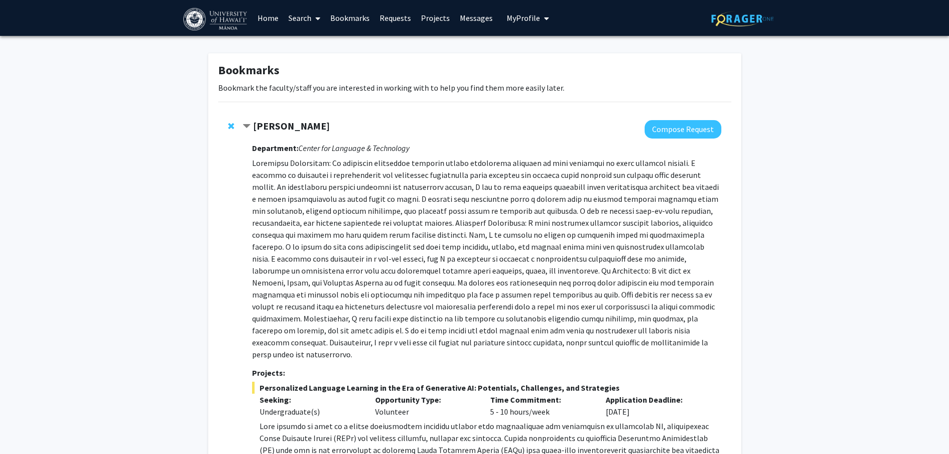
click at [723, 250] on div "Naiyi Fincham Compose Request Department: Center for Language & Technology Proj…" at bounding box center [474, 317] width 513 height 414
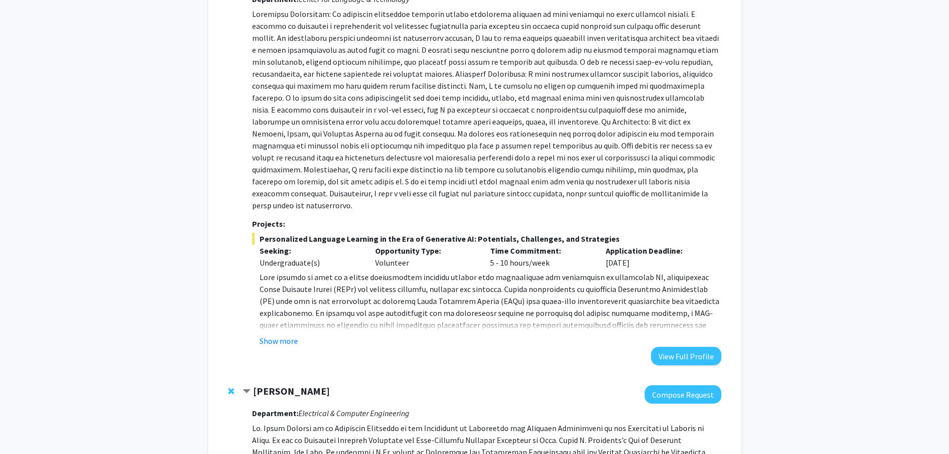
scroll to position [149, 0]
click at [332, 301] on p at bounding box center [490, 354] width 461 height 167
click at [294, 334] on button "Show more" at bounding box center [279, 340] width 38 height 12
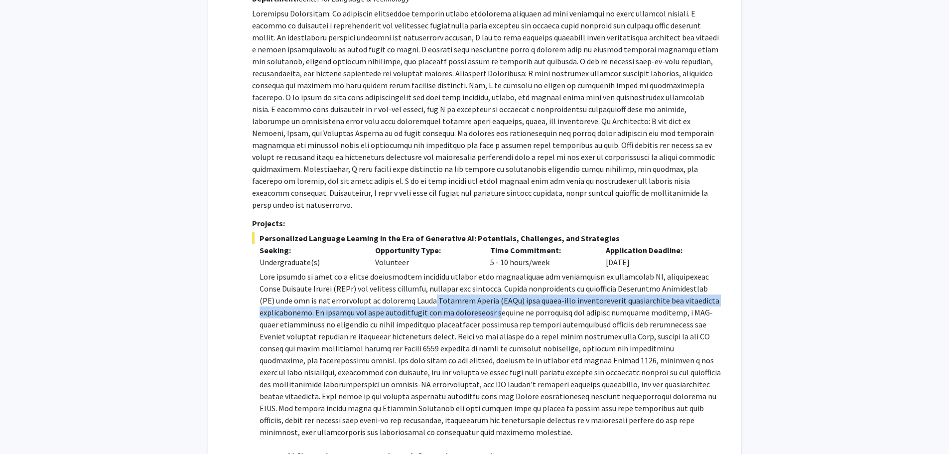
drag, startPoint x: 363, startPoint y: 288, endPoint x: 424, endPoint y: 300, distance: 61.5
click at [424, 300] on p at bounding box center [490, 354] width 461 height 167
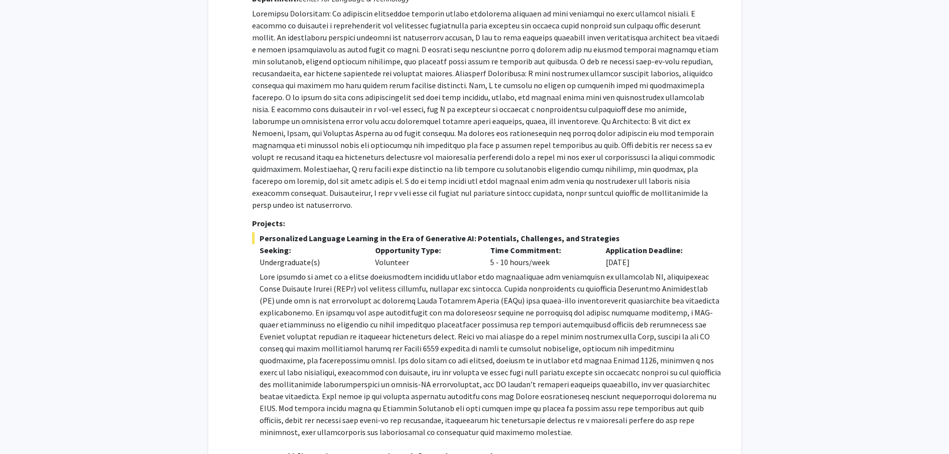
click at [479, 325] on p at bounding box center [490, 354] width 461 height 167
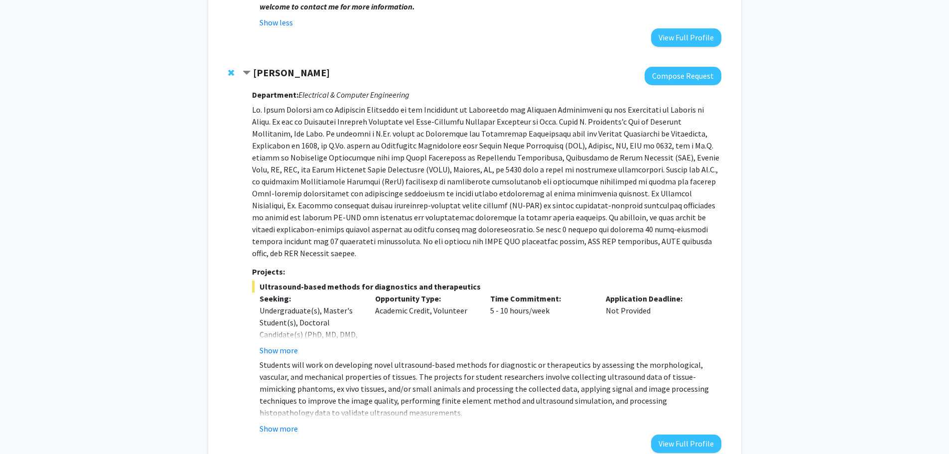
scroll to position [741, 0]
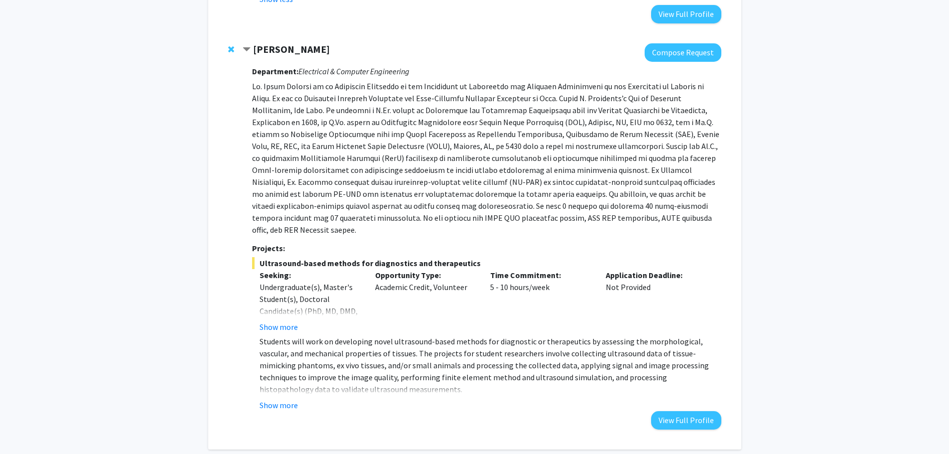
click at [337, 335] on p "Students will work on developing novel ultrasound-based methods for diagnostic …" at bounding box center [490, 365] width 461 height 60
click at [280, 399] on button "Show more" at bounding box center [279, 405] width 38 height 12
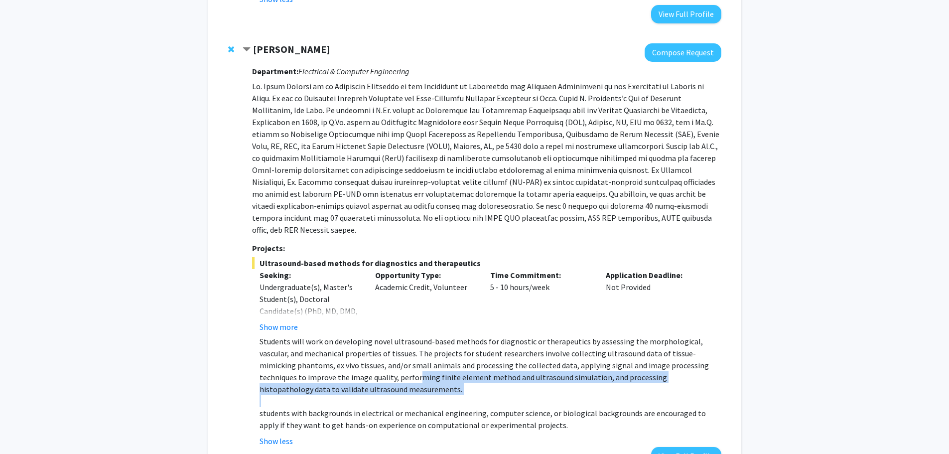
drag, startPoint x: 370, startPoint y: 332, endPoint x: 408, endPoint y: 360, distance: 46.3
click at [390, 355] on div "Students will work on developing novel ultrasound-based methods for diagnostic …" at bounding box center [490, 383] width 461 height 96
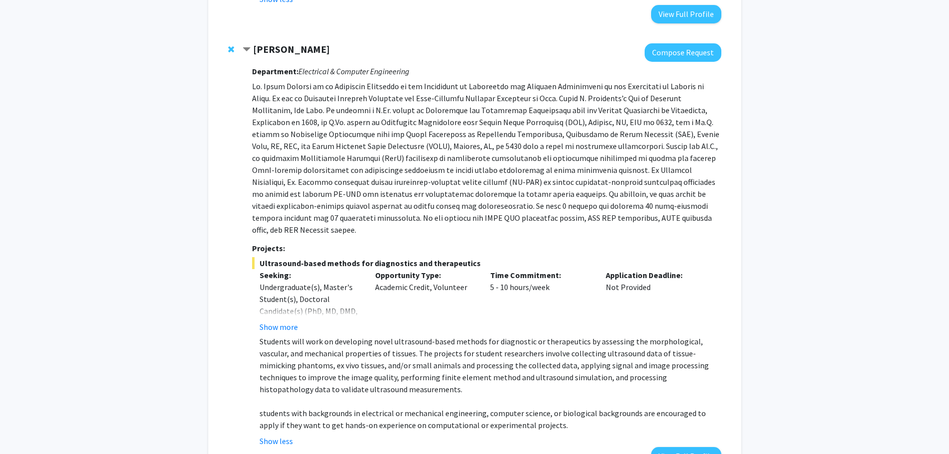
click at [432, 407] on p "students with backgrounds in electrical or mechanical engineering, computer sci…" at bounding box center [490, 419] width 461 height 24
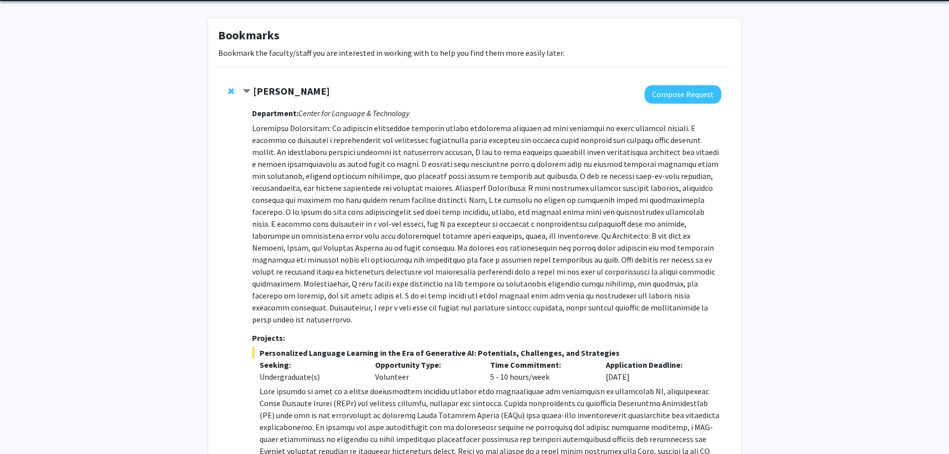
scroll to position [0, 0]
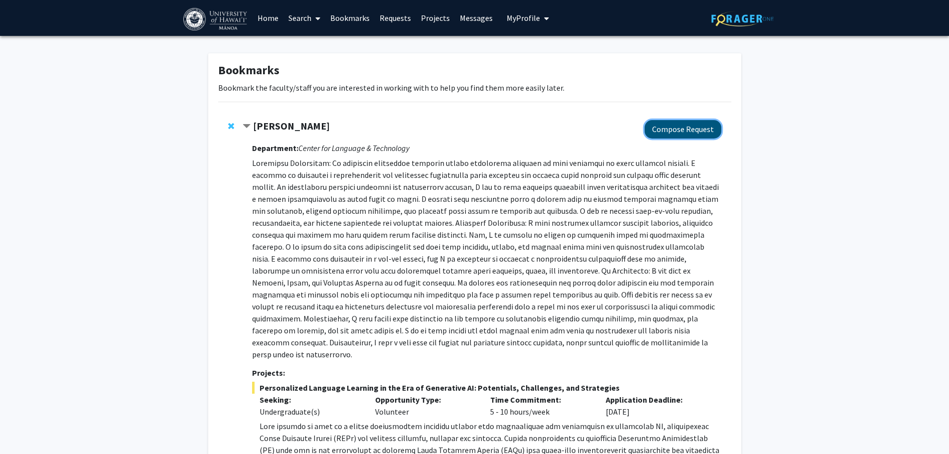
click at [682, 127] on button "Compose Request" at bounding box center [683, 129] width 77 height 18
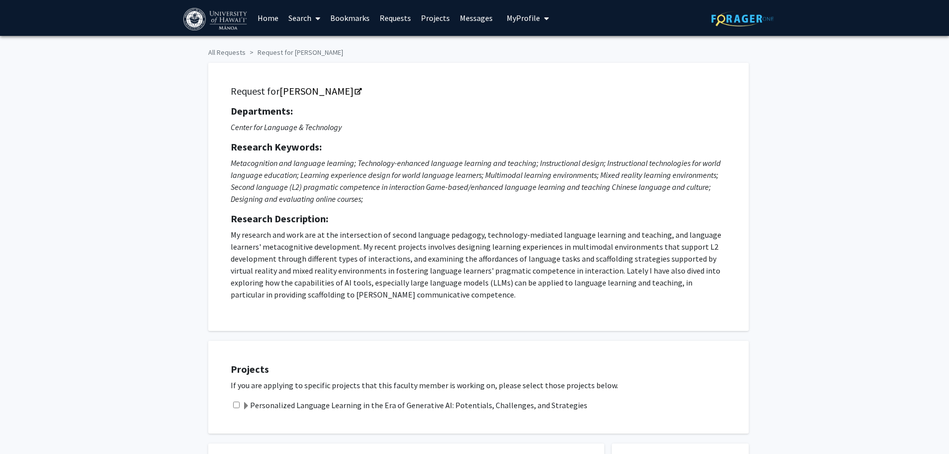
click at [484, 238] on p "My research and work are at the intersection of second language pedagogy, techn…" at bounding box center [479, 265] width 496 height 72
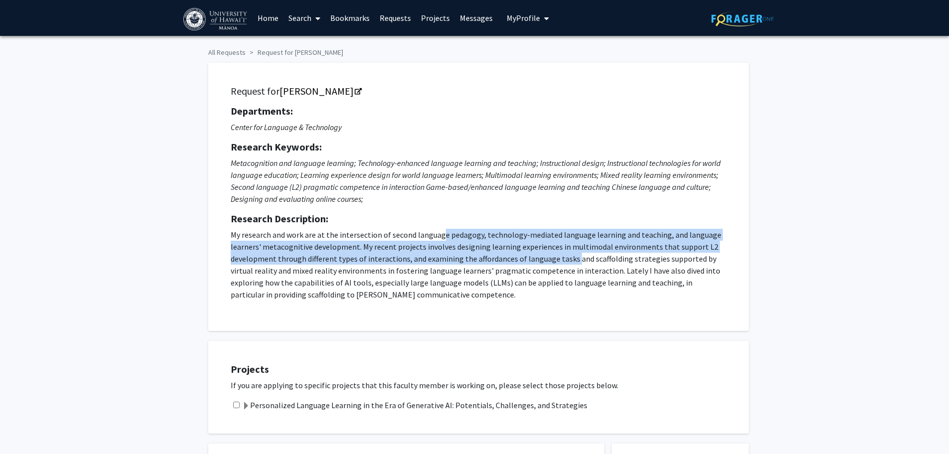
drag, startPoint x: 441, startPoint y: 238, endPoint x: 570, endPoint y: 264, distance: 132.0
click at [570, 264] on p "My research and work are at the intersection of second language pedagogy, techn…" at bounding box center [479, 265] width 496 height 72
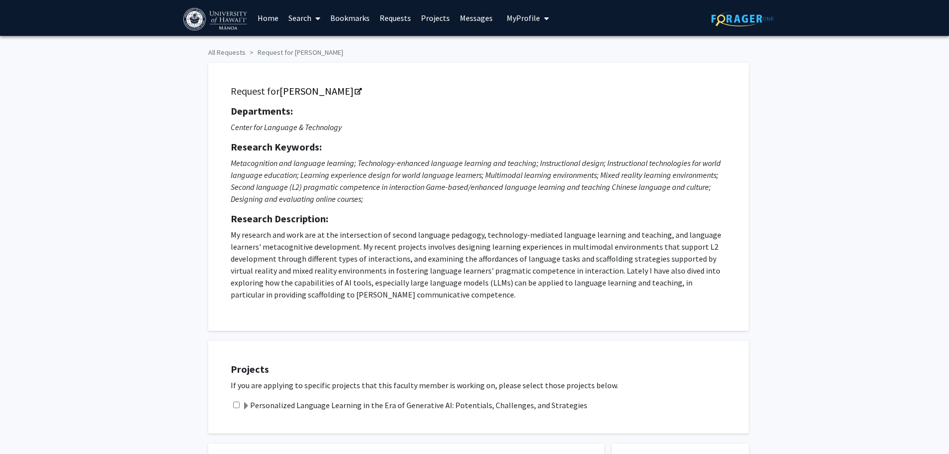
click at [646, 280] on p "My research and work are at the intersection of second language pedagogy, techn…" at bounding box center [479, 265] width 496 height 72
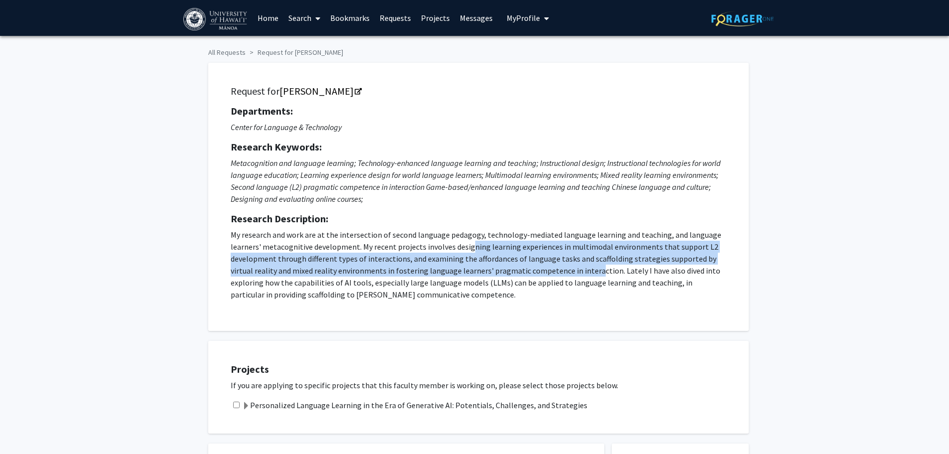
drag, startPoint x: 465, startPoint y: 252, endPoint x: 567, endPoint y: 265, distance: 102.5
click at [567, 265] on p "My research and work are at the intersection of second language pedagogy, techn…" at bounding box center [479, 265] width 496 height 72
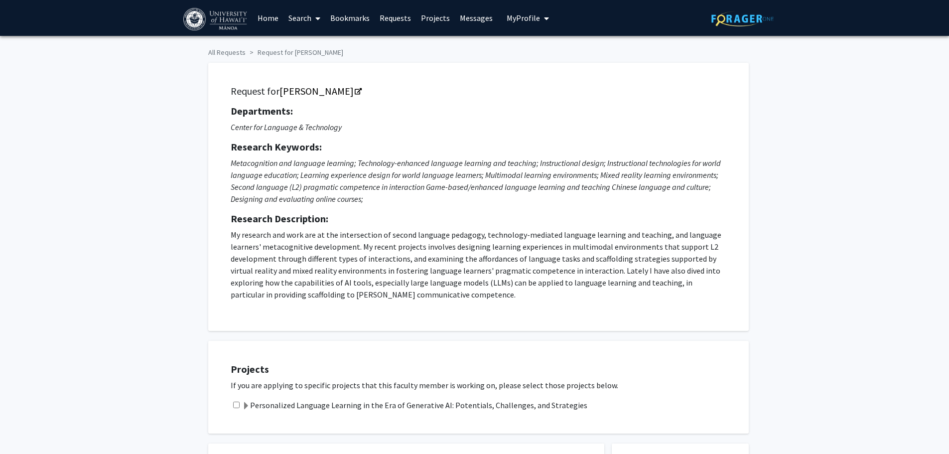
click at [616, 275] on p "My research and work are at the intersection of second language pedagogy, techn…" at bounding box center [479, 265] width 496 height 72
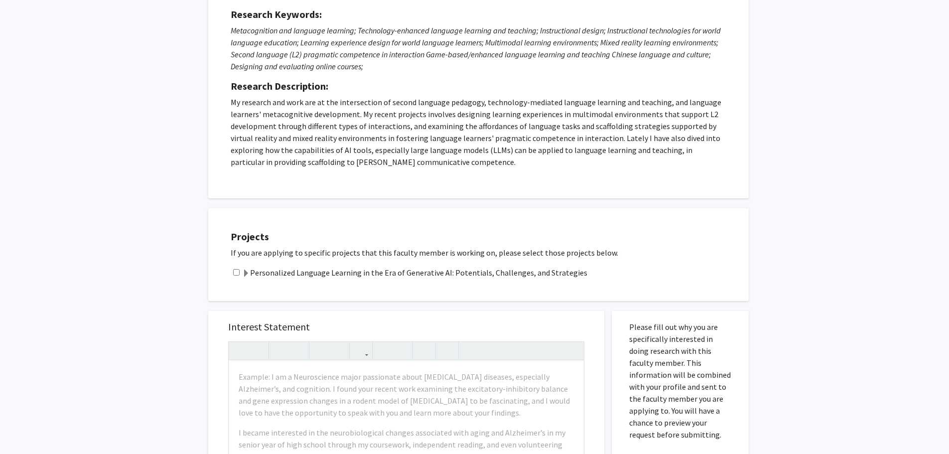
scroll to position [199, 0]
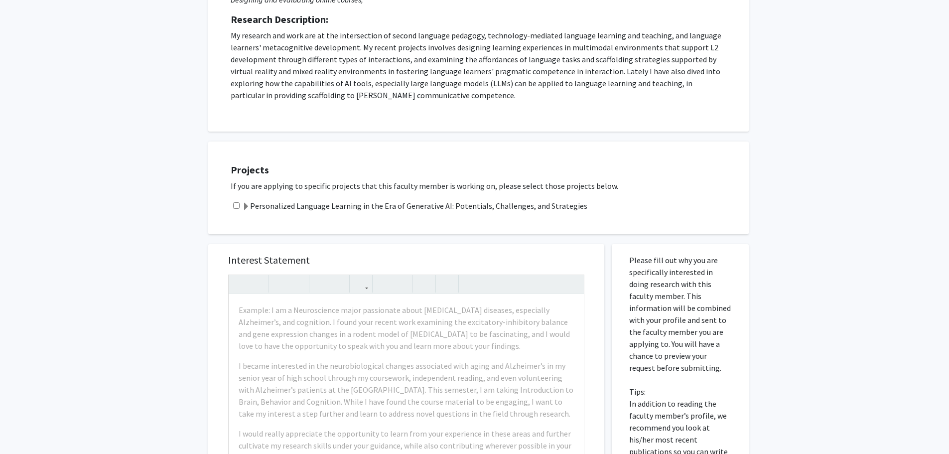
click at [245, 207] on span at bounding box center [246, 207] width 8 height 8
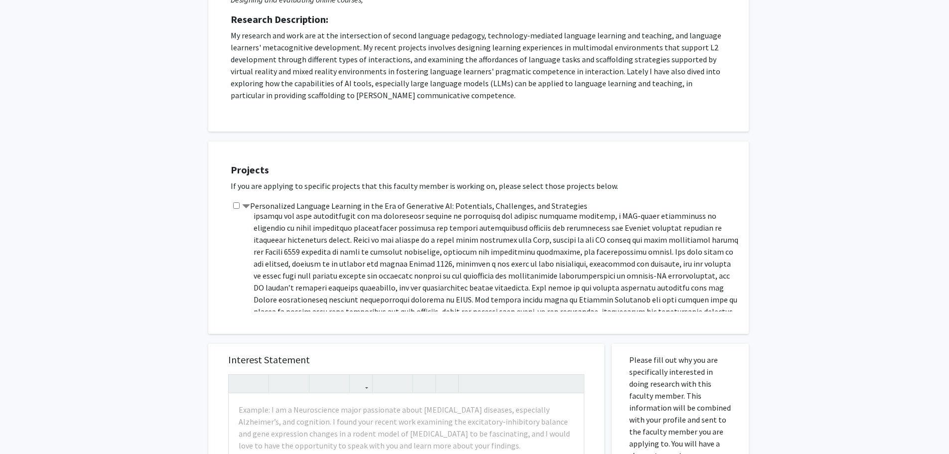
scroll to position [0, 0]
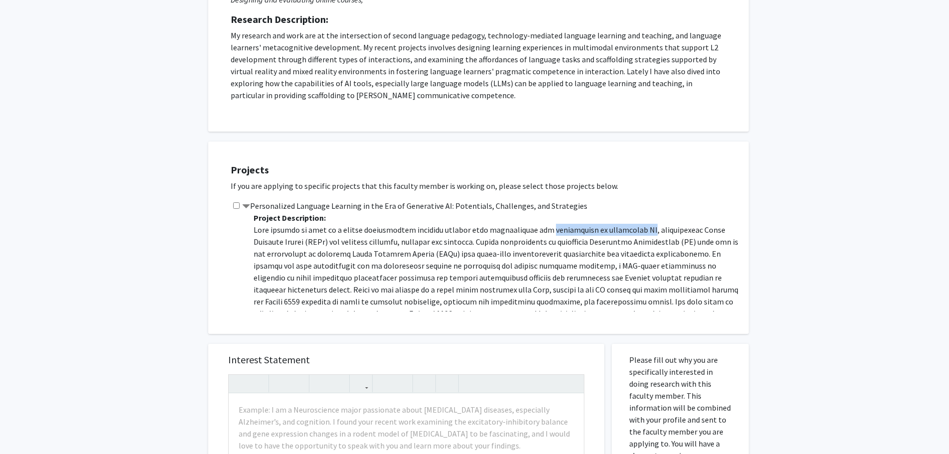
drag, startPoint x: 519, startPoint y: 228, endPoint x: 609, endPoint y: 231, distance: 90.2
click at [609, 231] on p at bounding box center [496, 301] width 485 height 155
copy p "affordances of generative AI"
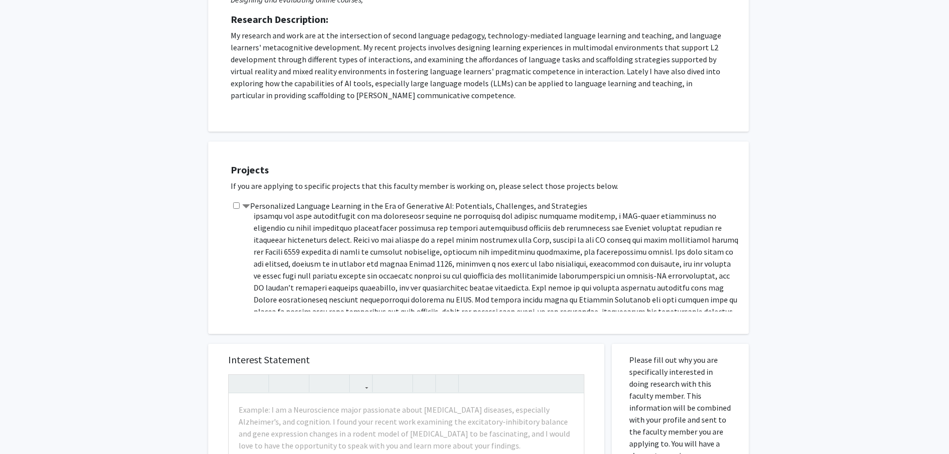
click at [602, 267] on p at bounding box center [496, 251] width 485 height 155
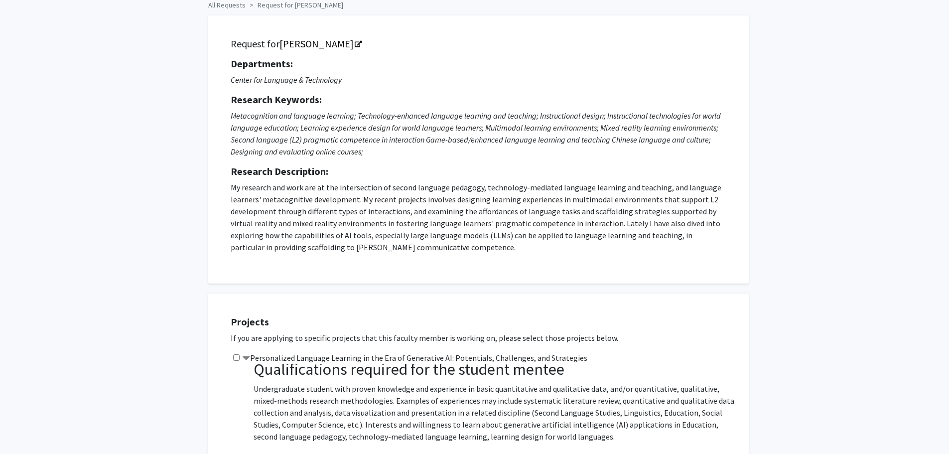
scroll to position [0, 0]
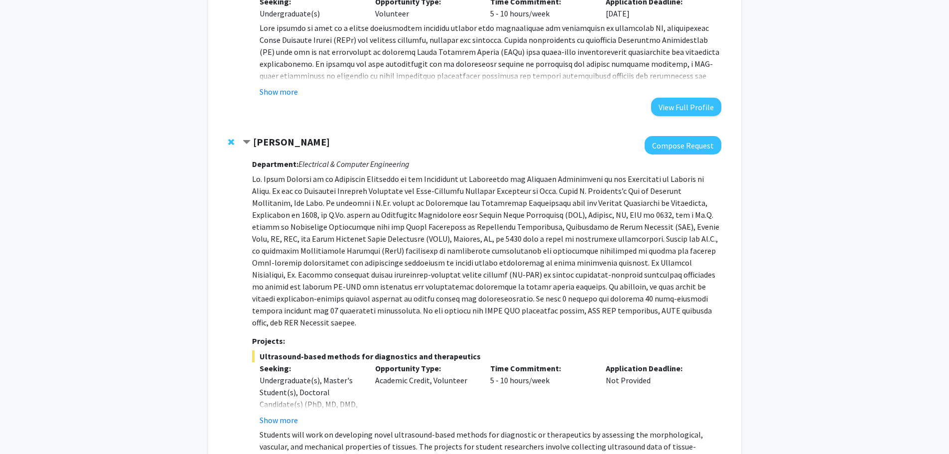
scroll to position [399, 0]
click at [549, 260] on p at bounding box center [486, 249] width 469 height 155
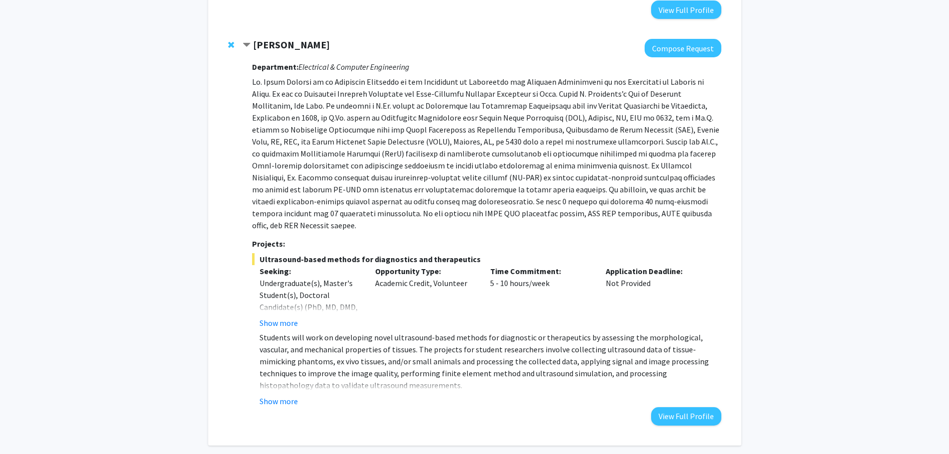
scroll to position [498, 0]
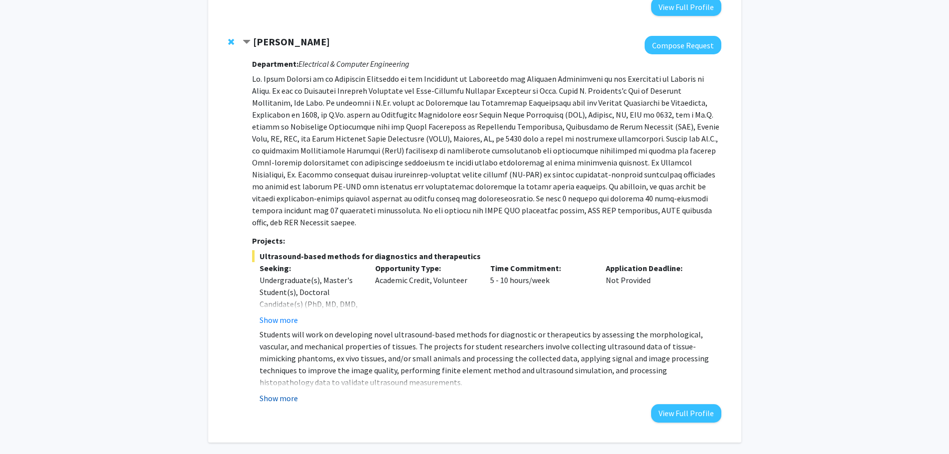
click at [278, 392] on button "Show more" at bounding box center [279, 398] width 38 height 12
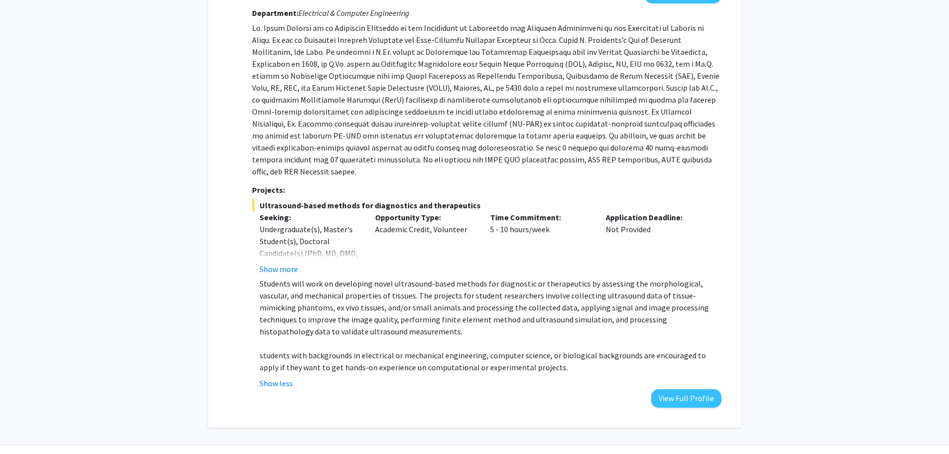
scroll to position [551, 0]
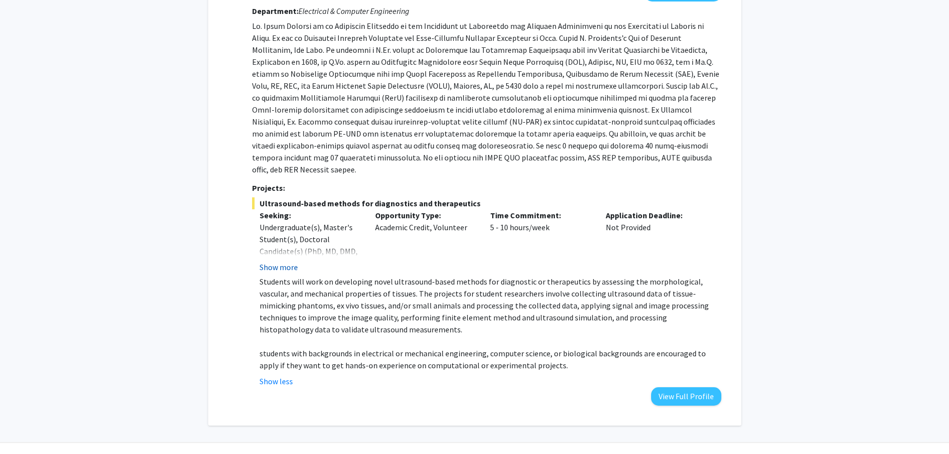
click at [289, 261] on button "Show more" at bounding box center [279, 267] width 38 height 12
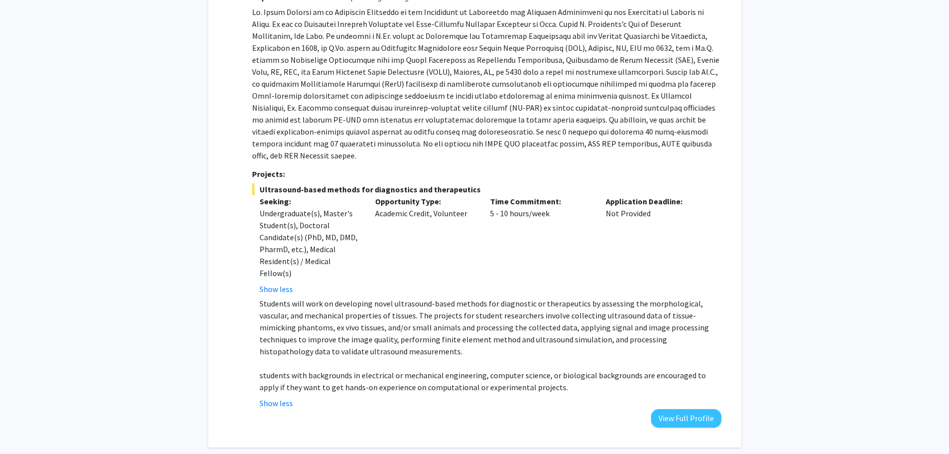
scroll to position [587, 0]
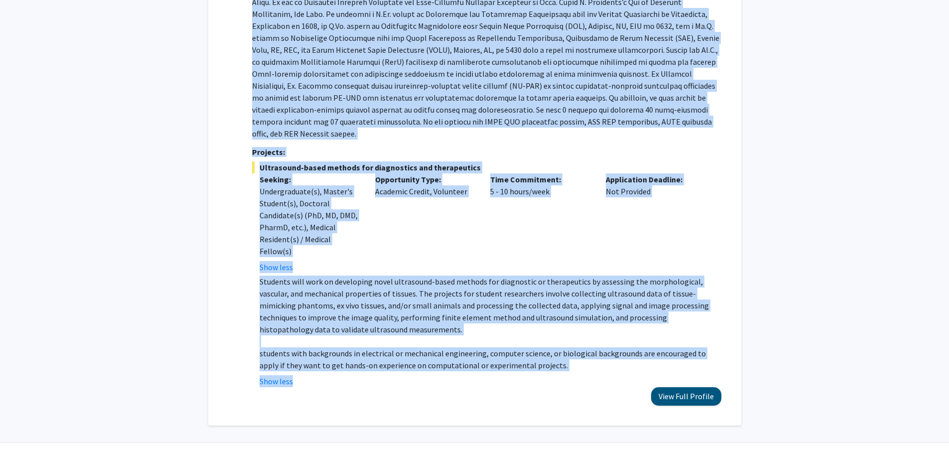
click at [676, 381] on div "Murad Hossain Compose Request Department: Electrical & Computer Engineering Pro…" at bounding box center [474, 176] width 513 height 478
click at [676, 387] on button "View Full Profile" at bounding box center [686, 396] width 70 height 18
click at [251, 252] on div "Murad Hossain Compose Request Department: Electrical & Computer Engineering Pro…" at bounding box center [482, 176] width 478 height 458
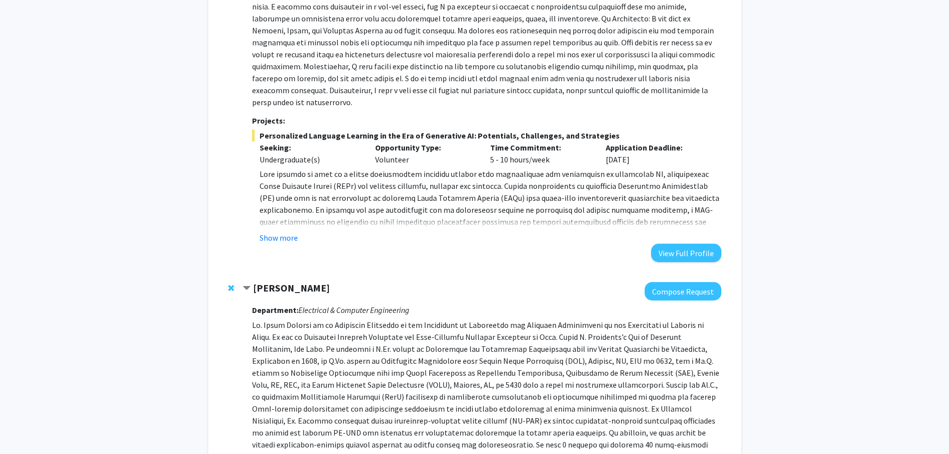
scroll to position [288, 0]
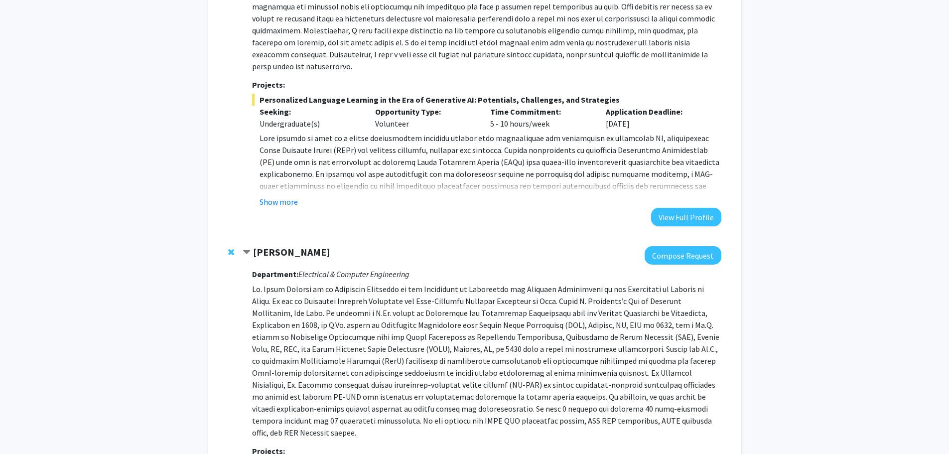
click at [247, 249] on span "Contract Murad Hossain Bookmark" at bounding box center [247, 253] width 8 height 8
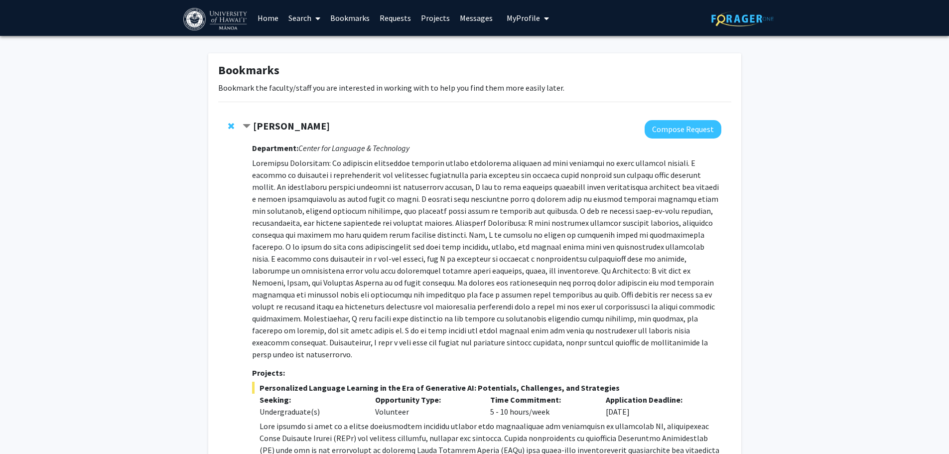
scroll to position [159, 0]
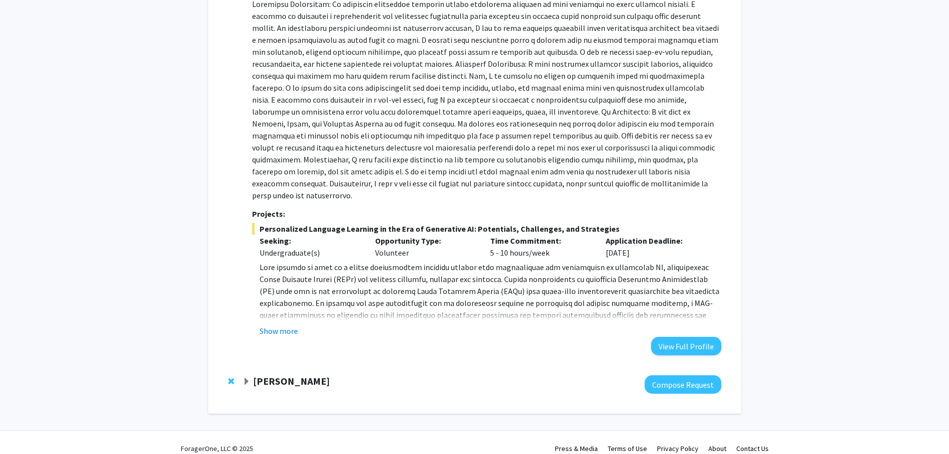
click at [246, 375] on div "[PERSON_NAME]" at bounding box center [350, 381] width 215 height 12
click at [250, 378] on span "Expand Murad Hossain Bookmark" at bounding box center [247, 382] width 8 height 8
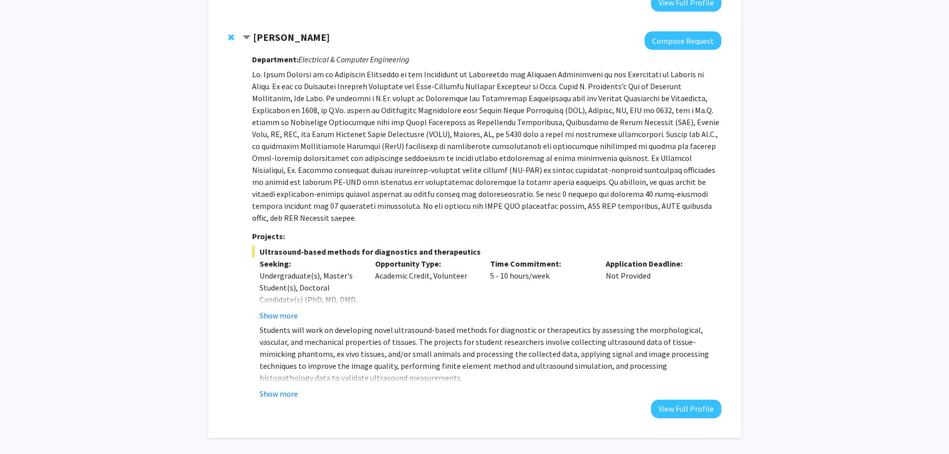
scroll to position [515, 0]
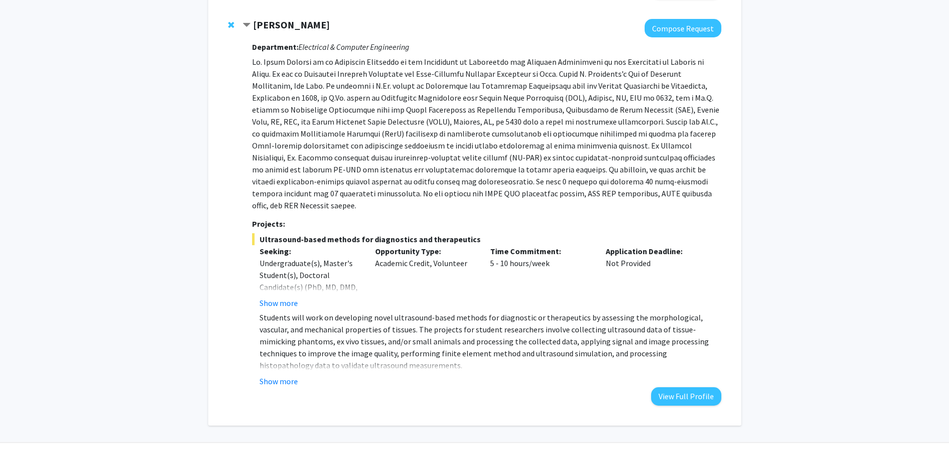
click at [322, 340] on p "Students will work on developing novel ultrasound-based methods for diagnostic …" at bounding box center [490, 341] width 461 height 60
click at [286, 375] on button "Show more" at bounding box center [279, 381] width 38 height 12
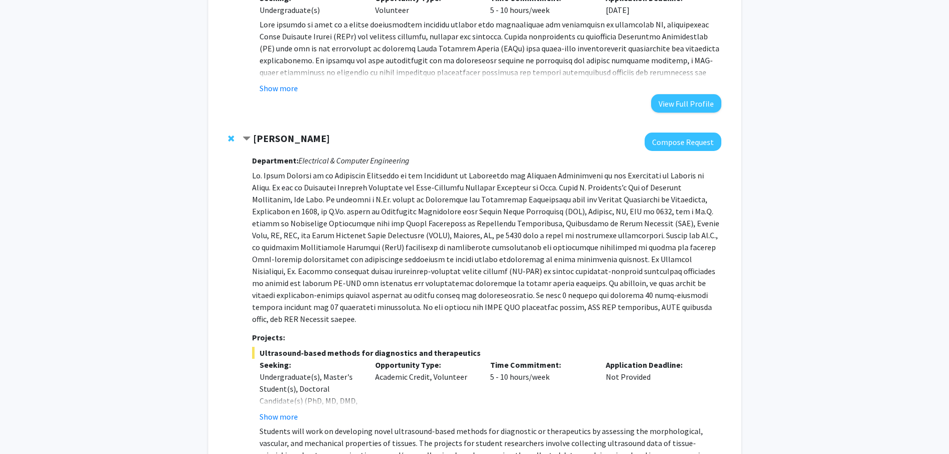
scroll to position [252, 0]
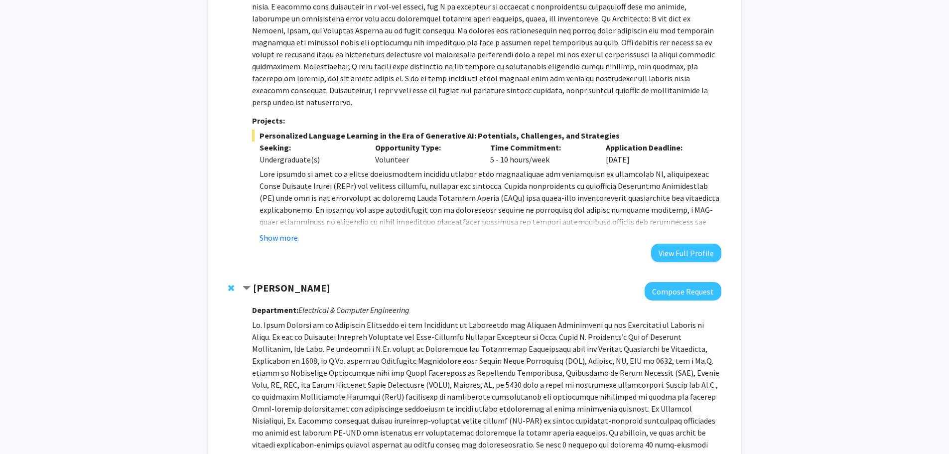
click at [292, 305] on strong "Department:" at bounding box center [275, 310] width 46 height 10
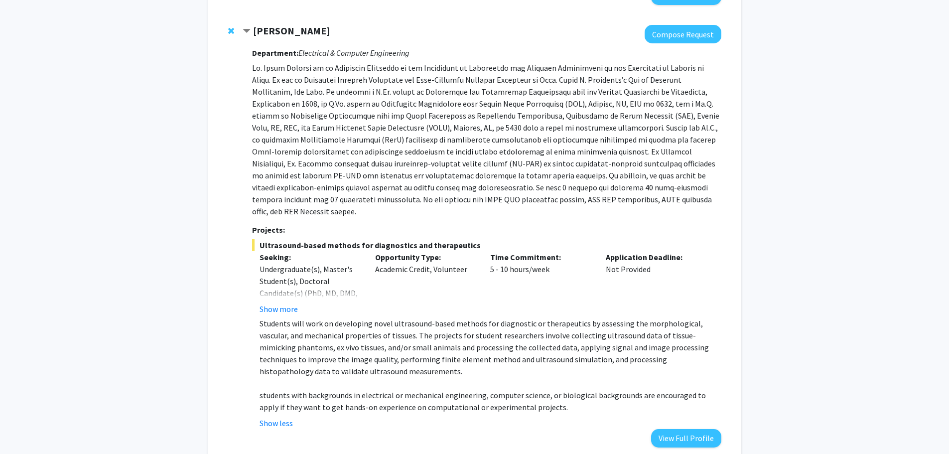
scroll to position [551, 0]
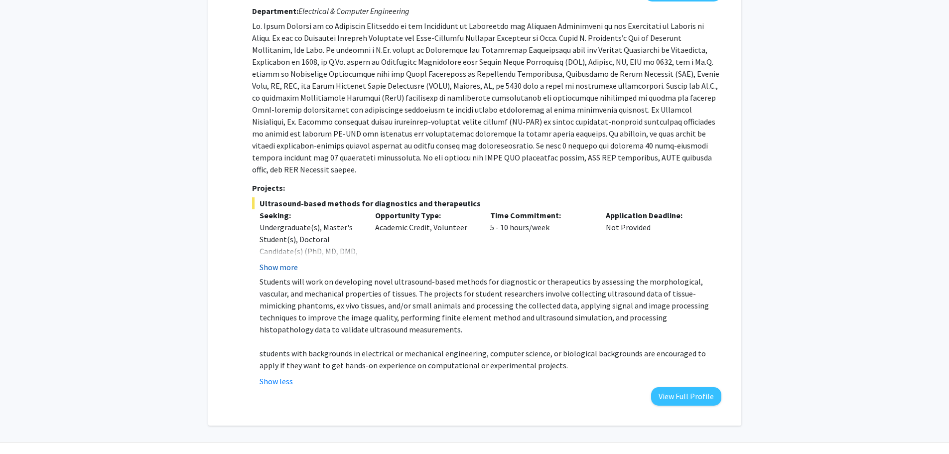
click at [284, 261] on button "Show more" at bounding box center [279, 267] width 38 height 12
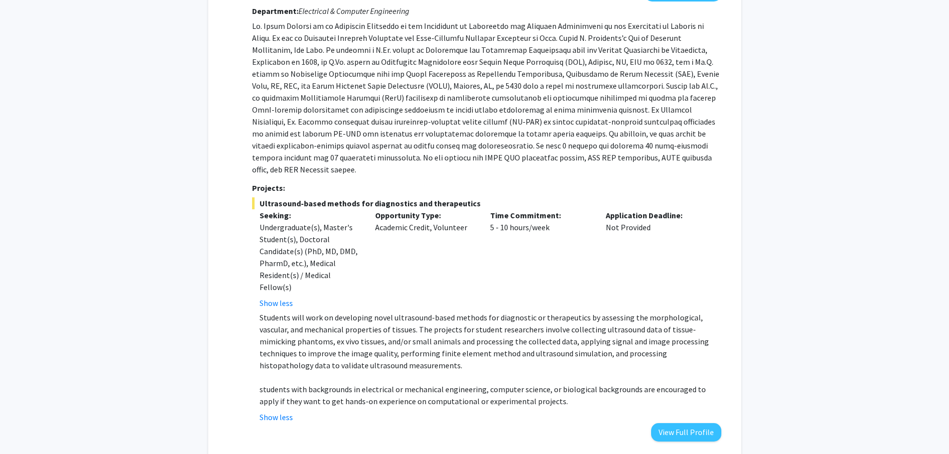
scroll to position [587, 0]
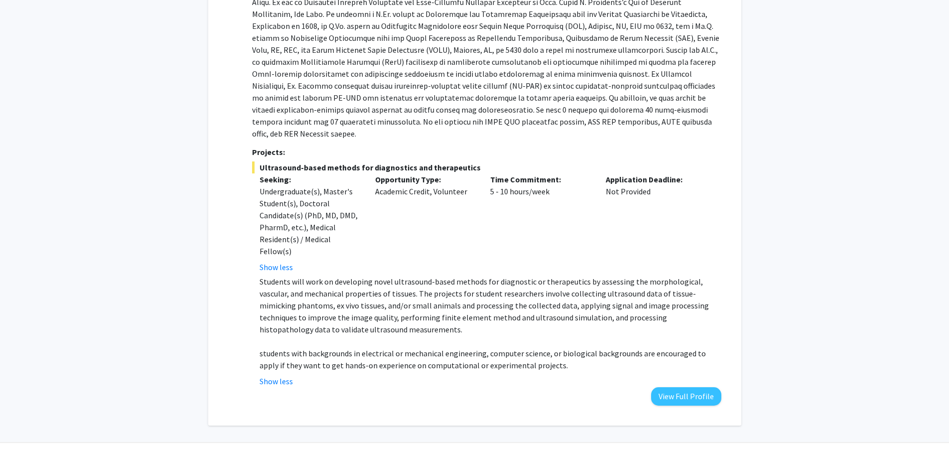
click at [296, 276] on p "Students will work on developing novel ultrasound-based methods for diagnostic …" at bounding box center [490, 306] width 461 height 60
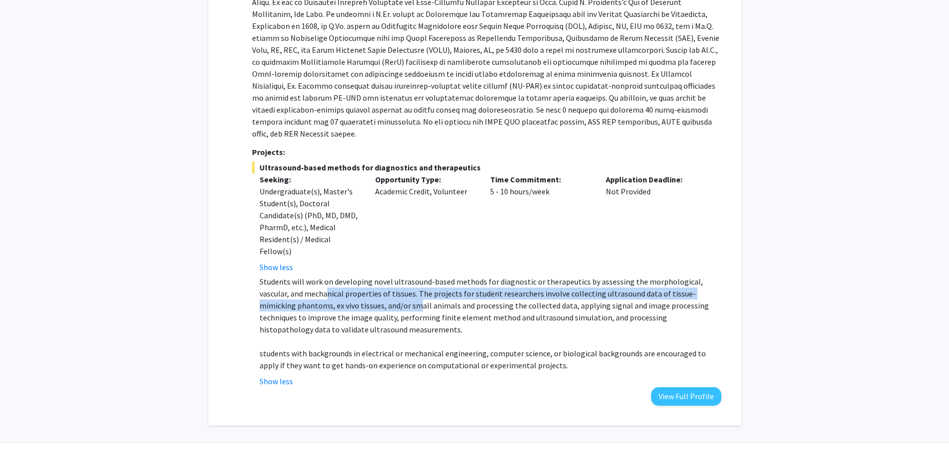
drag, startPoint x: 296, startPoint y: 267, endPoint x: 381, endPoint y: 279, distance: 86.0
click at [381, 279] on p "Students will work on developing novel ultrasound-based methods for diagnostic …" at bounding box center [490, 306] width 461 height 60
drag, startPoint x: 392, startPoint y: 266, endPoint x: 438, endPoint y: 283, distance: 48.7
click at [438, 283] on p "Students will work on developing novel ultrasound-based methods for diagnostic …" at bounding box center [490, 306] width 461 height 60
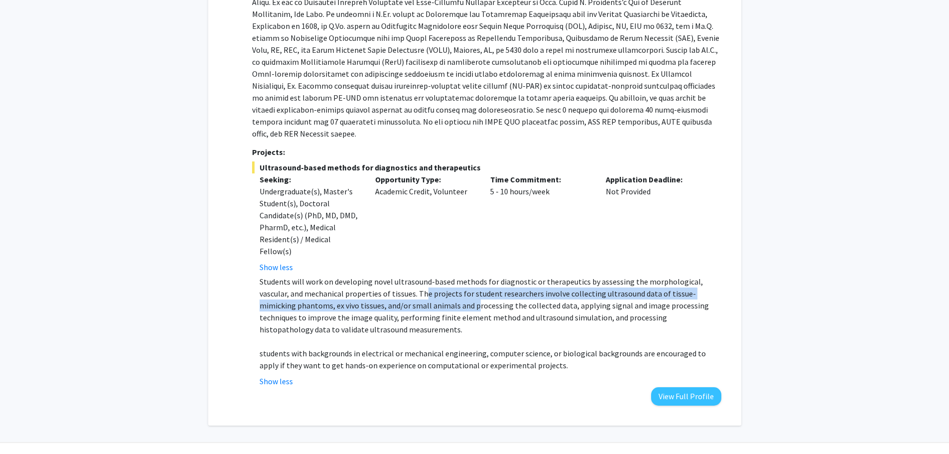
click at [440, 276] on p "Students will work on developing novel ultrasound-based methods for diagnostic …" at bounding box center [490, 306] width 461 height 60
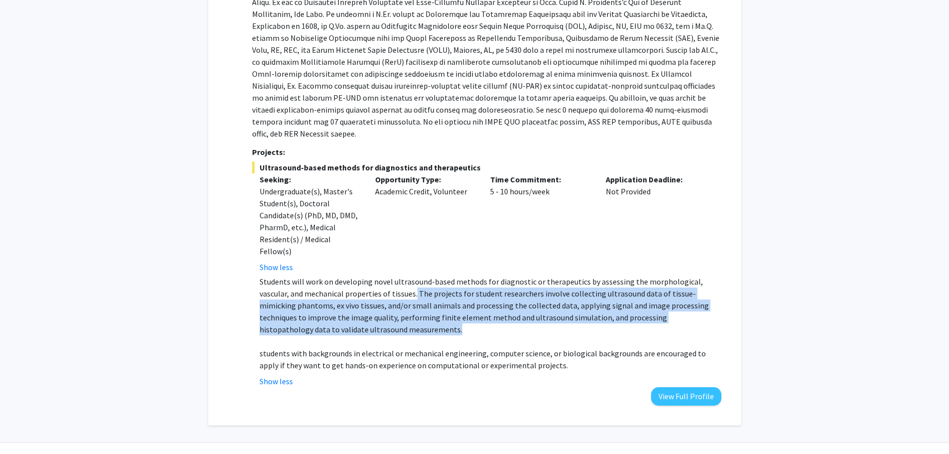
drag, startPoint x: 384, startPoint y: 266, endPoint x: 393, endPoint y: 307, distance: 41.8
click at [393, 307] on p "Students will work on developing novel ultrasound-based methods for diagnostic …" at bounding box center [490, 306] width 461 height 60
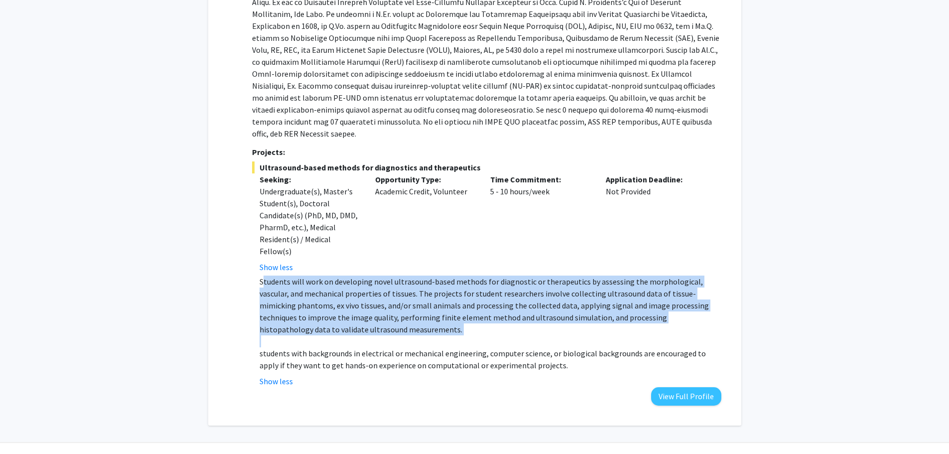
drag, startPoint x: 263, startPoint y: 258, endPoint x: 405, endPoint y: 316, distance: 153.8
click at [405, 316] on div "Students will work on developing novel ultrasound-based methods for diagnostic …" at bounding box center [490, 324] width 461 height 96
click at [272, 279] on p "Students will work on developing novel ultrasound-based methods for diagnostic …" at bounding box center [490, 306] width 461 height 60
drag, startPoint x: 257, startPoint y: 259, endPoint x: 355, endPoint y: 311, distance: 111.5
click at [355, 311] on fg-read-more "Students will work on developing novel ultrasound-based methods for diagnostic …" at bounding box center [486, 332] width 469 height 112
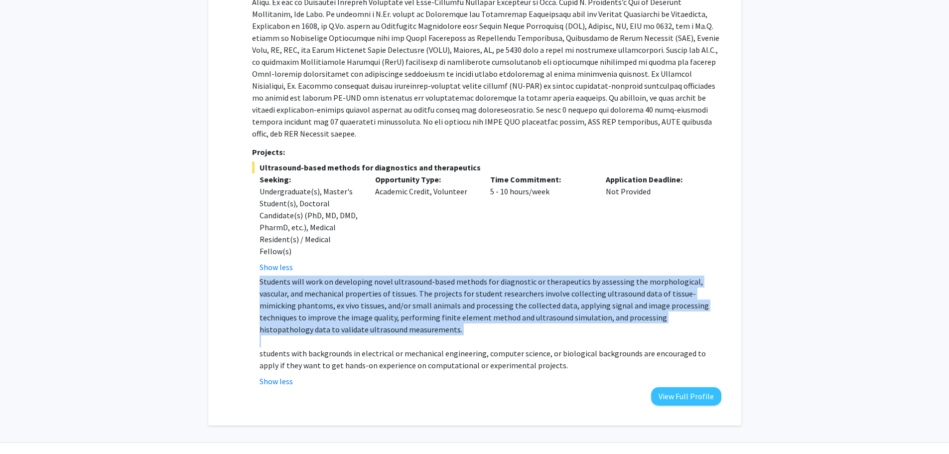
click at [260, 294] on p "Students will work on developing novel ultrasound-based methods for diagnostic …" at bounding box center [490, 306] width 461 height 60
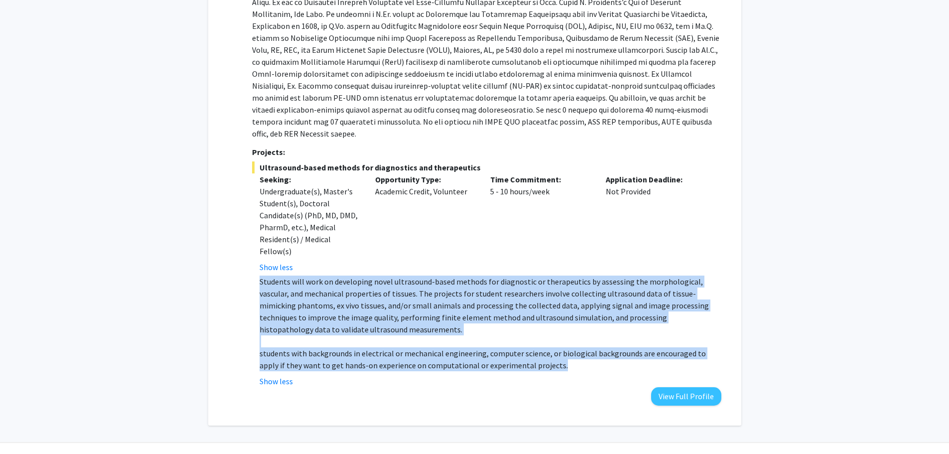
drag, startPoint x: 260, startPoint y: 257, endPoint x: 588, endPoint y: 343, distance: 338.9
click at [588, 343] on div "Students will work on developing novel ultrasound-based methods for diagnostic …" at bounding box center [490, 324] width 461 height 96
copy div "Students will work on developing novel ultrasound-based methods for diagnostic …"
click at [518, 276] on p "Students will work on developing novel ultrasound-based methods for diagnostic …" at bounding box center [490, 306] width 461 height 60
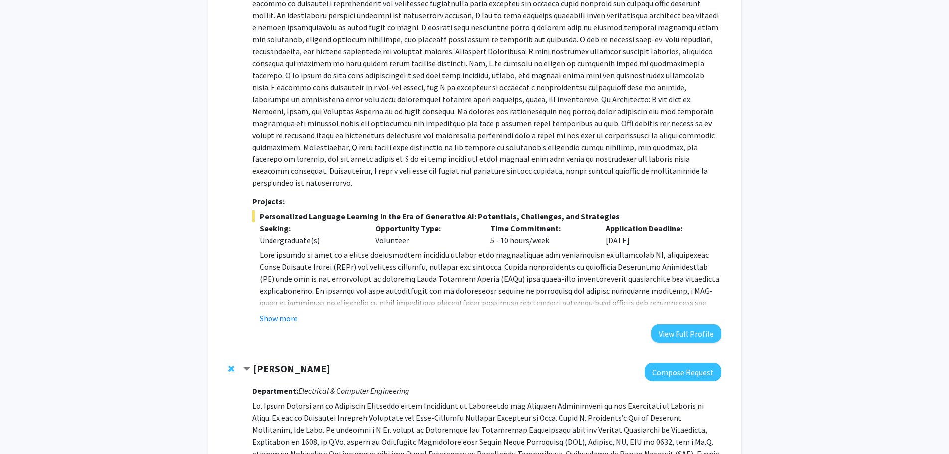
scroll to position [139, 0]
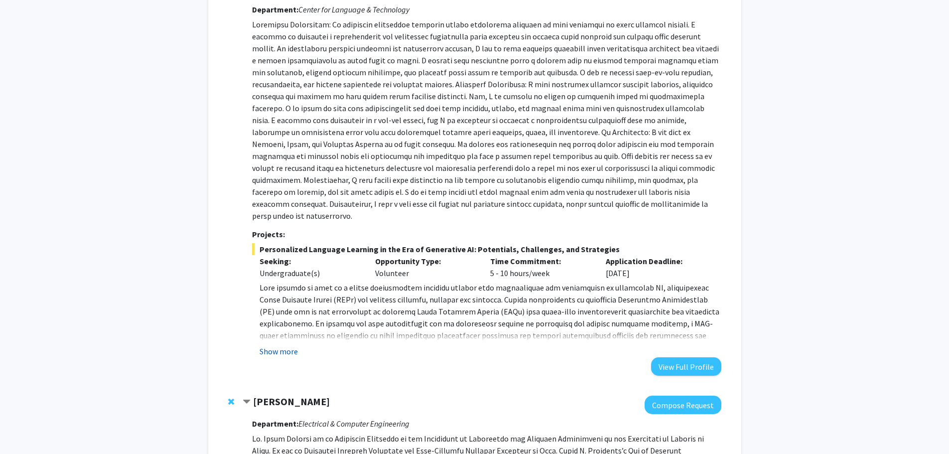
click at [289, 345] on button "Show more" at bounding box center [279, 351] width 38 height 12
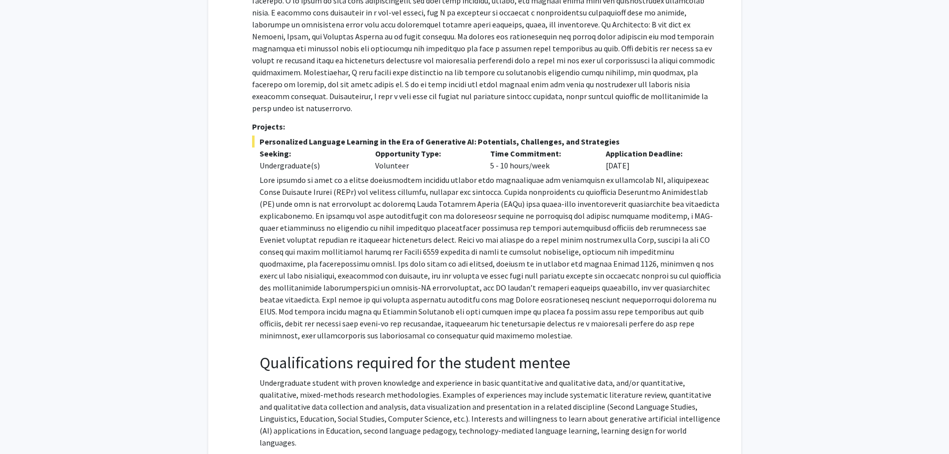
scroll to position [238, 0]
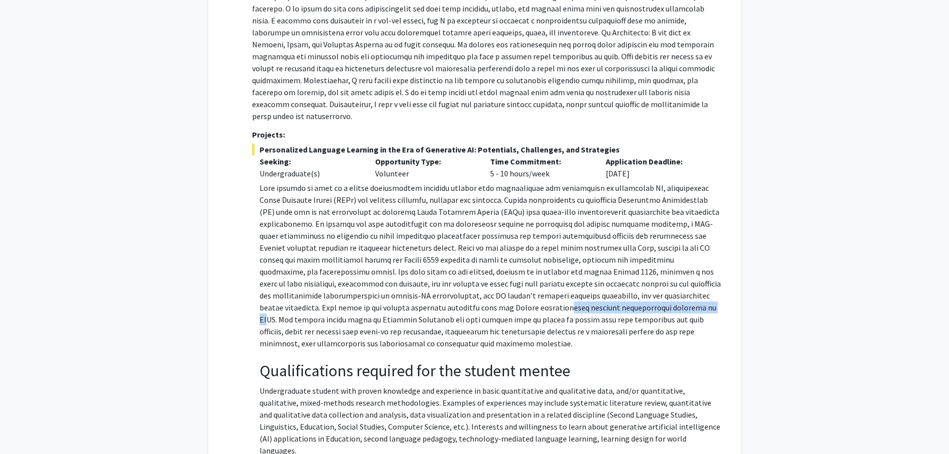
drag, startPoint x: 326, startPoint y: 300, endPoint x: 468, endPoint y: 295, distance: 142.1
click at [468, 295] on p at bounding box center [490, 265] width 461 height 167
click at [577, 304] on p at bounding box center [490, 265] width 461 height 167
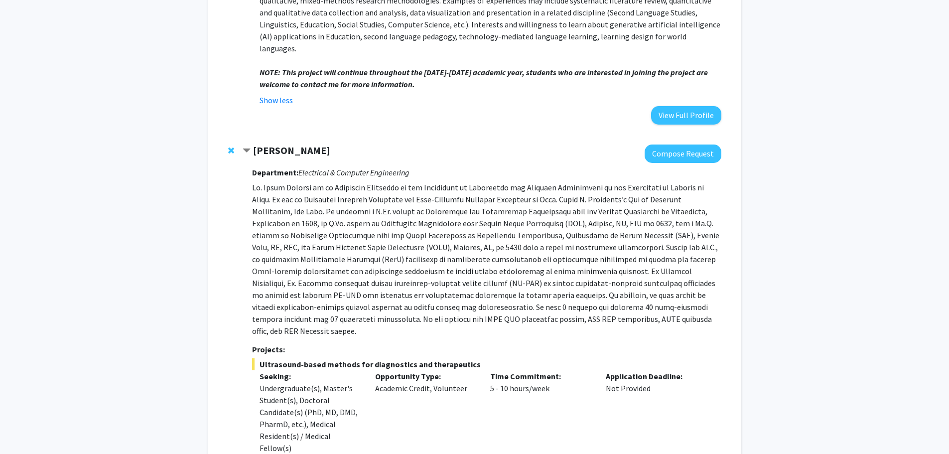
scroll to position [614, 0]
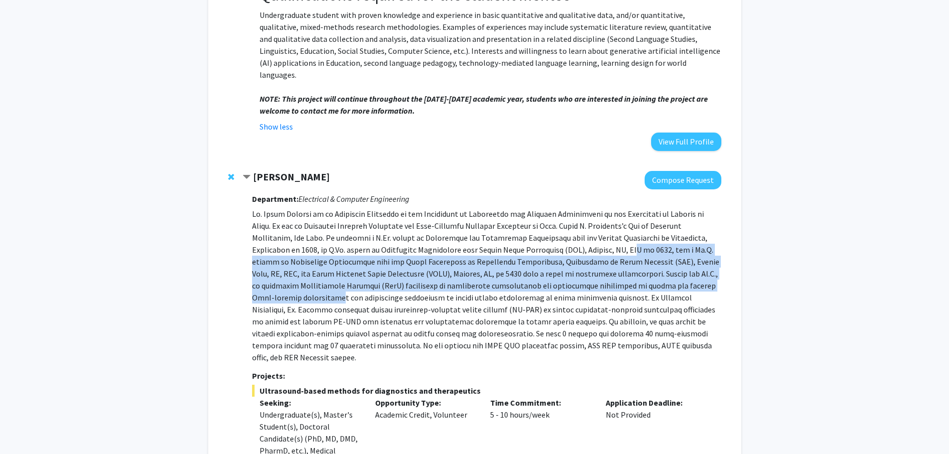
drag, startPoint x: 553, startPoint y: 219, endPoint x: 671, endPoint y: 244, distance: 120.2
click at [671, 244] on p at bounding box center [486, 285] width 469 height 155
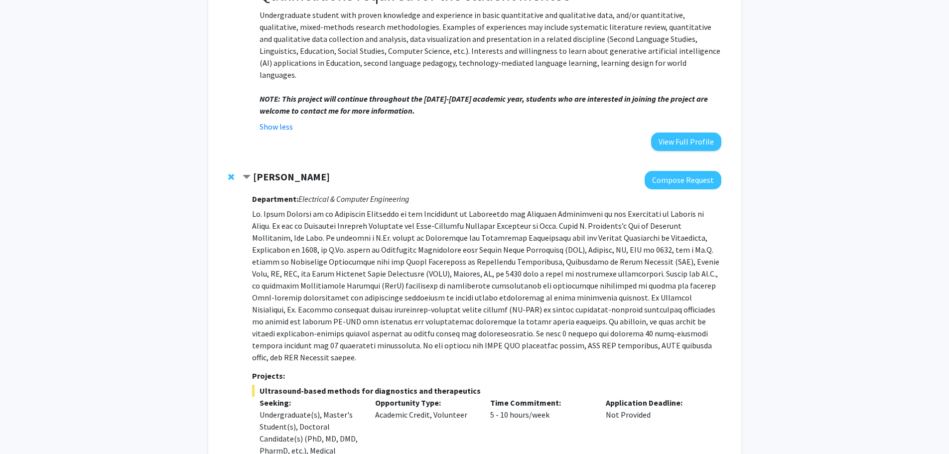
click at [697, 261] on p at bounding box center [486, 285] width 469 height 155
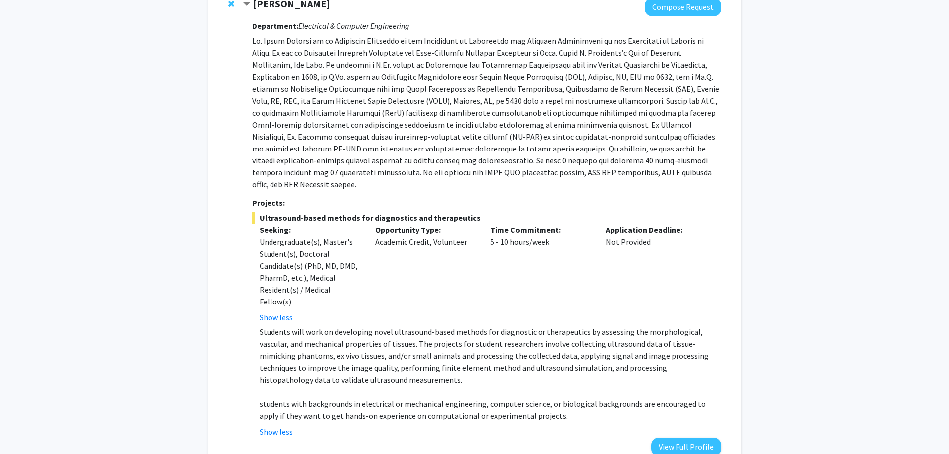
scroll to position [813, 0]
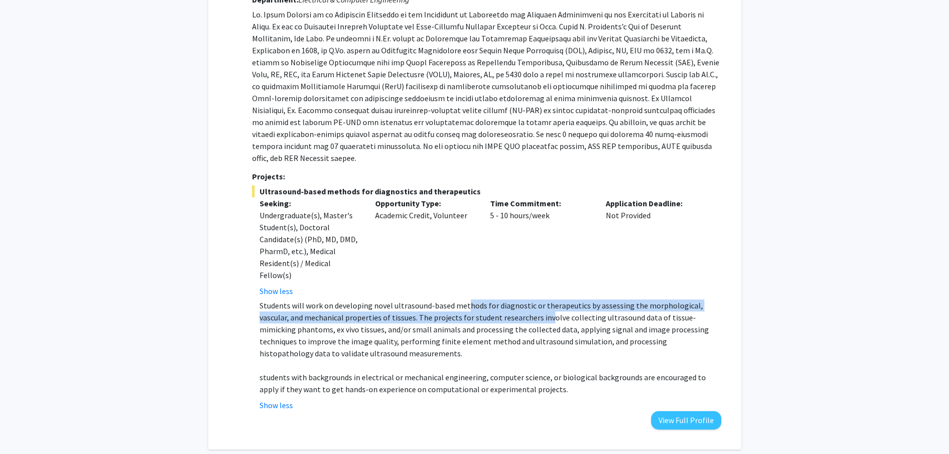
drag, startPoint x: 465, startPoint y: 263, endPoint x: 518, endPoint y: 275, distance: 53.6
click at [518, 299] on p "Students will work on developing novel ultrasound-based methods for diagnostic …" at bounding box center [490, 329] width 461 height 60
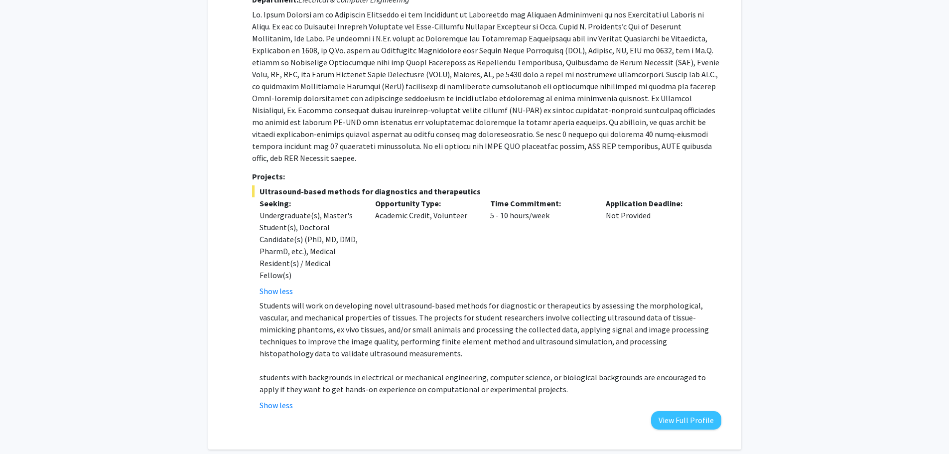
click at [520, 299] on p "Students will work on developing novel ultrasound-based methods for diagnostic …" at bounding box center [490, 329] width 461 height 60
drag, startPoint x: 371, startPoint y: 281, endPoint x: 400, endPoint y: 283, distance: 28.9
click at [400, 299] on p "Students will work on developing novel ultrasound-based methods for diagnostic …" at bounding box center [490, 329] width 461 height 60
click at [443, 299] on p "Students will work on developing novel ultrasound-based methods for diagnostic …" at bounding box center [490, 329] width 461 height 60
click at [431, 305] on p "Students will work on developing novel ultrasound-based methods for diagnostic …" at bounding box center [490, 329] width 461 height 60
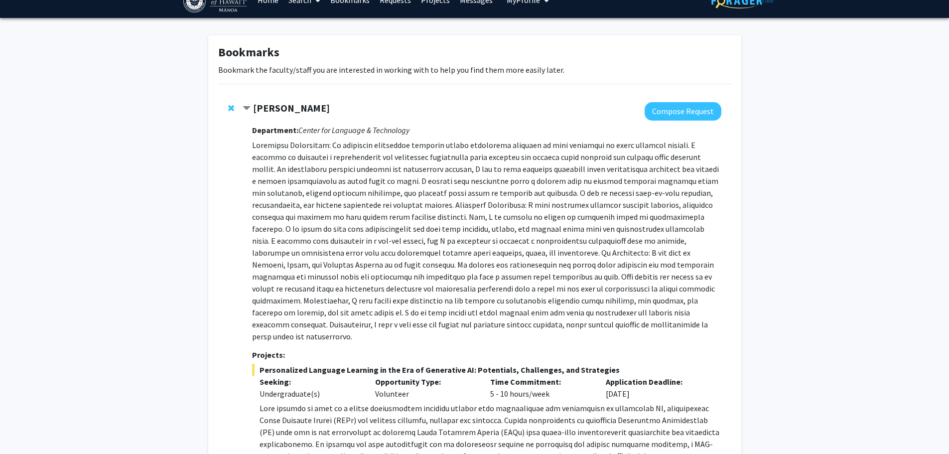
scroll to position [0, 0]
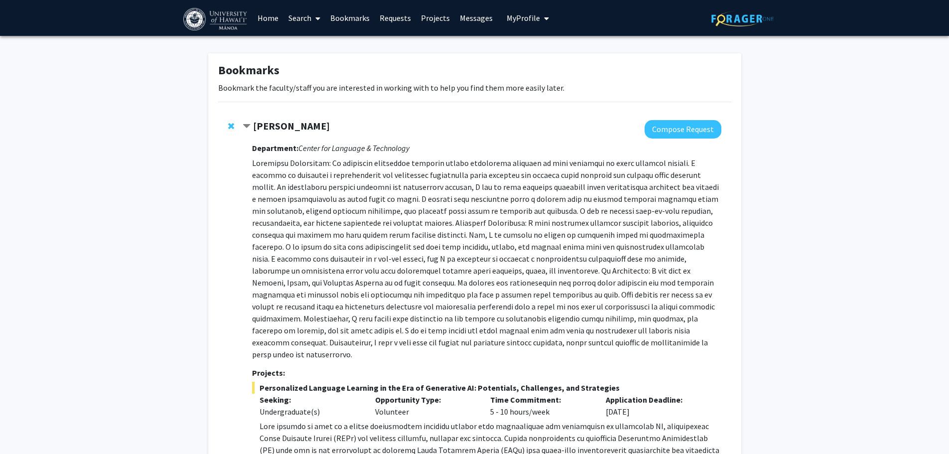
click at [293, 19] on link "Search" at bounding box center [305, 17] width 42 height 35
click at [333, 46] on span "Faculty/Staff" at bounding box center [320, 46] width 73 height 20
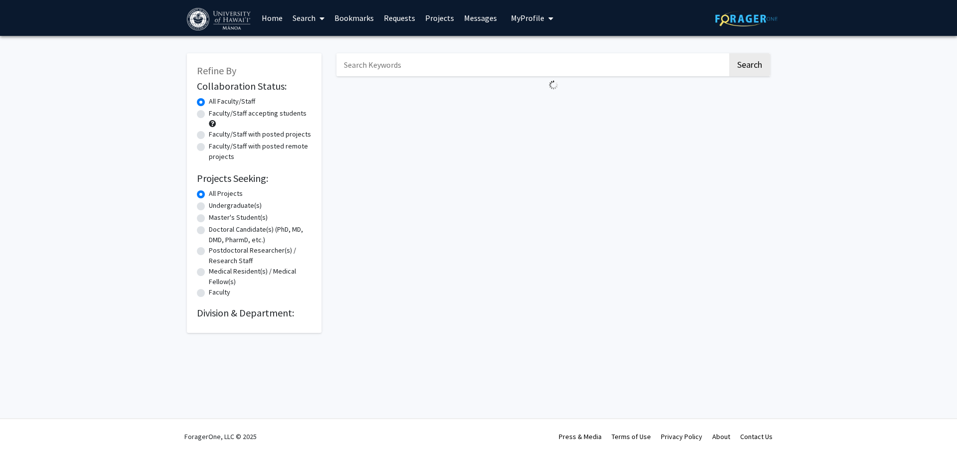
click at [309, 16] on link "Search" at bounding box center [309, 17] width 42 height 35
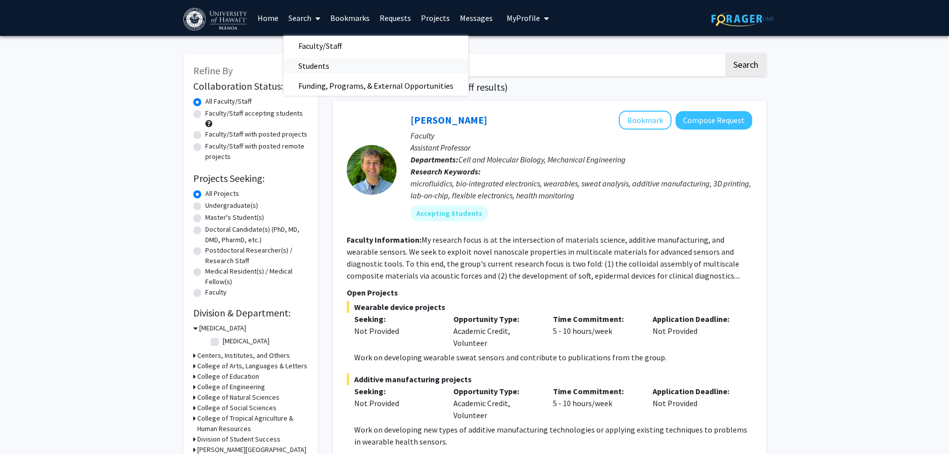
click at [335, 64] on span "Students" at bounding box center [314, 66] width 61 height 20
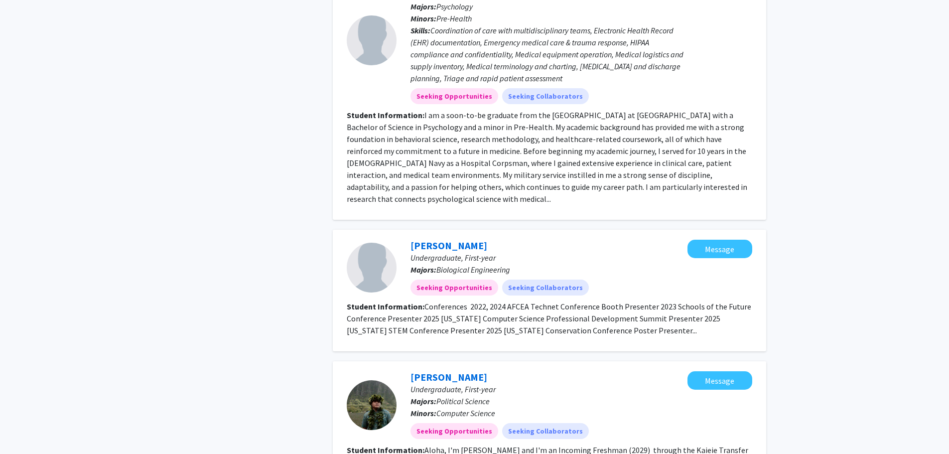
scroll to position [1322, 0]
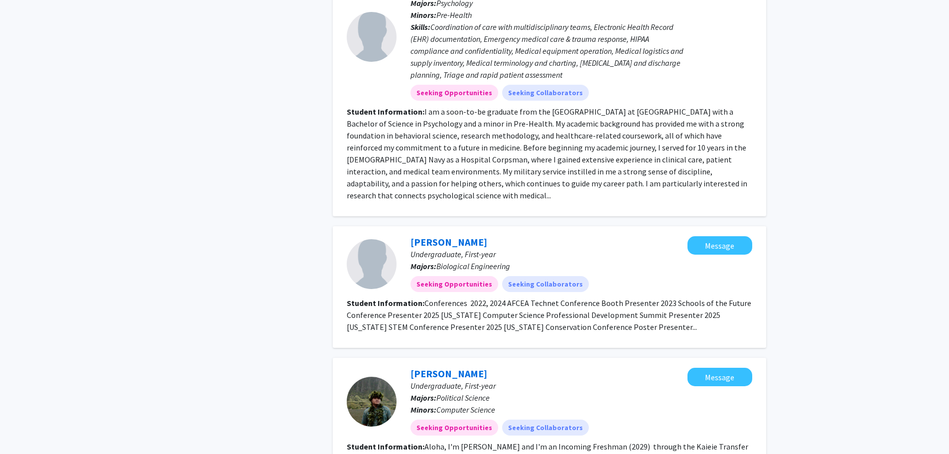
click at [596, 298] on fg-read-more "Conferences 2022, 2024 AFCEA Technet Conference Booth Presenter 2023 Schools of…" at bounding box center [549, 315] width 405 height 34
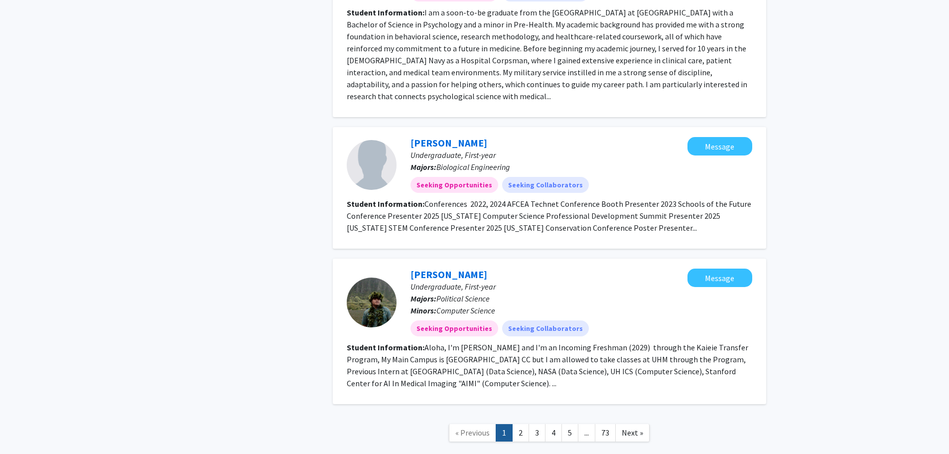
scroll to position [1421, 0]
click at [366, 277] on div at bounding box center [372, 302] width 50 height 50
click at [520, 424] on link "2" at bounding box center [520, 432] width 17 height 17
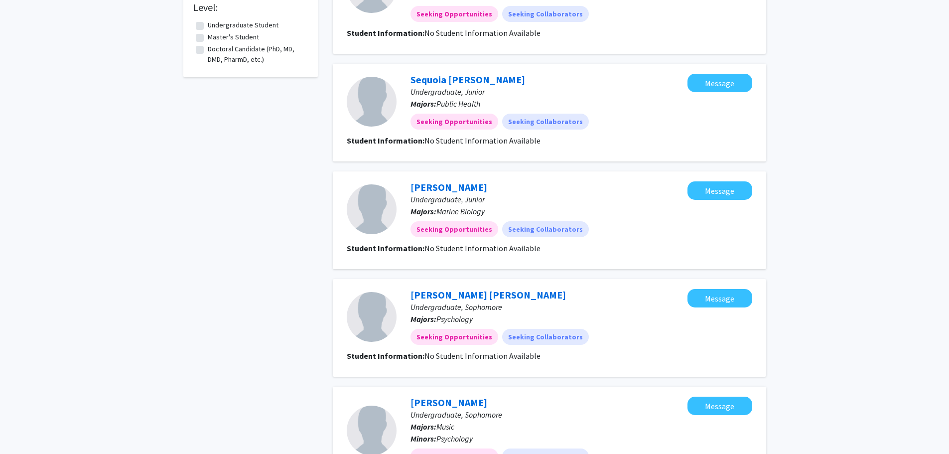
scroll to position [847, 0]
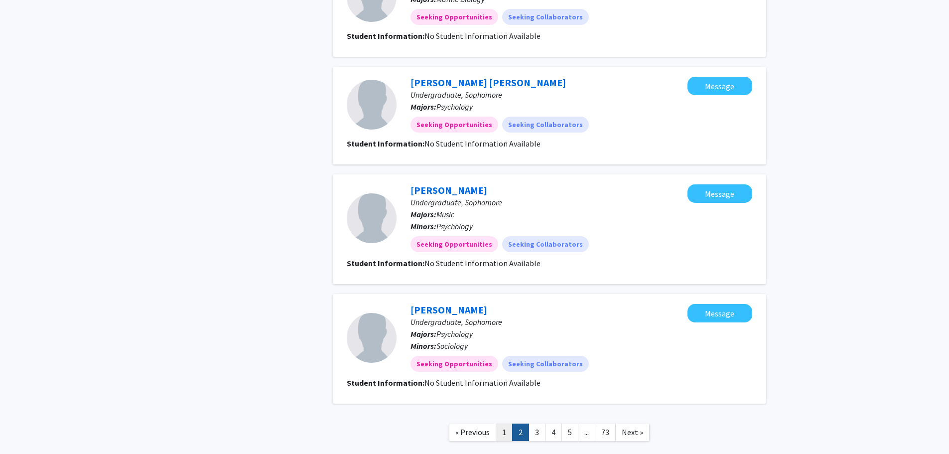
click at [505, 424] on link "1" at bounding box center [504, 432] width 17 height 17
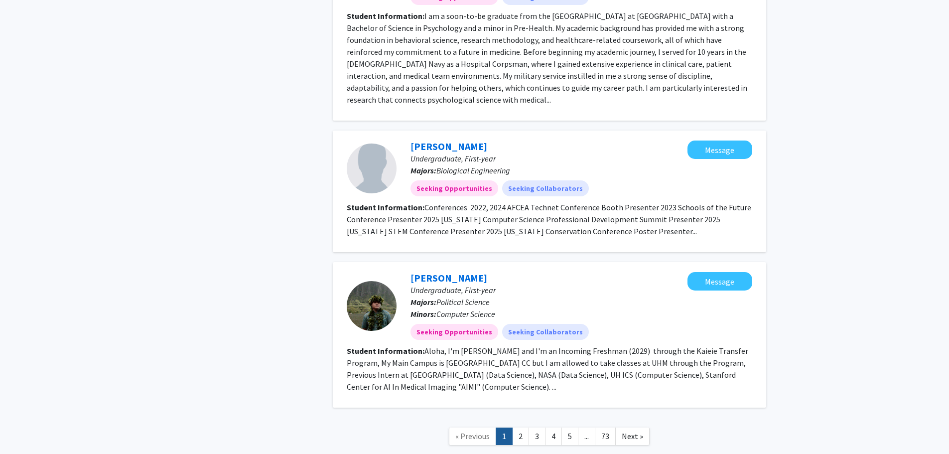
scroll to position [1421, 0]
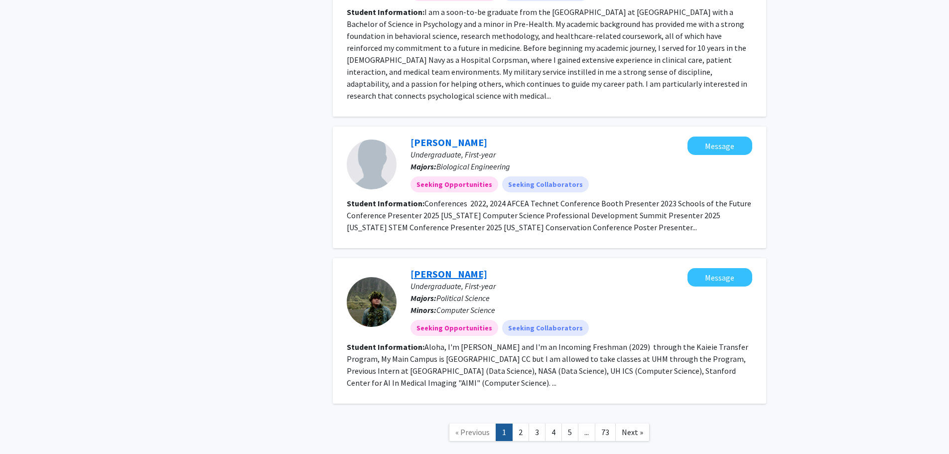
click at [455, 268] on link "Dylan Cablayan" at bounding box center [449, 274] width 77 height 12
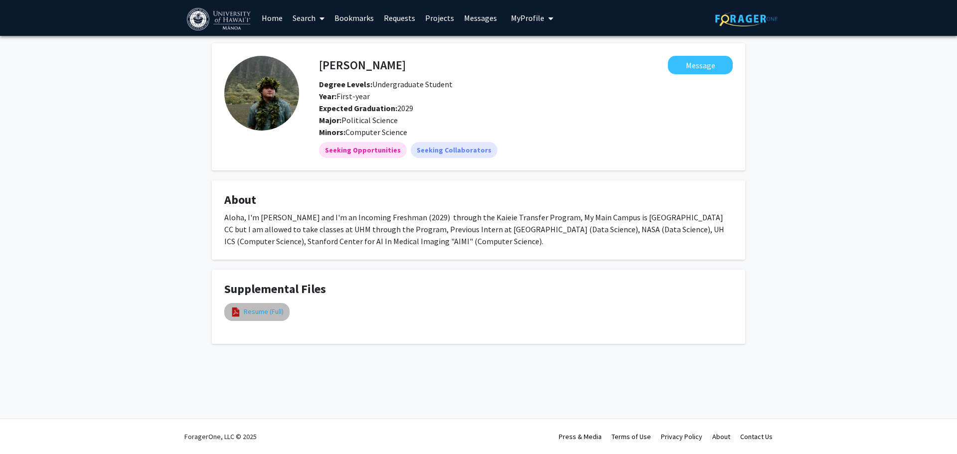
click at [253, 314] on link "Resume (Full)" at bounding box center [264, 311] width 40 height 10
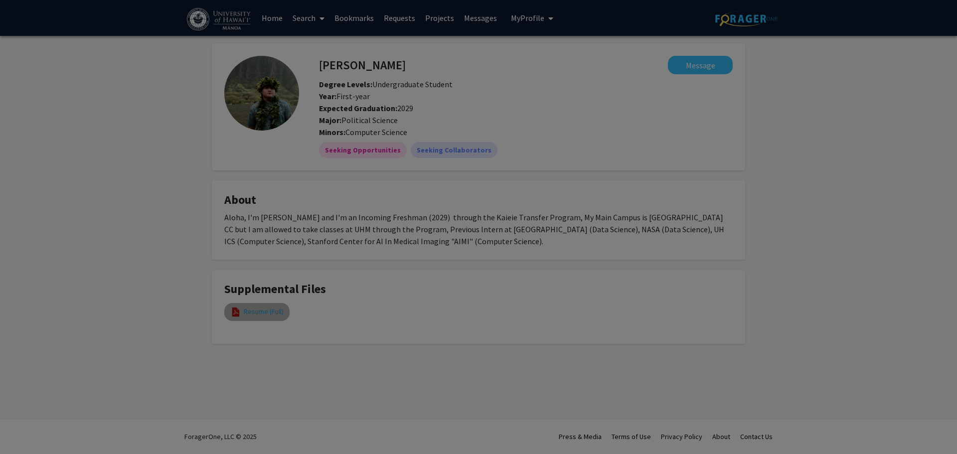
select select "custom"
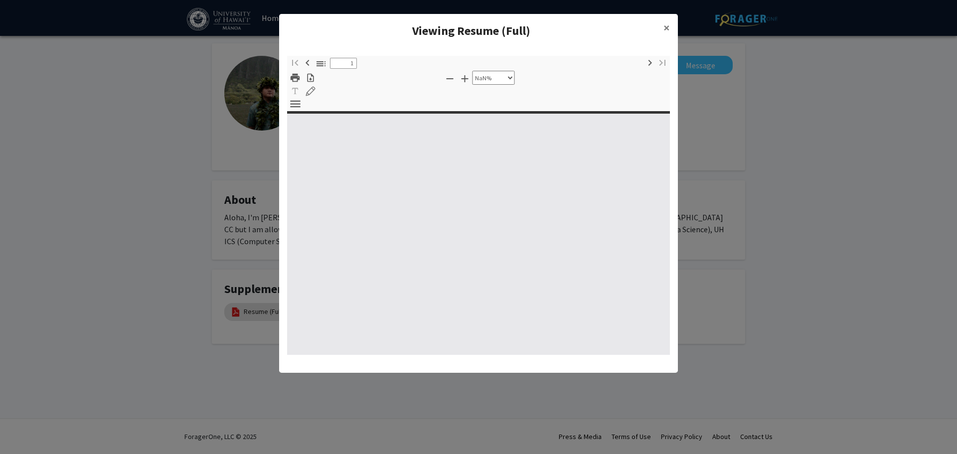
type input "0"
select select "custom"
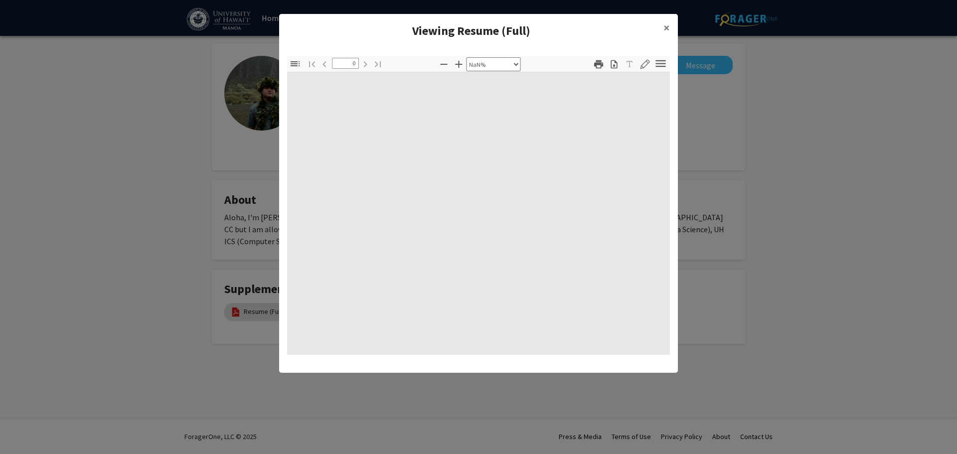
type input "1"
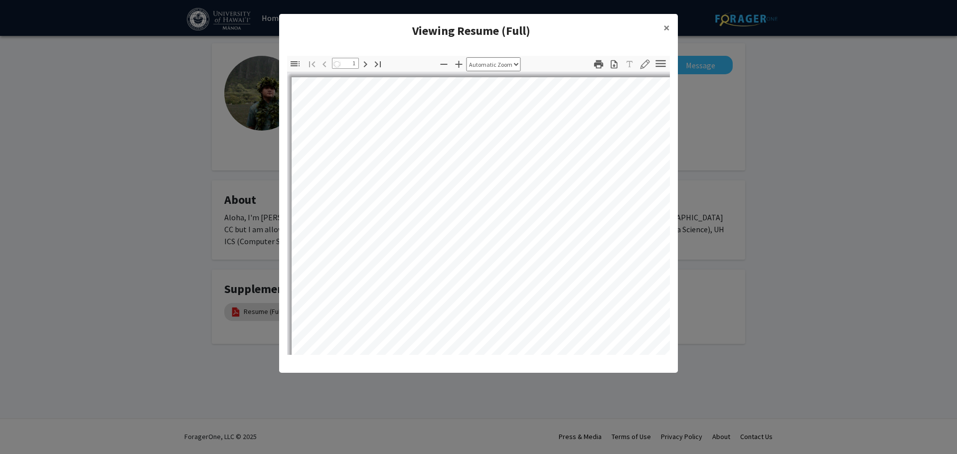
select select "auto"
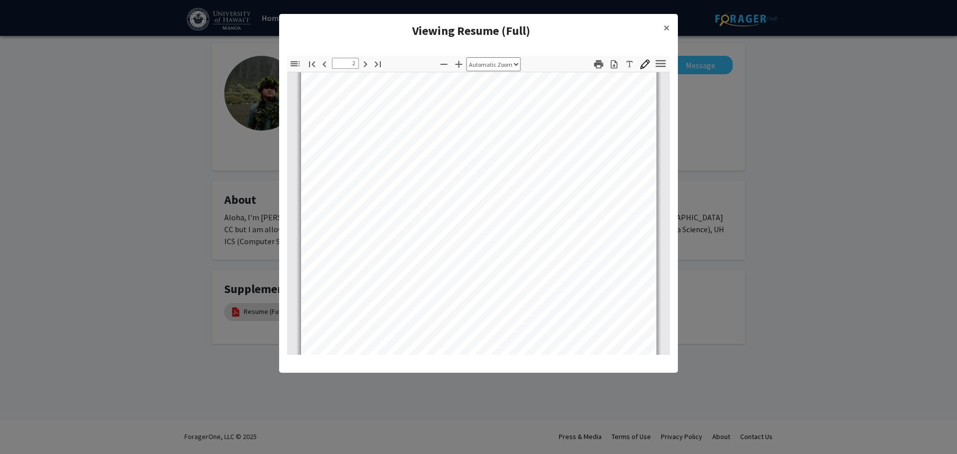
scroll to position [648, 0]
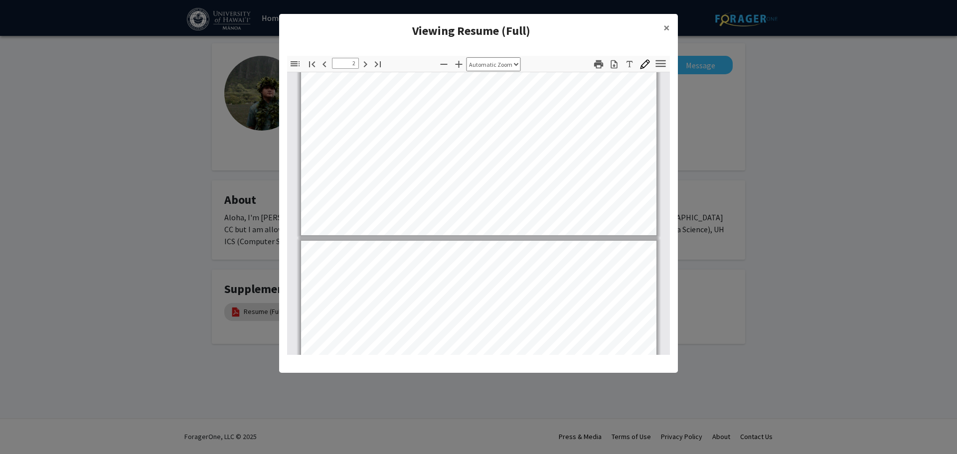
type input "1"
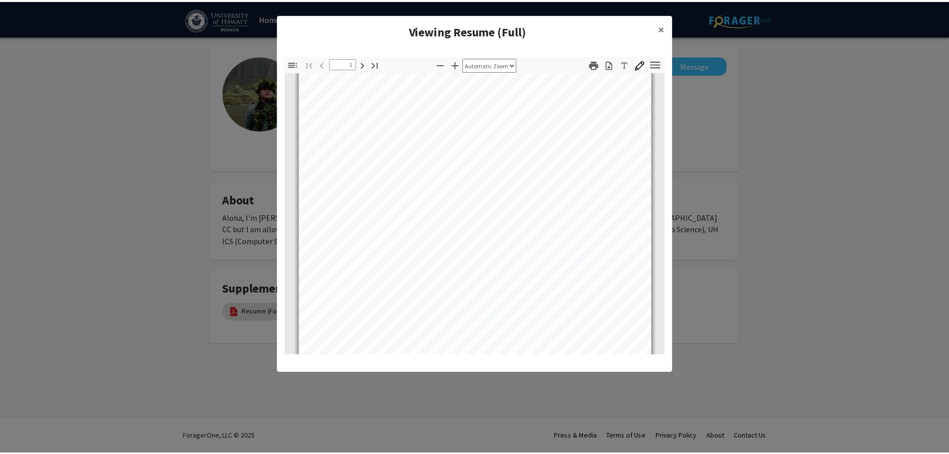
scroll to position [0, 0]
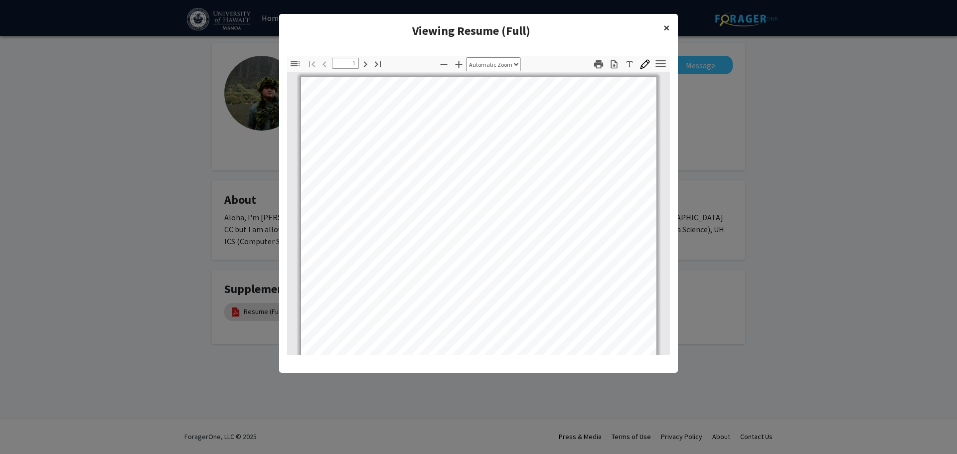
click at [666, 25] on span "×" at bounding box center [666, 27] width 6 height 15
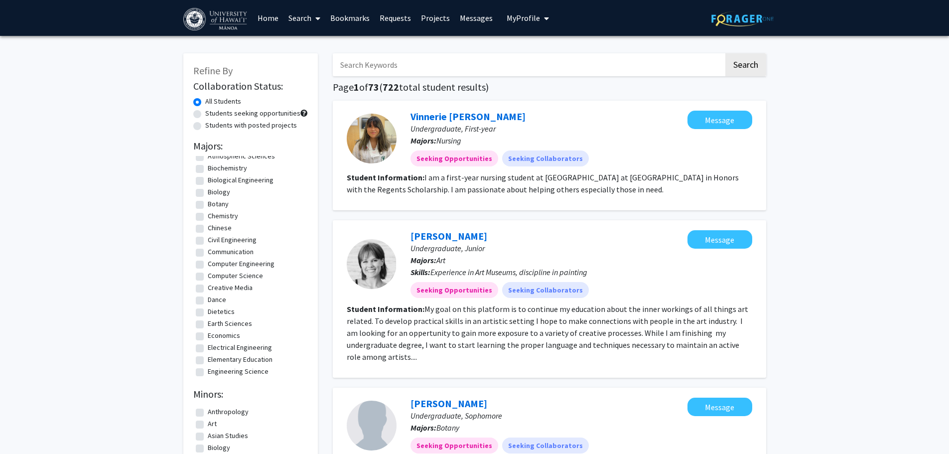
scroll to position [100, 0]
click at [208, 327] on label "Economics" at bounding box center [224, 327] width 32 height 10
click at [208, 327] on input "Economics" at bounding box center [211, 325] width 6 height 6
checkbox input "true"
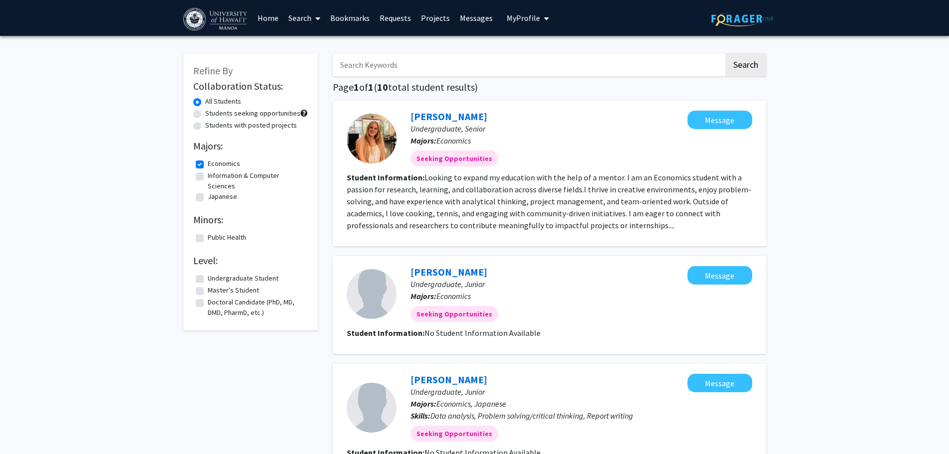
click at [204, 14] on img at bounding box center [216, 19] width 66 height 22
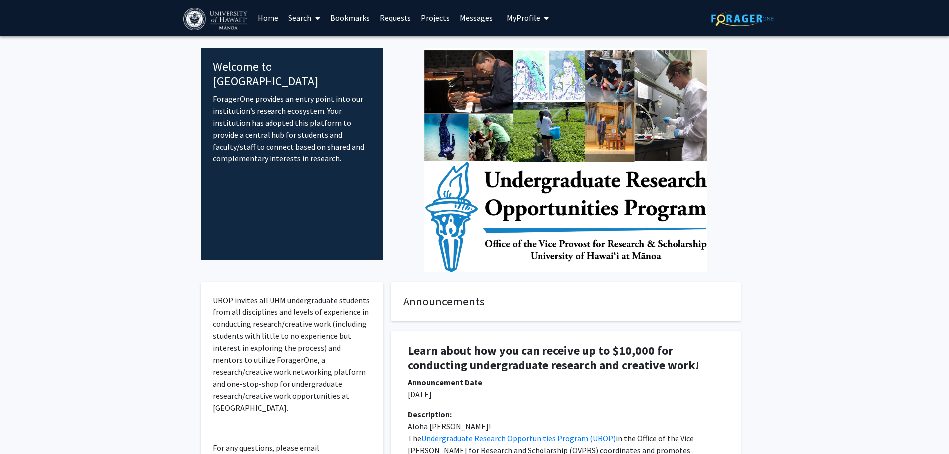
click at [399, 17] on link "Requests" at bounding box center [395, 17] width 41 height 35
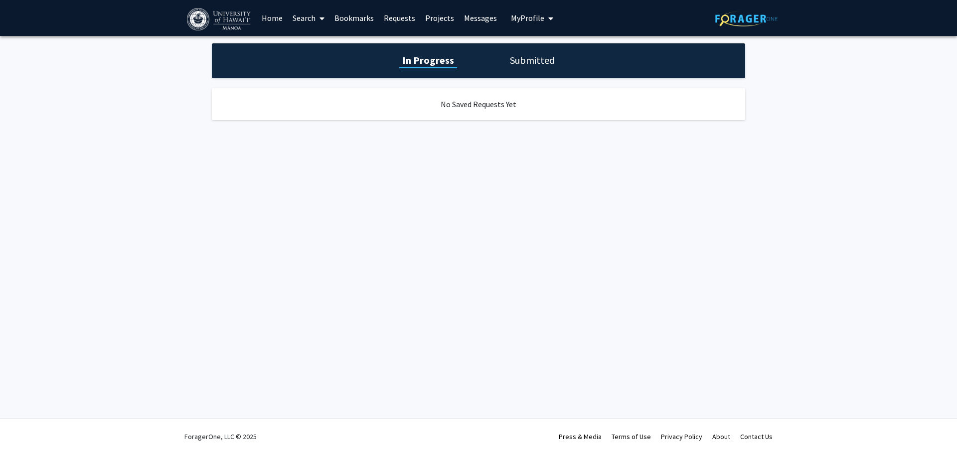
click at [392, 17] on link "Requests" at bounding box center [399, 17] width 41 height 35
click at [476, 19] on link "Messages" at bounding box center [480, 17] width 43 height 35
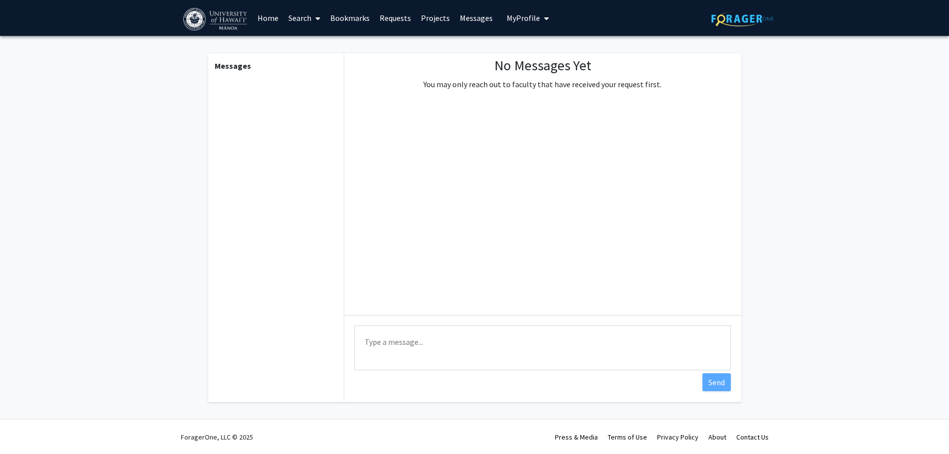
click at [426, 17] on link "Projects" at bounding box center [435, 17] width 39 height 35
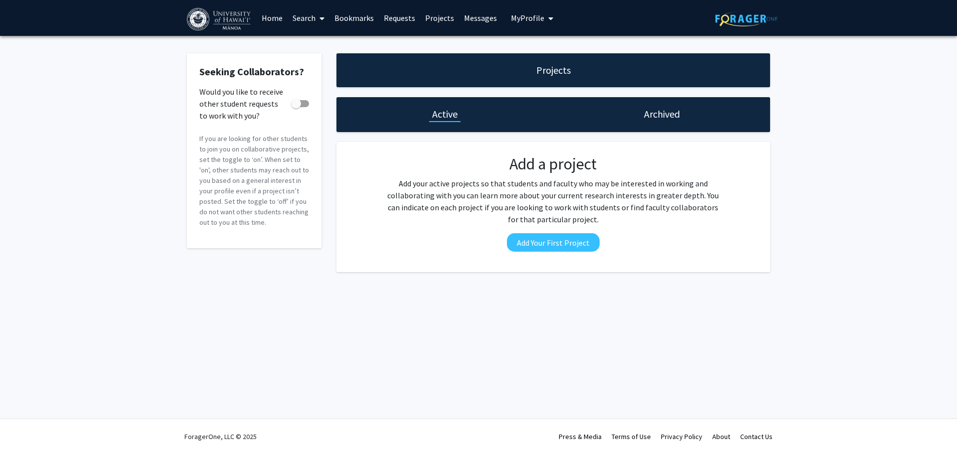
click at [398, 18] on link "Requests" at bounding box center [399, 17] width 41 height 35
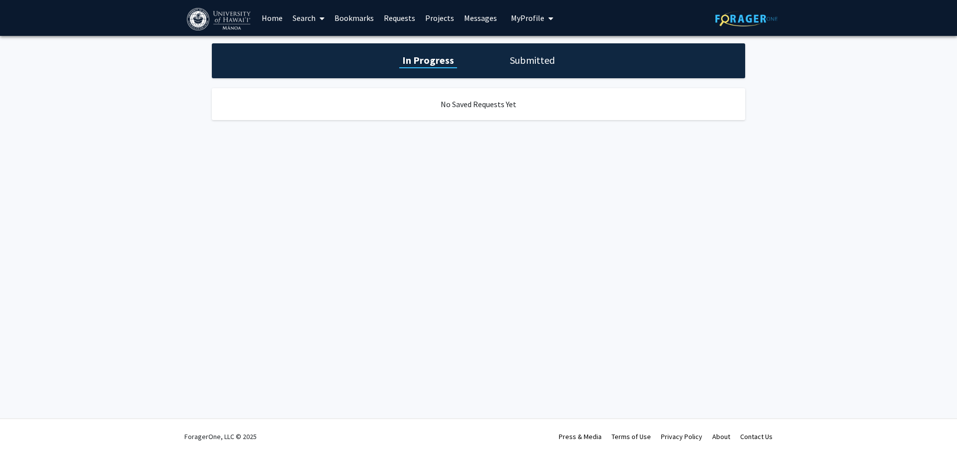
click at [350, 15] on link "Bookmarks" at bounding box center [353, 17] width 49 height 35
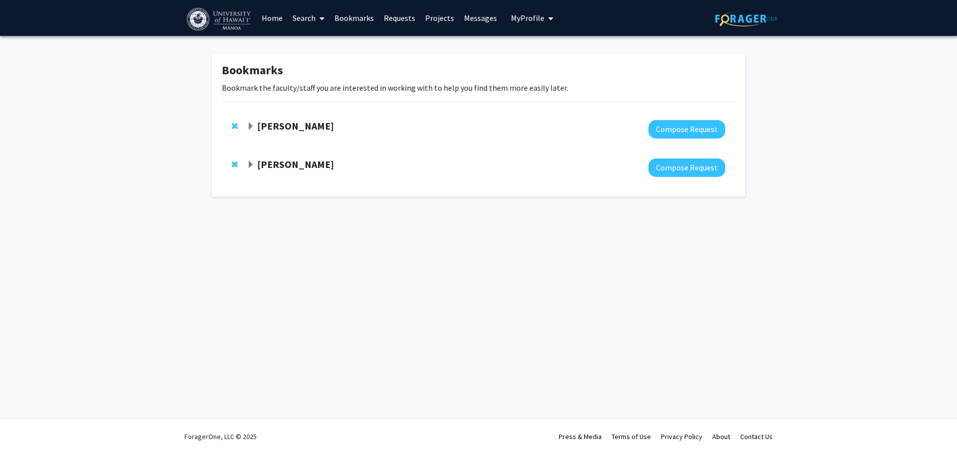
click at [278, 163] on strong "[PERSON_NAME]" at bounding box center [295, 164] width 77 height 12
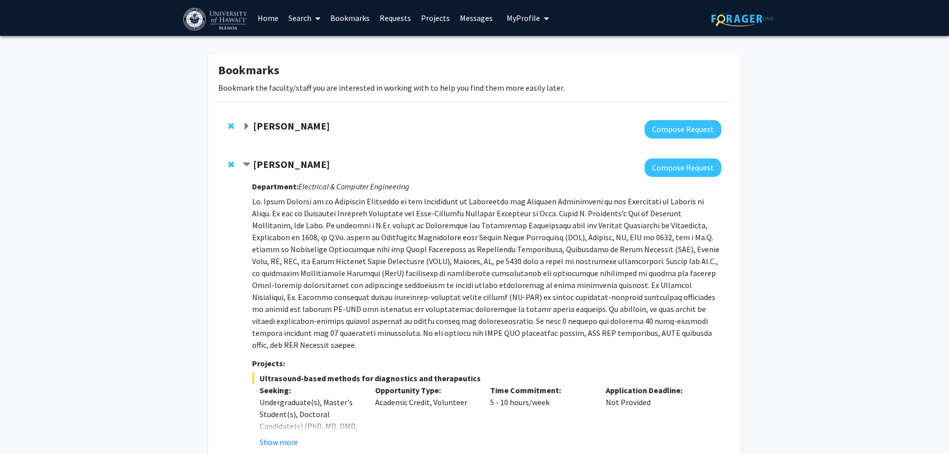
click at [299, 129] on strong "Naiyi Fincham" at bounding box center [291, 126] width 77 height 12
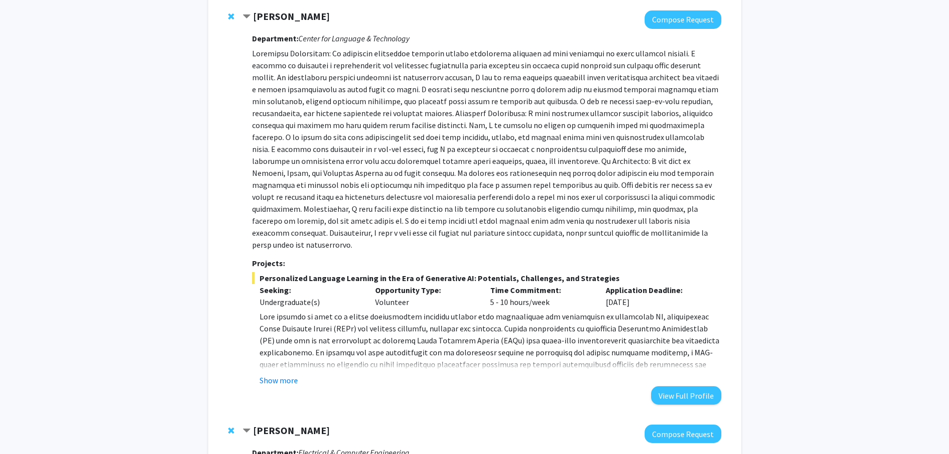
scroll to position [149, 0]
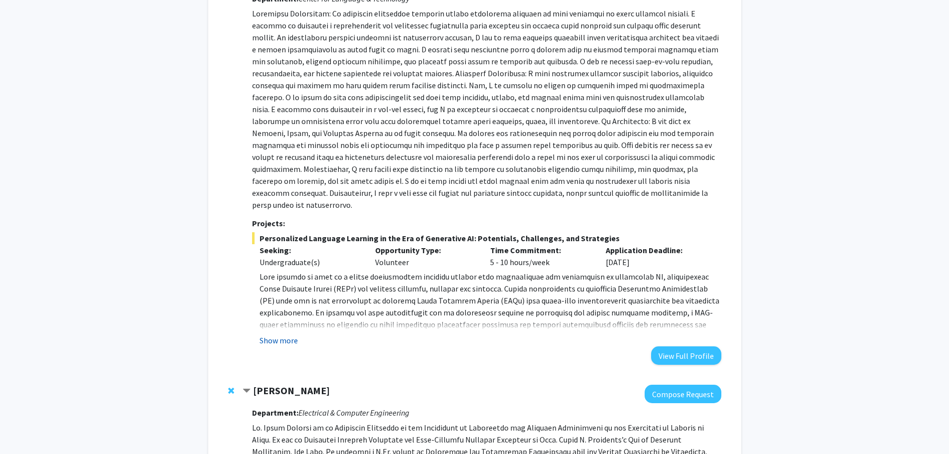
click at [281, 334] on button "Show more" at bounding box center [279, 340] width 38 height 12
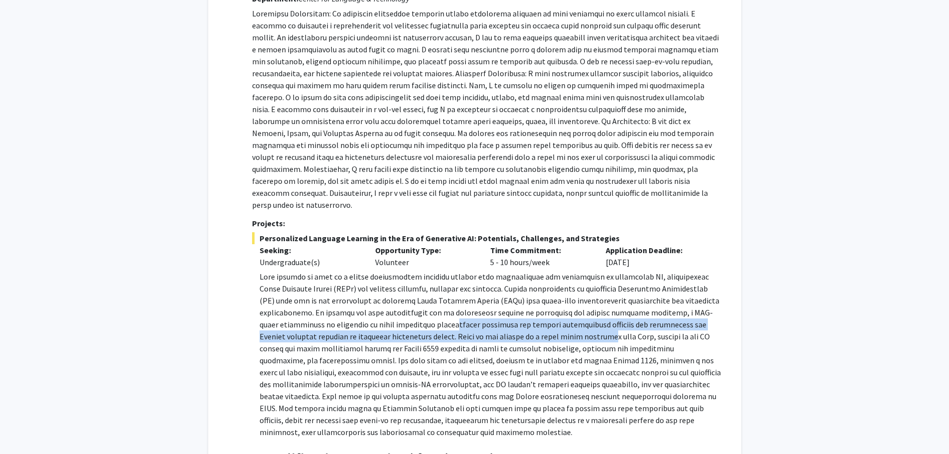
drag, startPoint x: 347, startPoint y: 316, endPoint x: 477, endPoint y: 329, distance: 130.2
click at [472, 329] on p at bounding box center [490, 354] width 461 height 167
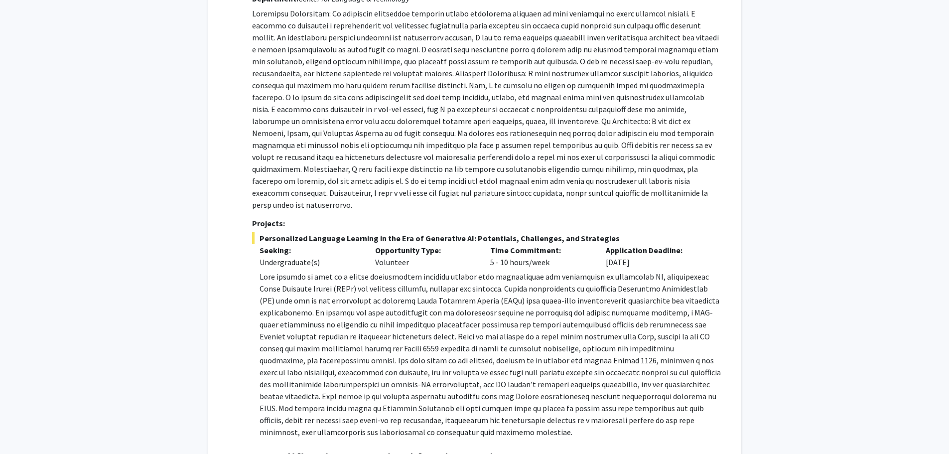
click at [547, 334] on p at bounding box center [490, 354] width 461 height 167
drag, startPoint x: 442, startPoint y: 331, endPoint x: 518, endPoint y: 334, distance: 75.8
click at [518, 334] on p at bounding box center [490, 354] width 461 height 167
click at [560, 336] on p at bounding box center [490, 354] width 461 height 167
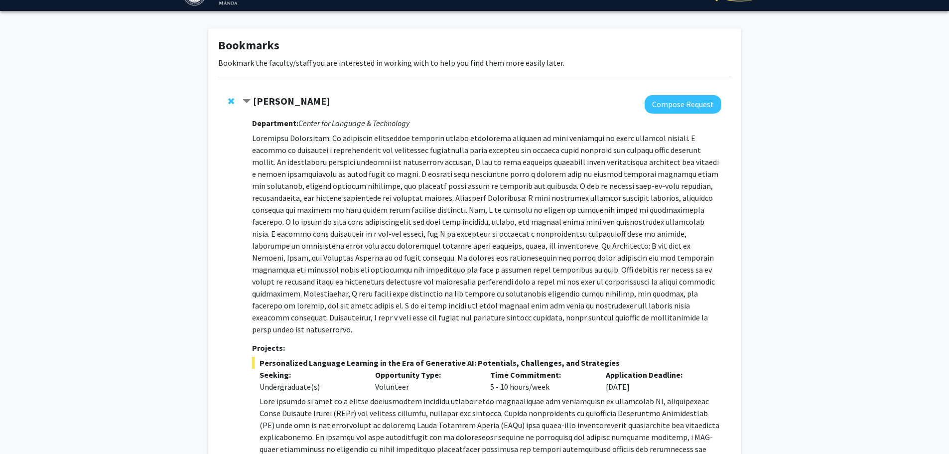
scroll to position [0, 0]
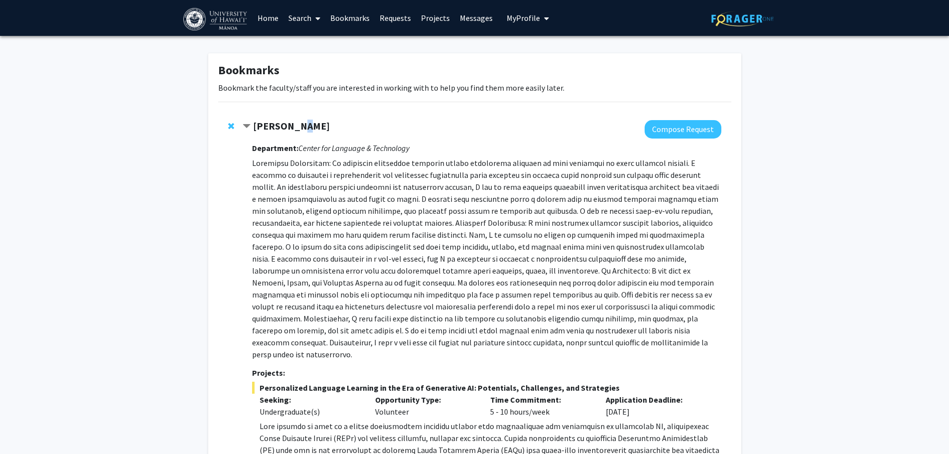
click at [293, 122] on strong "Naiyi Fincham" at bounding box center [291, 126] width 77 height 12
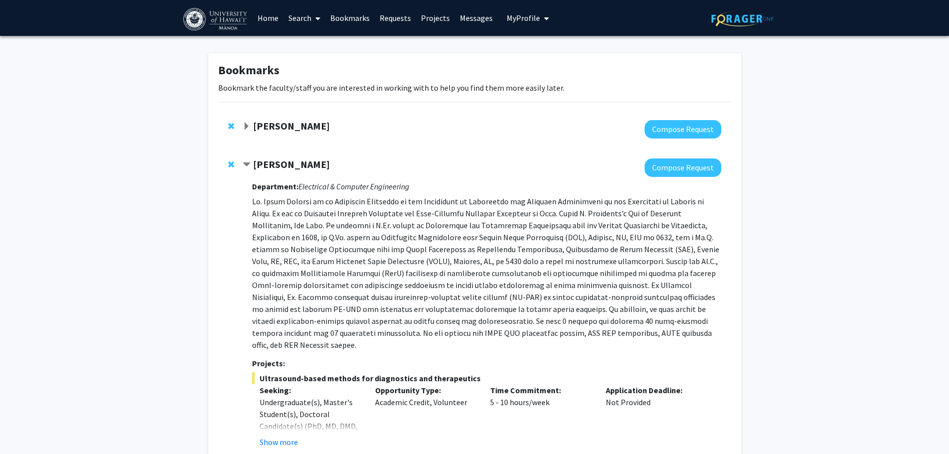
click at [303, 131] on strong "Naiyi Fincham" at bounding box center [291, 126] width 77 height 12
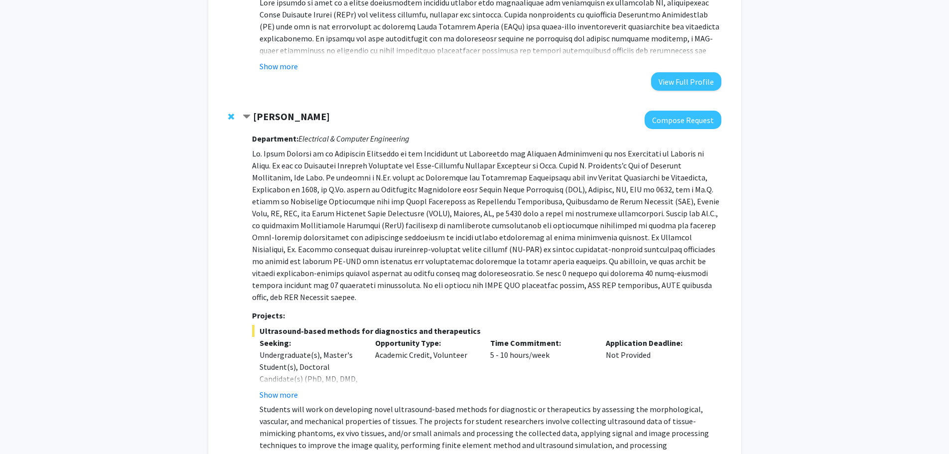
scroll to position [349, 0]
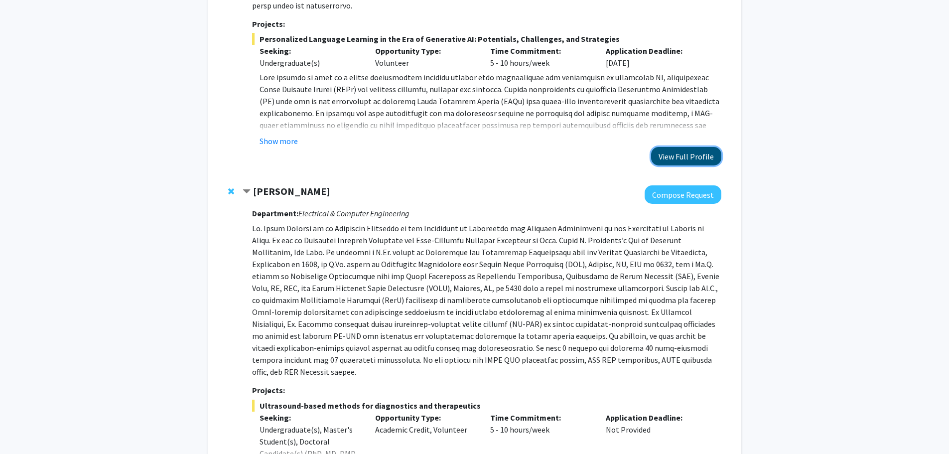
click at [691, 147] on button "View Full Profile" at bounding box center [686, 156] width 70 height 18
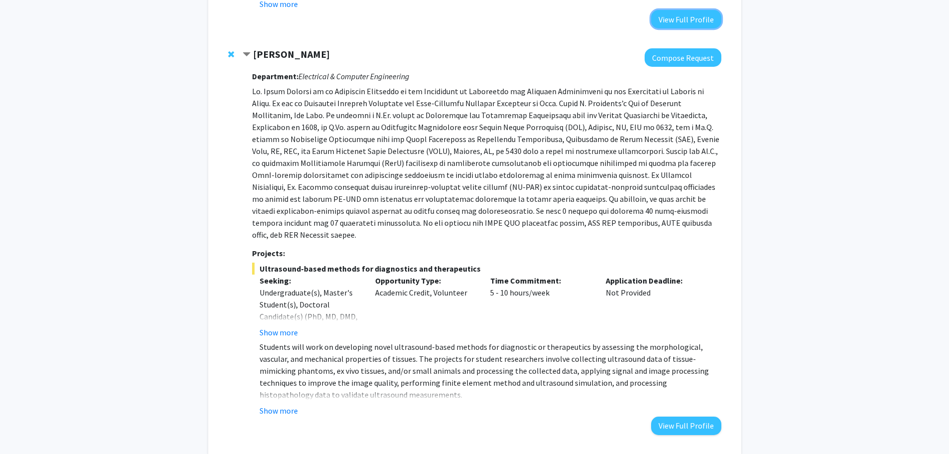
scroll to position [515, 0]
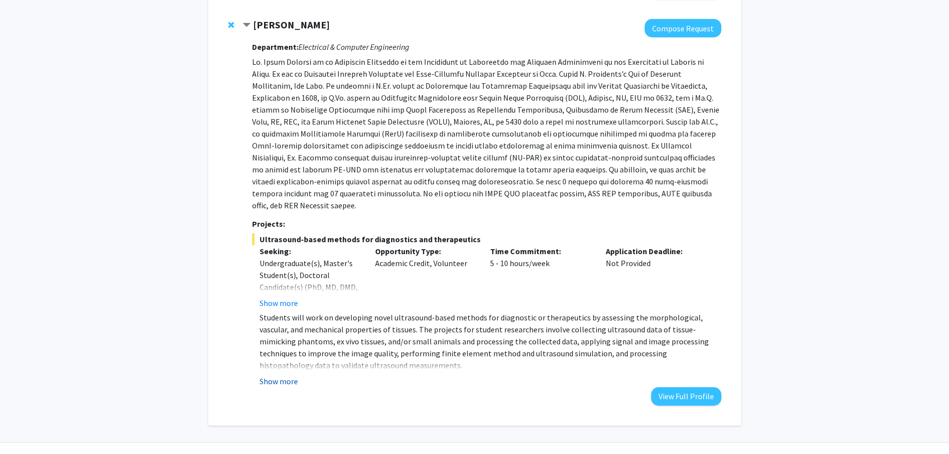
click at [289, 375] on button "Show more" at bounding box center [279, 381] width 38 height 12
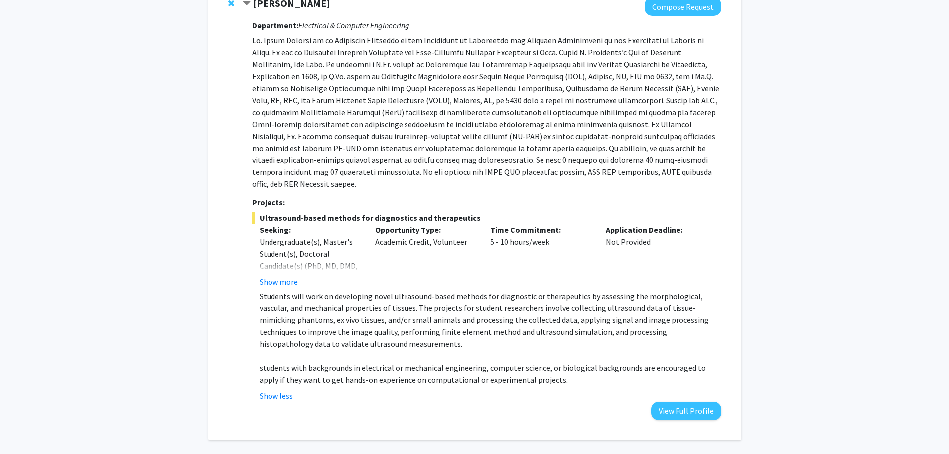
scroll to position [551, 0]
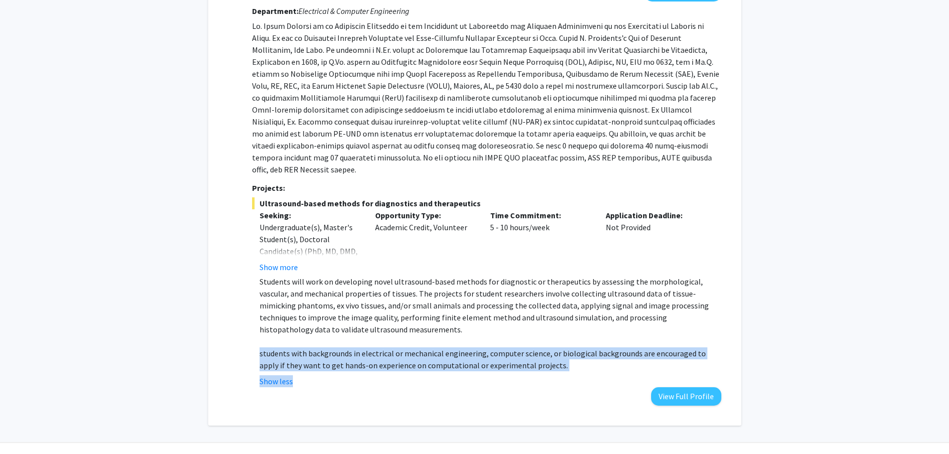
drag, startPoint x: 259, startPoint y: 328, endPoint x: 557, endPoint y: 349, distance: 299.2
click at [557, 349] on fg-read-more "Students will work on developing novel ultrasound-based methods for diagnostic …" at bounding box center [486, 332] width 469 height 112
drag, startPoint x: 534, startPoint y: 343, endPoint x: 292, endPoint y: 329, distance: 242.1
click at [533, 347] on p "students with backgrounds in electrical or mechanical engineering, computer sci…" at bounding box center [490, 359] width 461 height 24
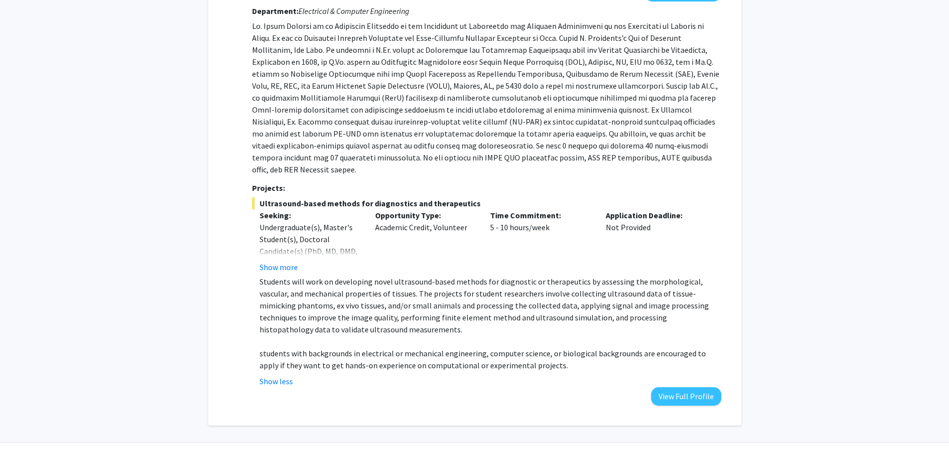
click at [246, 324] on div "Murad Hossain Compose Request Department: Electrical & Computer Engineering Pro…" at bounding box center [482, 194] width 478 height 422
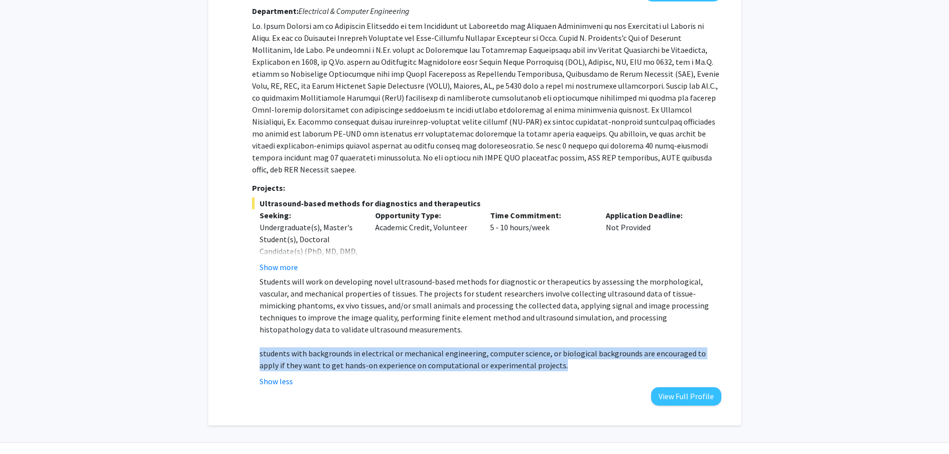
drag, startPoint x: 268, startPoint y: 326, endPoint x: 543, endPoint y: 338, distance: 275.3
click at [543, 347] on p "students with backgrounds in electrical or mechanical engineering, computer sci…" at bounding box center [490, 359] width 461 height 24
copy p "students with backgrounds in electrical or mechanical engineering, computer sci…"
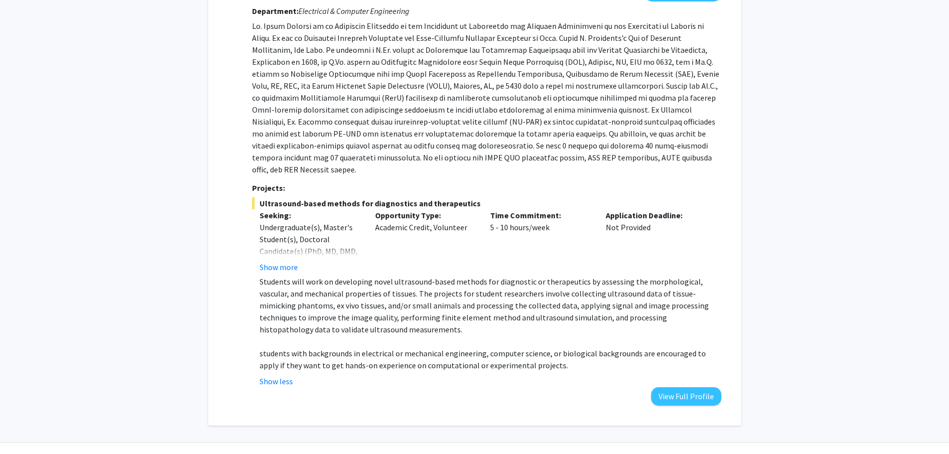
click at [582, 453] on div "Press & Media" at bounding box center [576, 460] width 43 height 35
click at [287, 261] on button "Show more" at bounding box center [279, 267] width 38 height 12
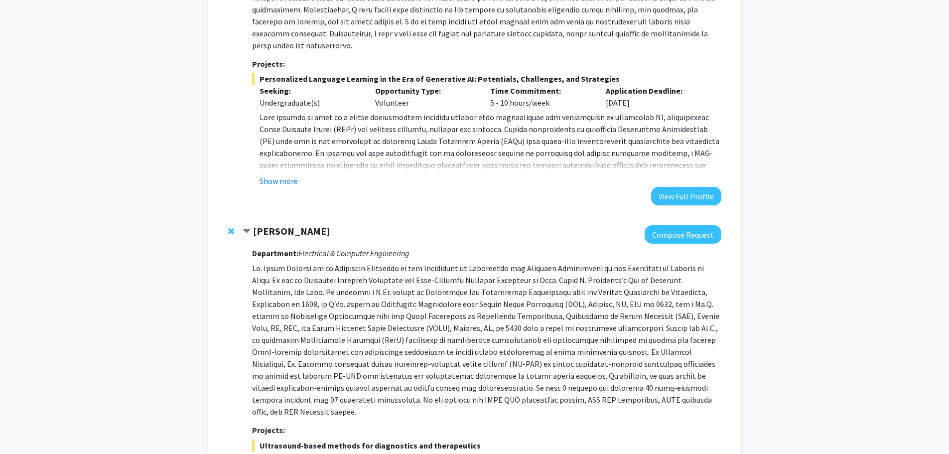
scroll to position [288, 0]
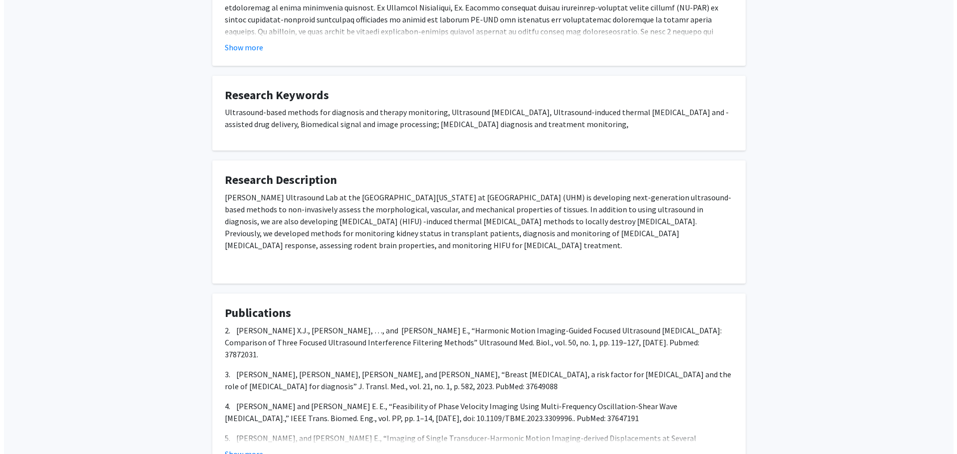
scroll to position [666, 0]
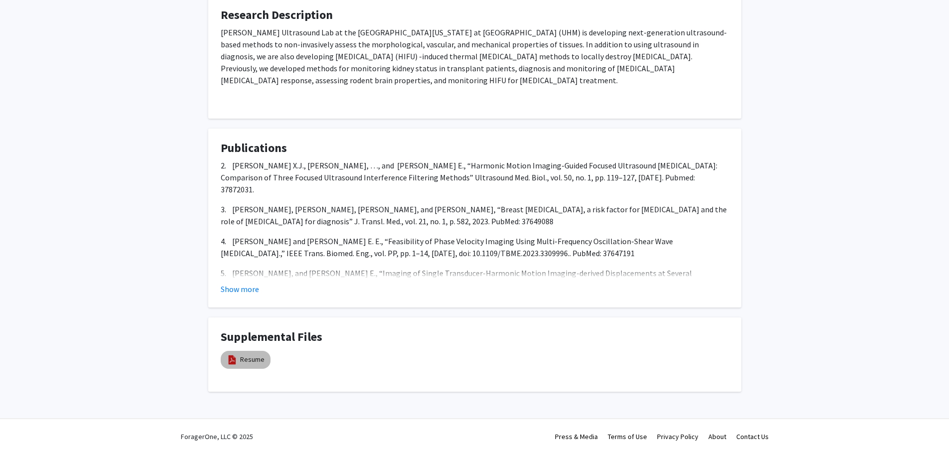
click at [236, 359] on img at bounding box center [232, 359] width 11 height 11
click at [254, 360] on link "Resume" at bounding box center [252, 359] width 24 height 10
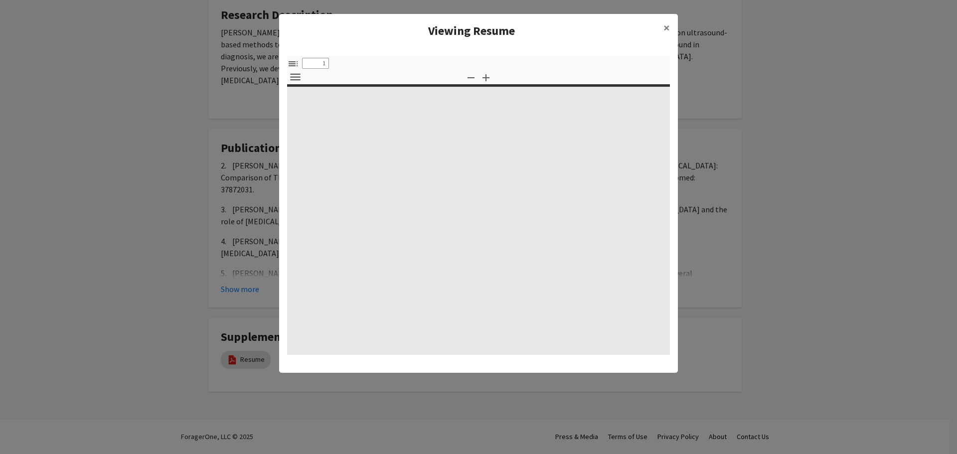
select select "custom"
type input "0"
select select "custom"
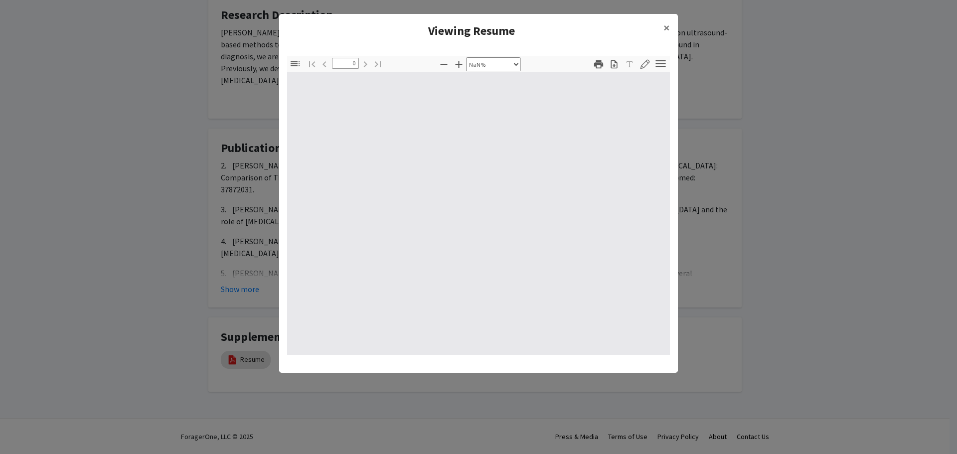
type input "1"
select select "auto"
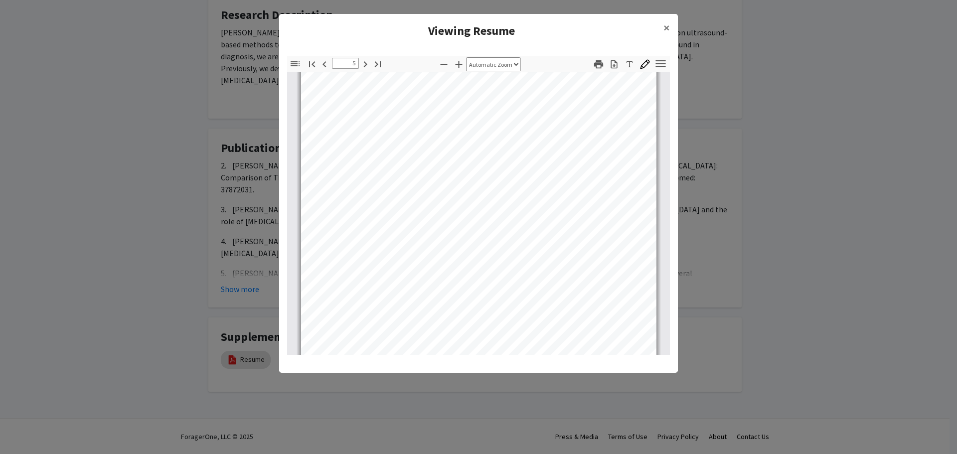
scroll to position [1993, 0]
type input "1"
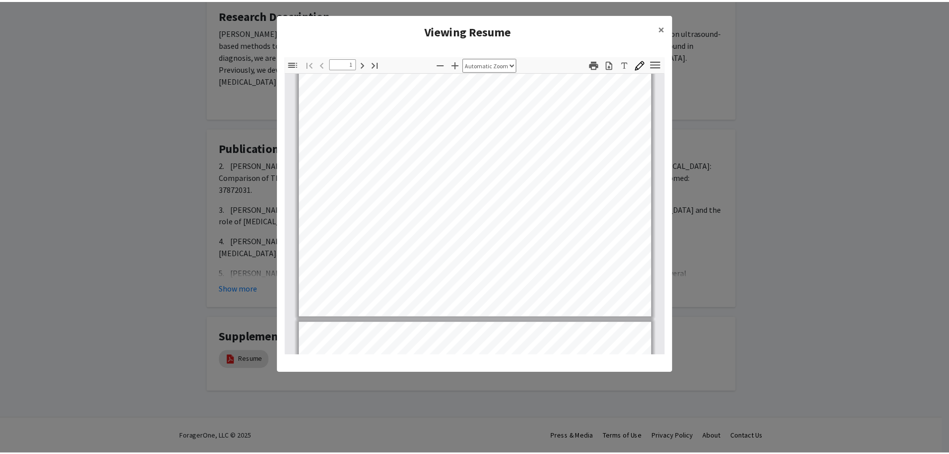
scroll to position [0, 0]
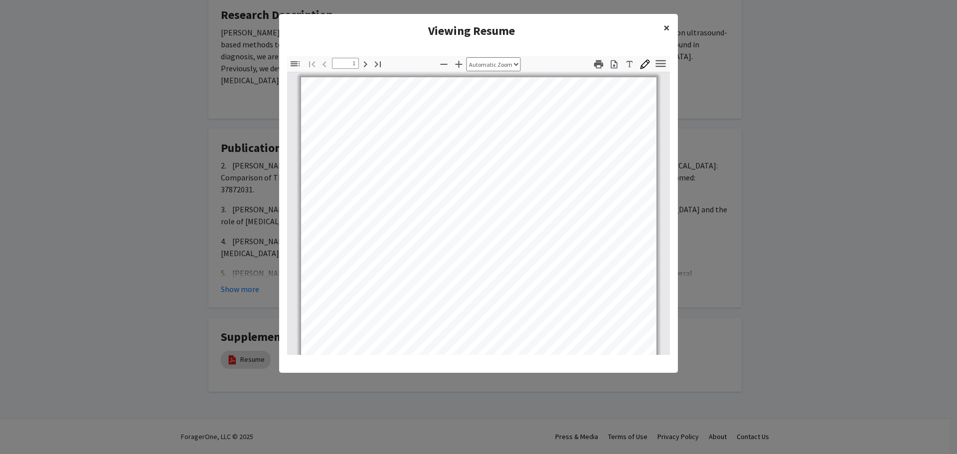
click at [666, 25] on span "×" at bounding box center [666, 27] width 6 height 15
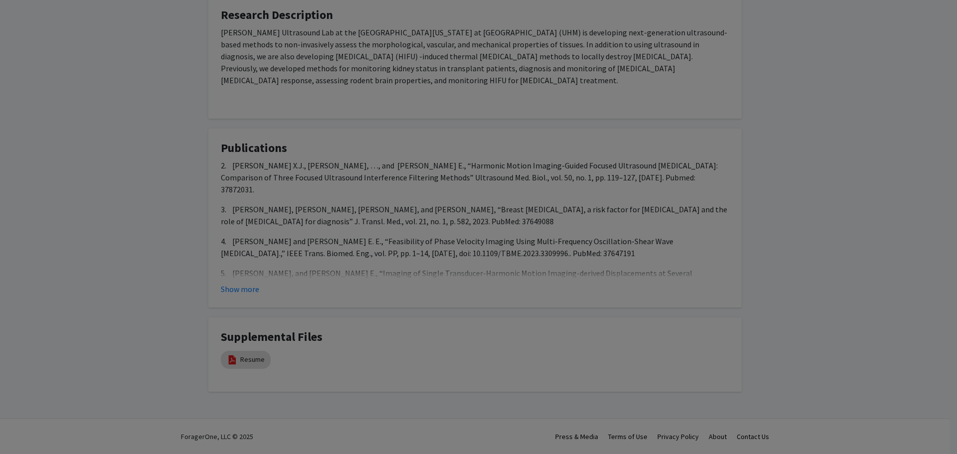
click at [654, 28] on div "Page 1" at bounding box center [479, 217] width 364 height 469
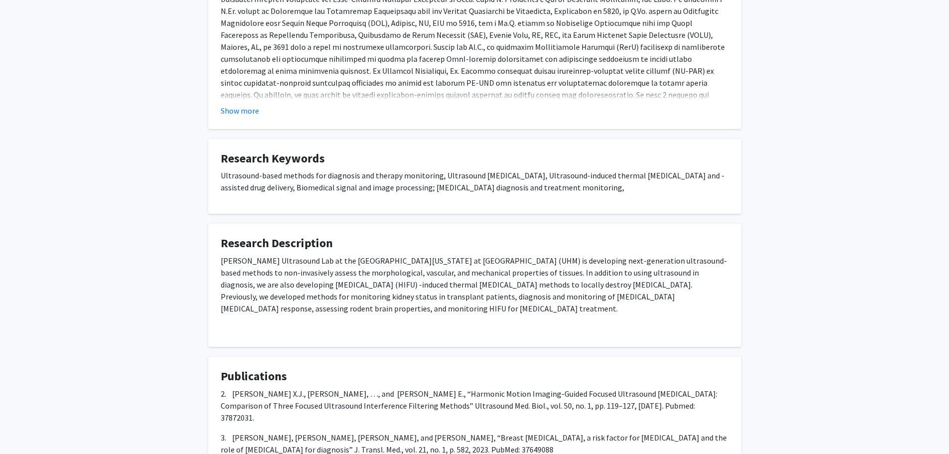
scroll to position [317, 0]
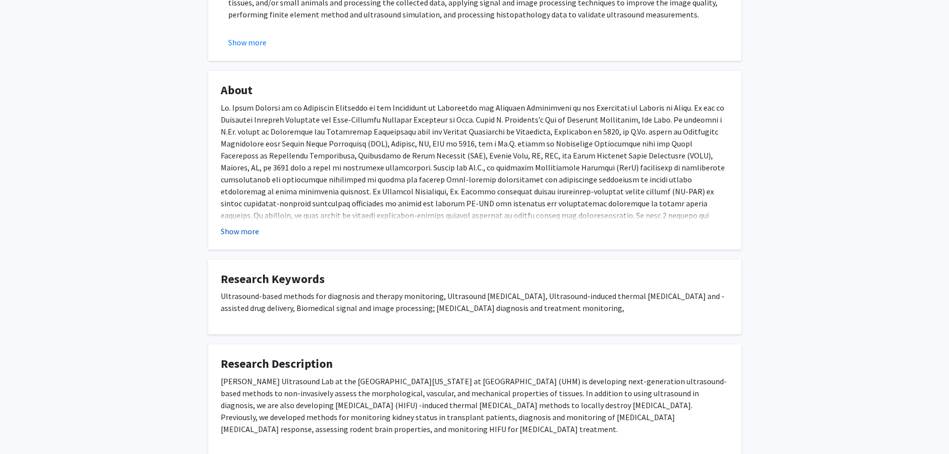
click at [228, 229] on button "Show more" at bounding box center [240, 231] width 38 height 12
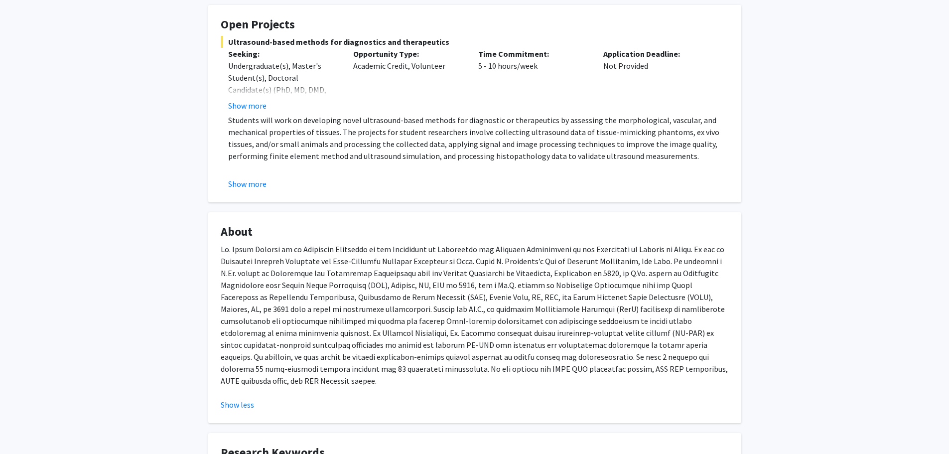
scroll to position [118, 0]
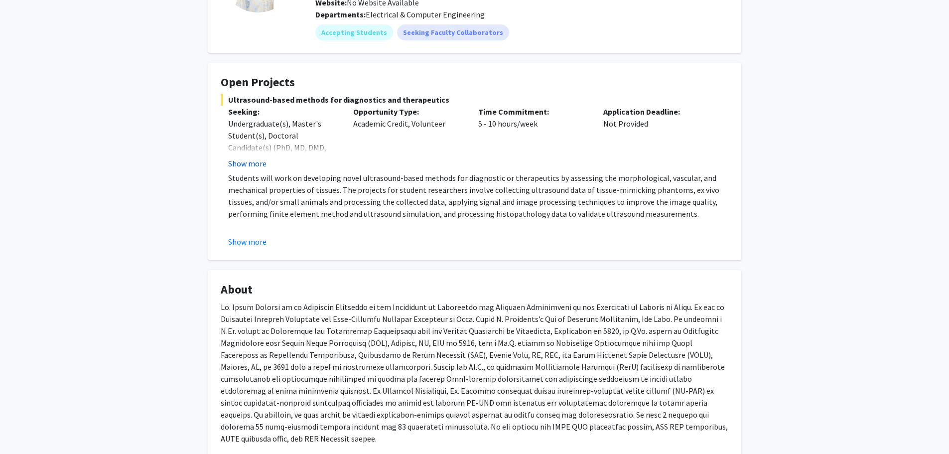
click at [255, 160] on button "Show more" at bounding box center [247, 163] width 38 height 12
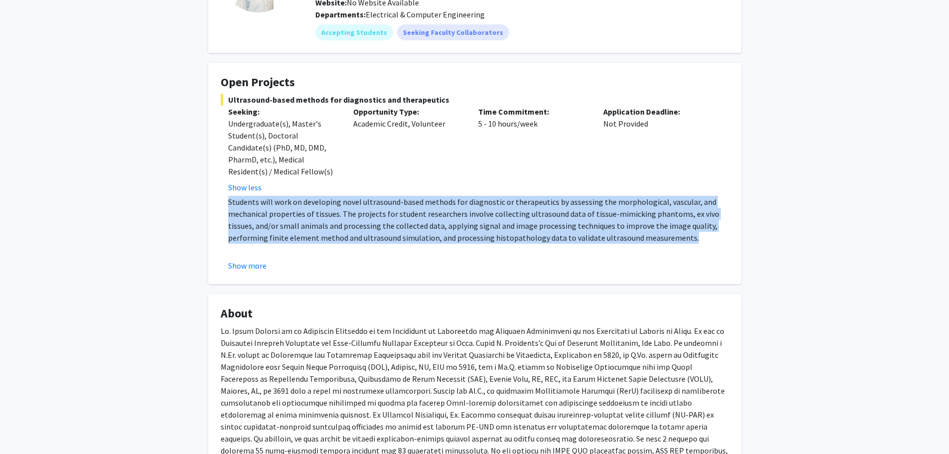
drag, startPoint x: 664, startPoint y: 233, endPoint x: 214, endPoint y: 205, distance: 450.9
click at [213, 205] on fg-card "Open Projects Ultrasound-based methods for diagnostics and therapeutics Seeking…" at bounding box center [474, 173] width 533 height 221
click at [334, 196] on p "Students will work on developing novel ultrasound-based methods for diagnostic …" at bounding box center [478, 220] width 501 height 48
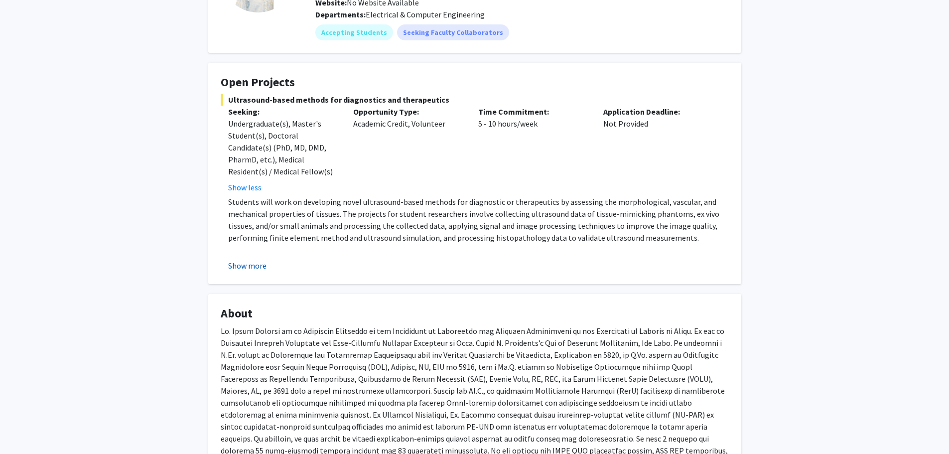
click at [262, 265] on button "Show more" at bounding box center [247, 266] width 38 height 12
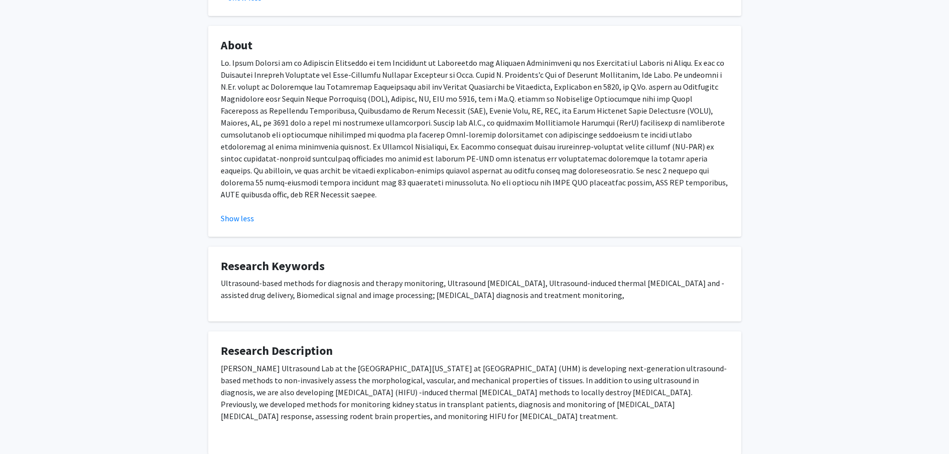
scroll to position [417, 0]
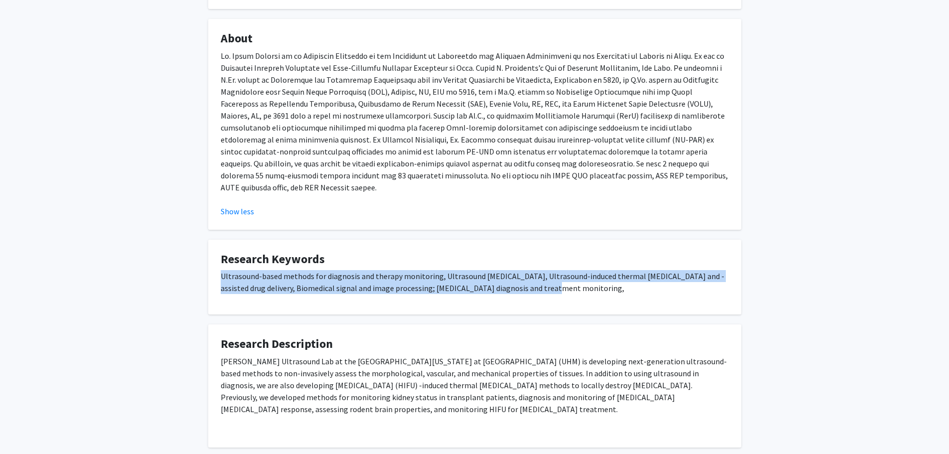
drag, startPoint x: 538, startPoint y: 279, endPoint x: 223, endPoint y: 270, distance: 315.6
click at [223, 270] on p "Ultrasound-based methods for diagnosis and therapy monitoring, Ultrasound [MEDI…" at bounding box center [475, 282] width 508 height 24
click at [416, 270] on p "Ultrasound-based methods for diagnosis and therapy monitoring, Ultrasound [MEDI…" at bounding box center [475, 282] width 508 height 24
click at [545, 273] on p "Ultrasound-based methods for diagnosis and therapy monitoring, Ultrasound [MEDI…" at bounding box center [475, 282] width 508 height 24
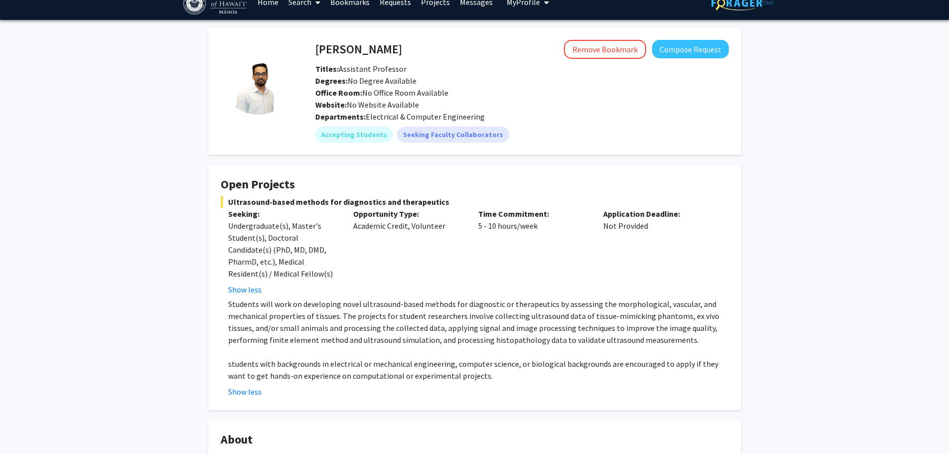
scroll to position [0, 0]
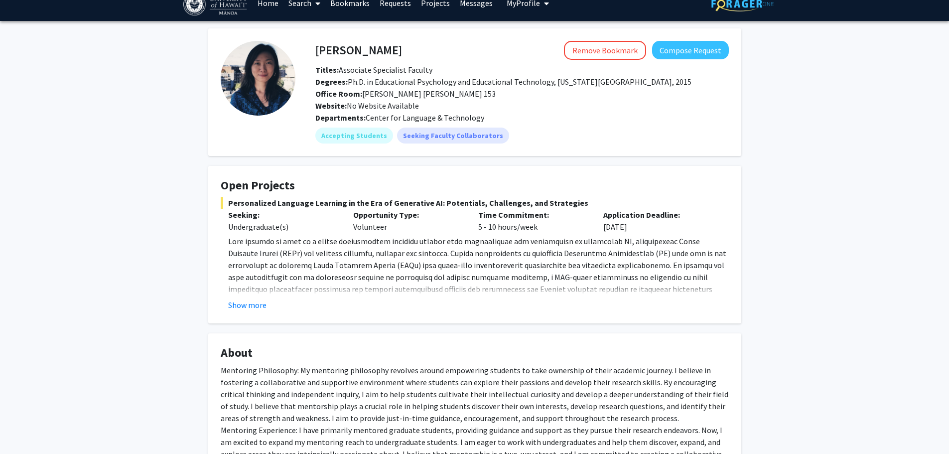
scroll to position [50, 0]
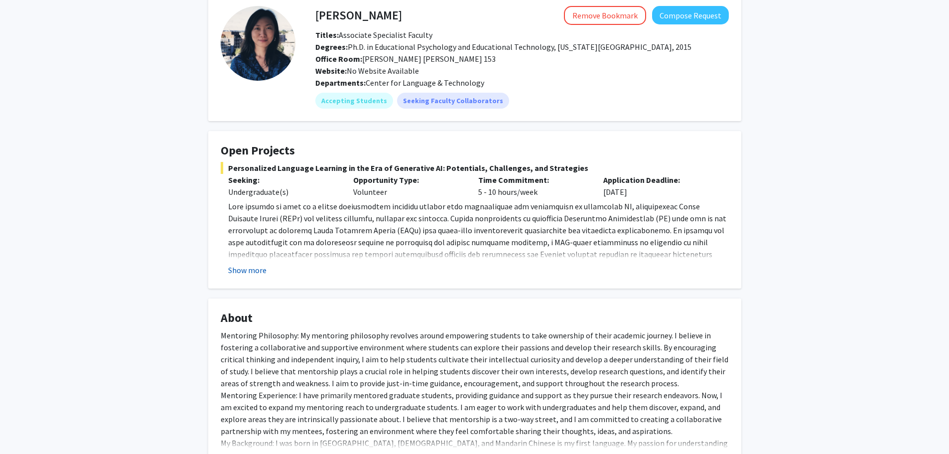
click at [262, 266] on button "Show more" at bounding box center [247, 270] width 38 height 12
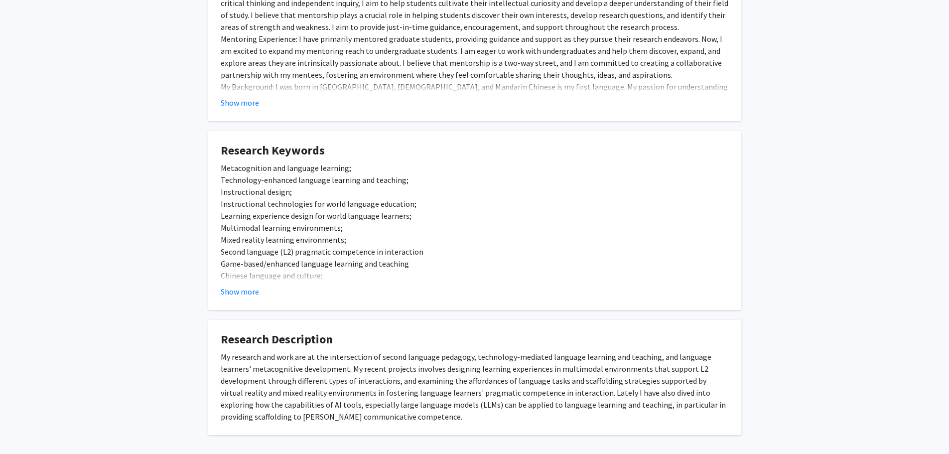
scroll to position [664, 0]
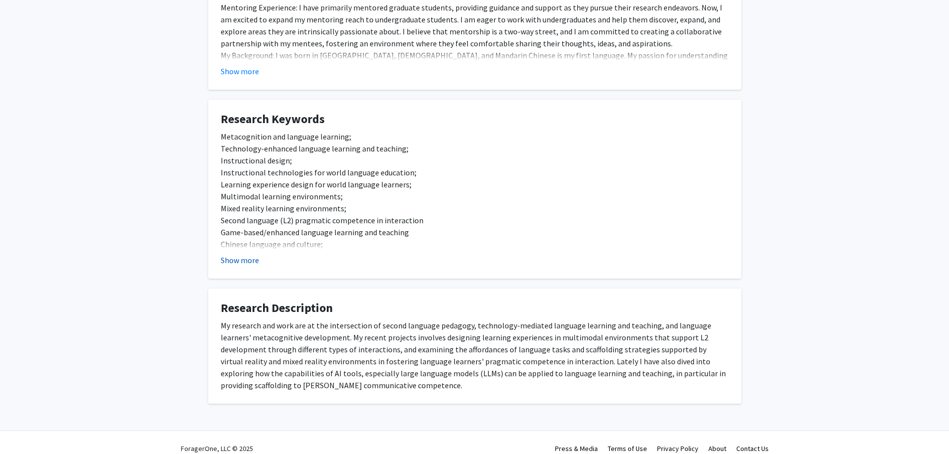
click at [244, 254] on button "Show more" at bounding box center [240, 260] width 38 height 12
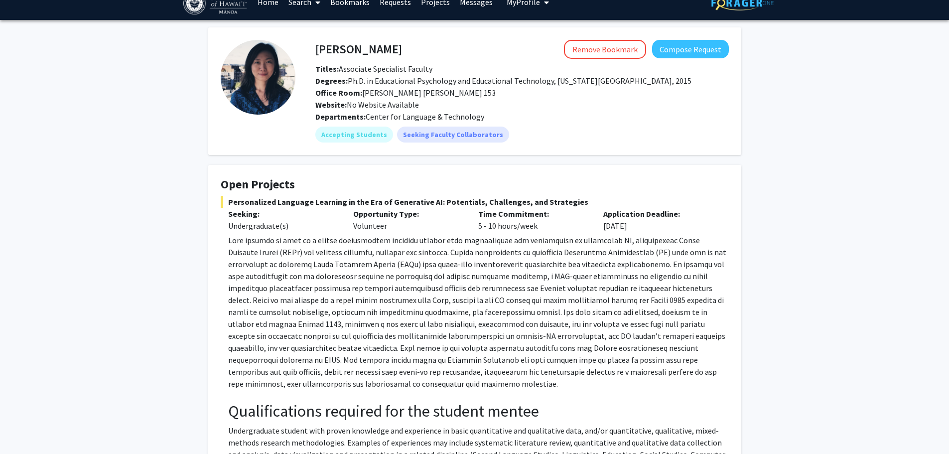
scroll to position [0, 0]
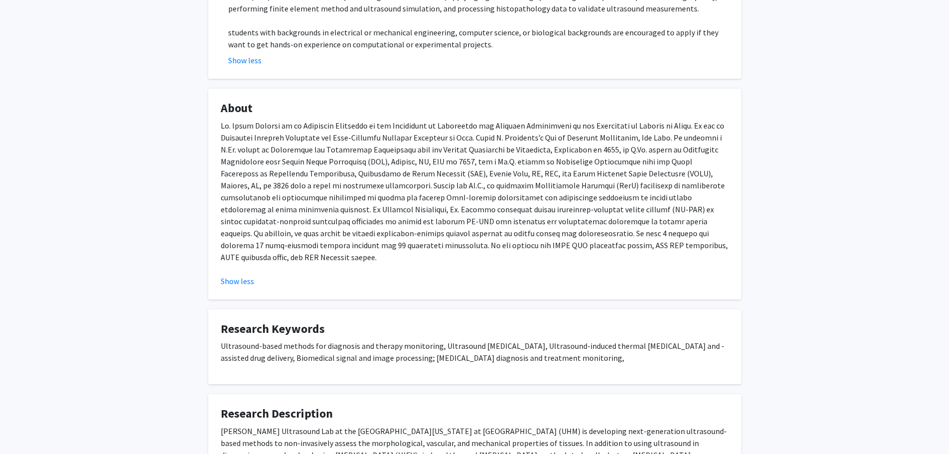
scroll to position [349, 0]
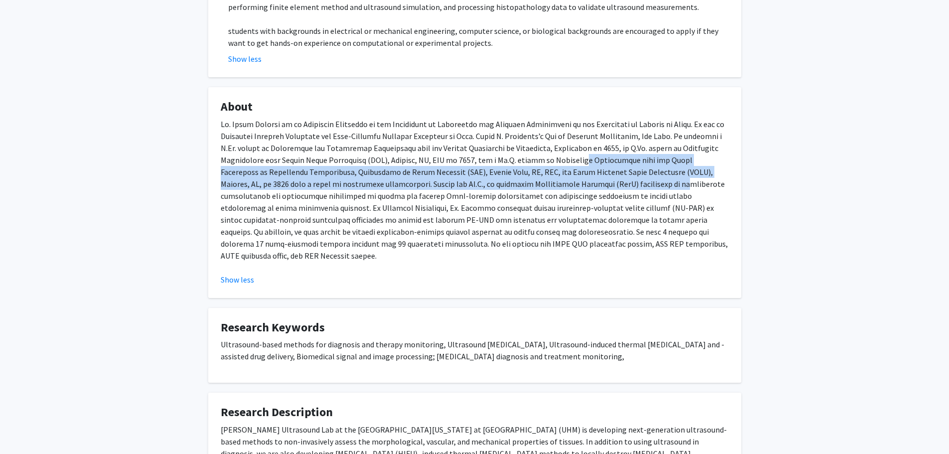
drag, startPoint x: 534, startPoint y: 164, endPoint x: 557, endPoint y: 184, distance: 30.0
click at [557, 184] on p at bounding box center [475, 190] width 508 height 144
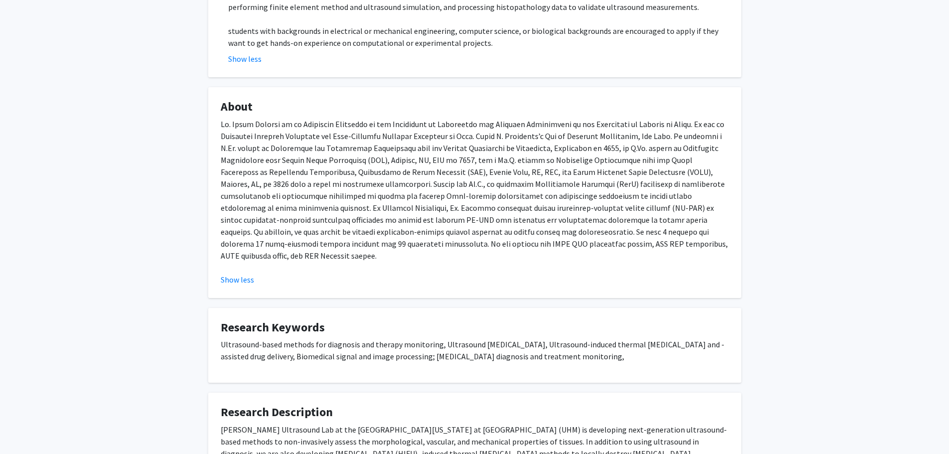
click at [563, 209] on p at bounding box center [475, 190] width 508 height 144
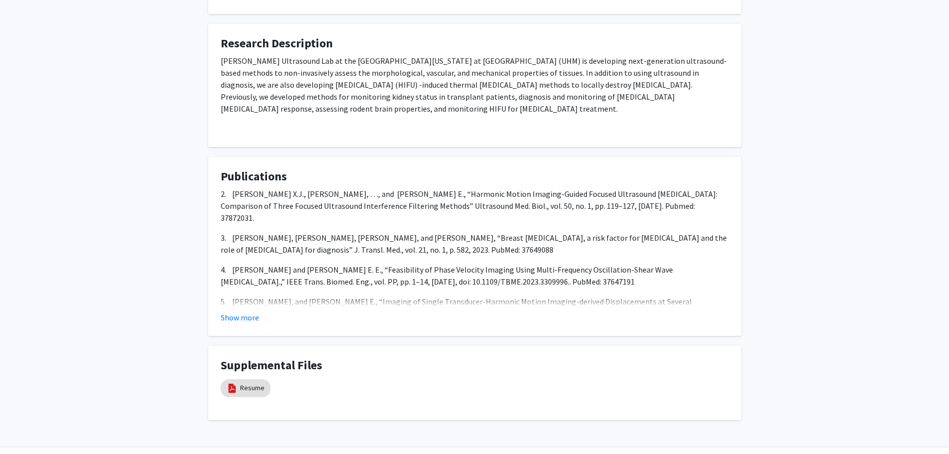
scroll to position [734, 0]
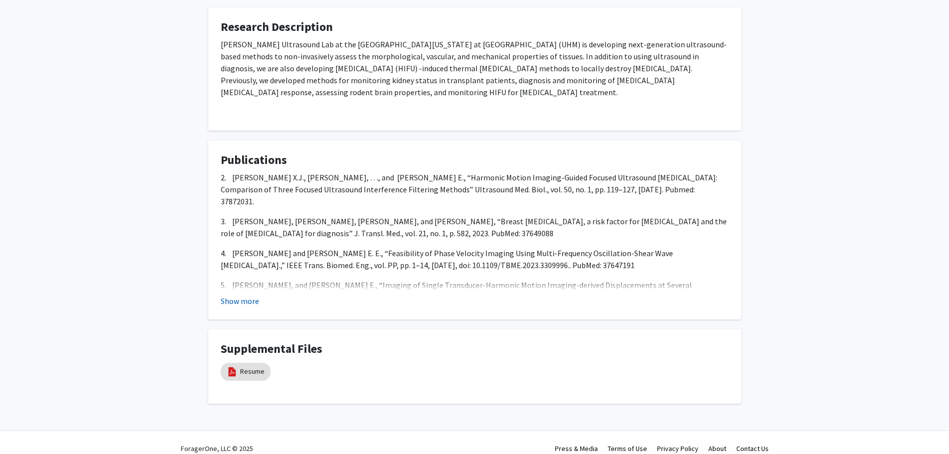
click at [232, 295] on button "Show more" at bounding box center [240, 301] width 38 height 12
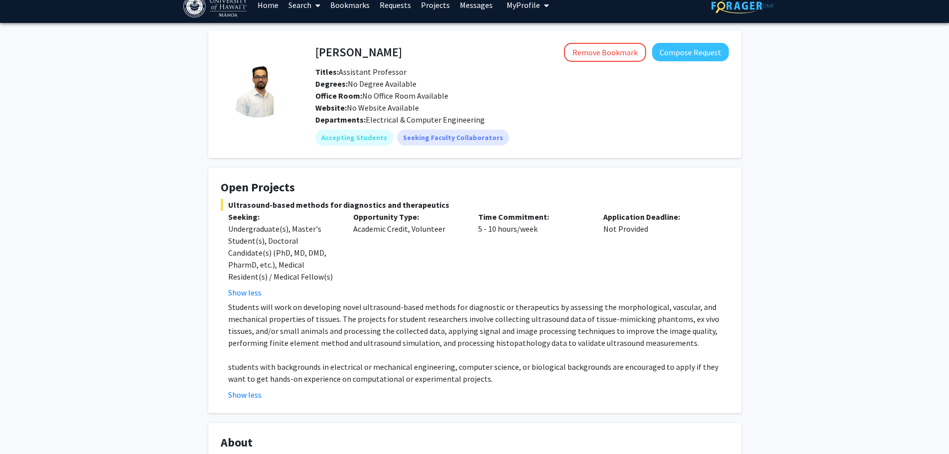
scroll to position [0, 0]
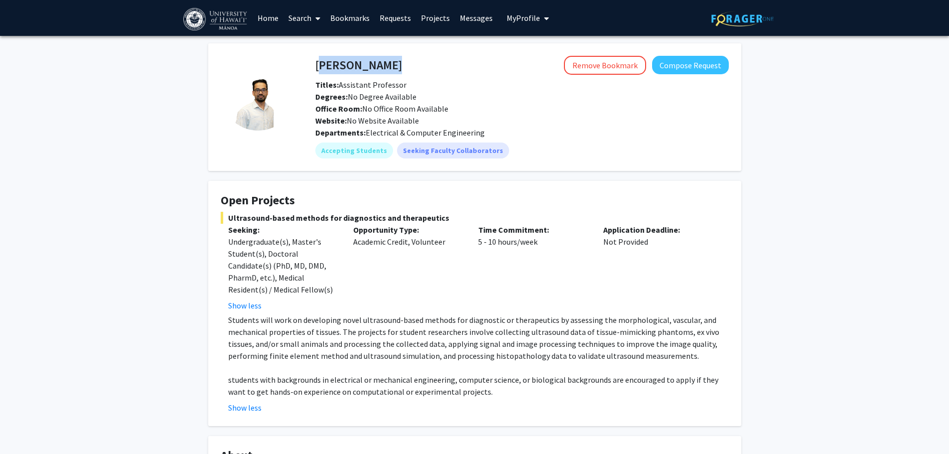
drag, startPoint x: 392, startPoint y: 63, endPoint x: 316, endPoint y: 65, distance: 75.8
click at [316, 65] on div "Murad Hossain Remove Bookmark Compose Request" at bounding box center [522, 65] width 429 height 19
copy h4 "[PERSON_NAME]"
